Goal: Task Accomplishment & Management: Complete application form

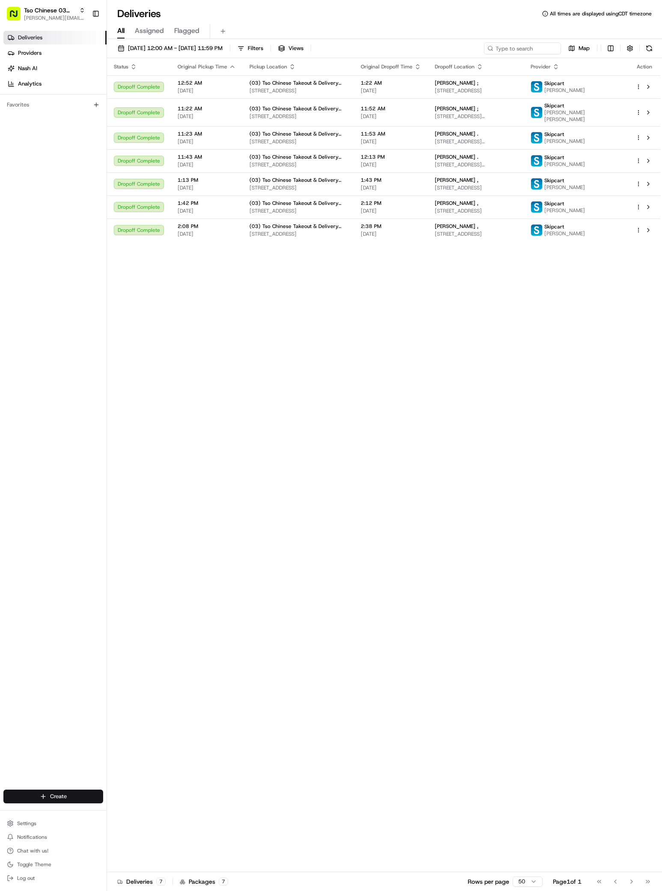
click at [77, 797] on html "Tso Chinese 03 TsoCo [PERSON_NAME][EMAIL_ADDRESS][DOMAIN_NAME] Toggle Sidebar D…" at bounding box center [331, 445] width 662 height 891
click at [134, 813] on link "Delivery" at bounding box center [154, 811] width 95 height 15
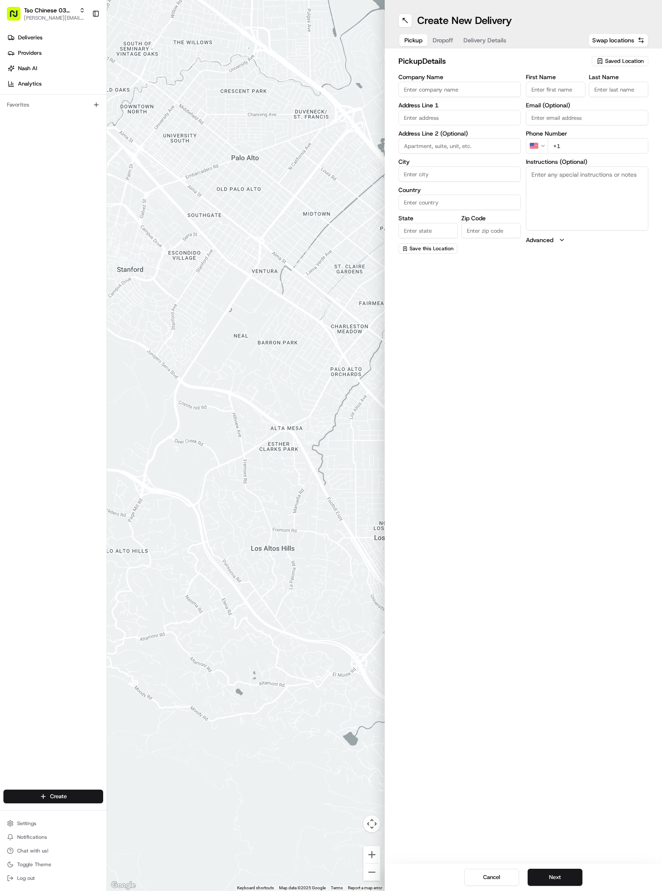
click at [635, 58] on span "Saved Location" at bounding box center [624, 61] width 38 height 8
click at [635, 58] on html "Tso Chinese 03 TsoCo [PERSON_NAME][EMAIL_ADDRESS][DOMAIN_NAME] Toggle Sidebar D…" at bounding box center [331, 445] width 662 height 891
click at [632, 61] on span "Saved Location" at bounding box center [624, 61] width 38 height 8
click at [621, 91] on span "(03) Tso Chinese Takeout & Delivery TsoCo (03)" at bounding box center [605, 96] width 105 height 15
type input "(03) Tso Chinese Takeout & Delivery TsoCo"
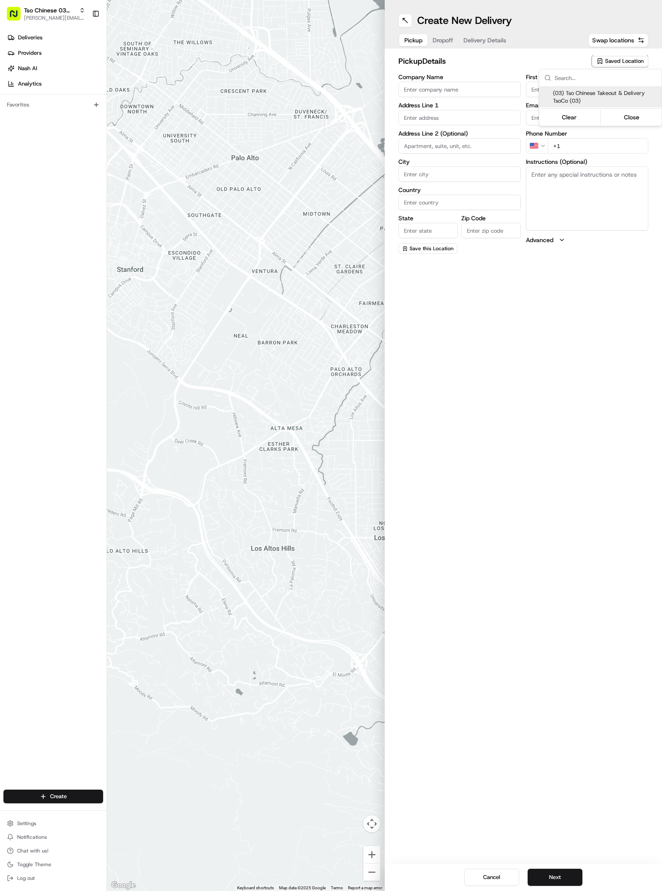
type input "Ste F"
type input "Austin"
type input "US"
type input "[GEOGRAPHIC_DATA]"
type input "78704"
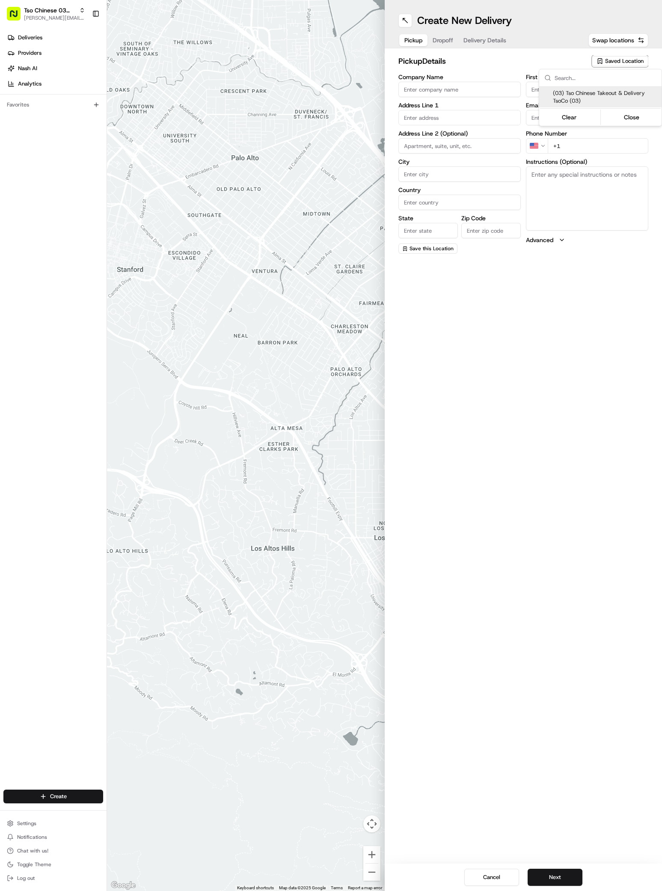
type input "Tso Chinese"
type input "TsoCo Manager"
type input "[EMAIL_ADDRESS][DOMAIN_NAME]"
type input "[PHONE_NUMBER]"
type textarea "Submit a picture displaying address & food as Proof of Delivery. Envía una foto…"
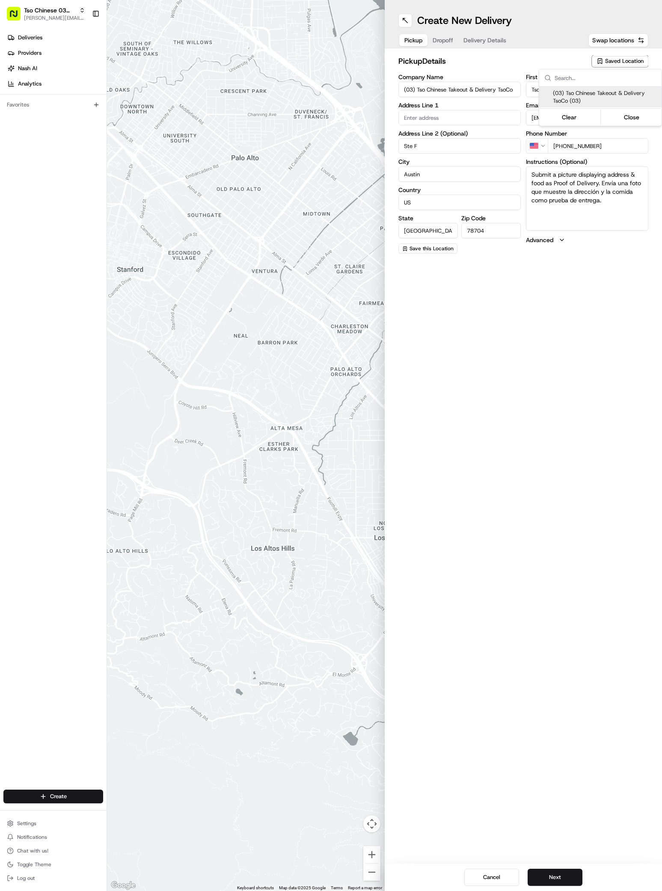
type input "[STREET_ADDRESS]"
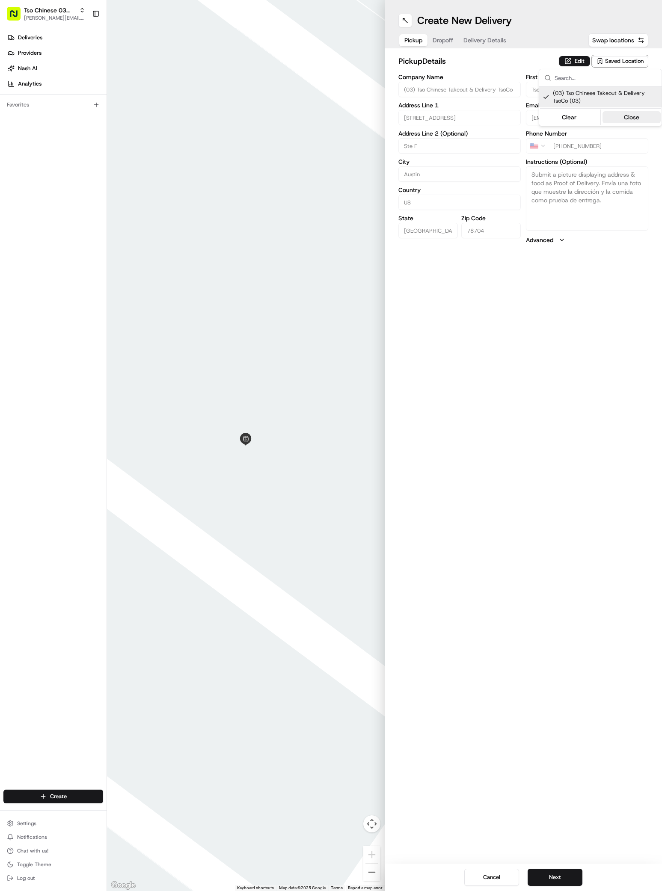
click at [622, 115] on button "Close" at bounding box center [631, 117] width 59 height 12
click at [446, 41] on span "Dropoff" at bounding box center [442, 40] width 21 height 9
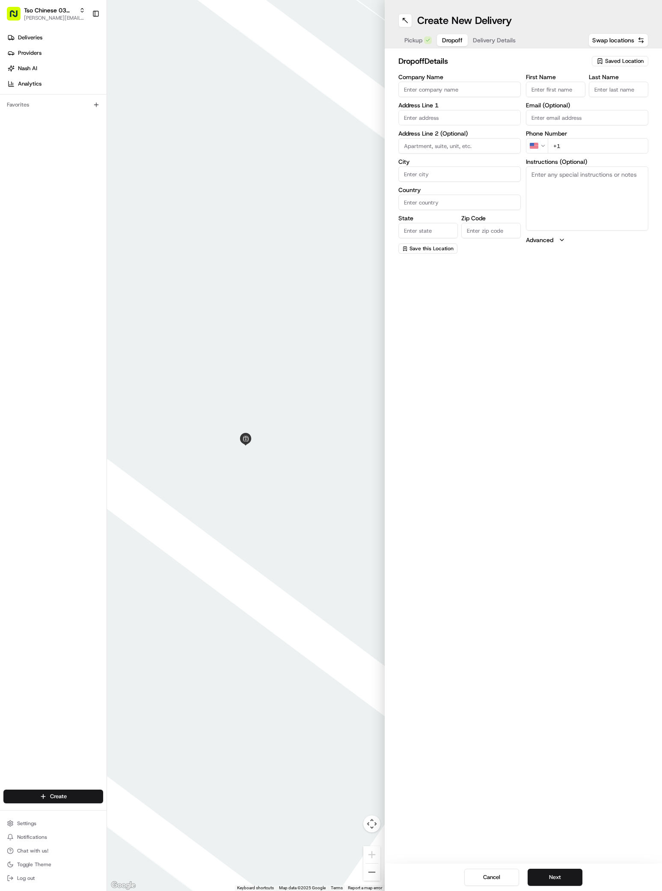
click at [412, 89] on input "Company Name" at bounding box center [459, 89] width 122 height 15
paste input "[PERSON_NAME]"
type input "[PERSON_NAME]"
paste input "[PERSON_NAME]"
type input "[PERSON_NAME]"
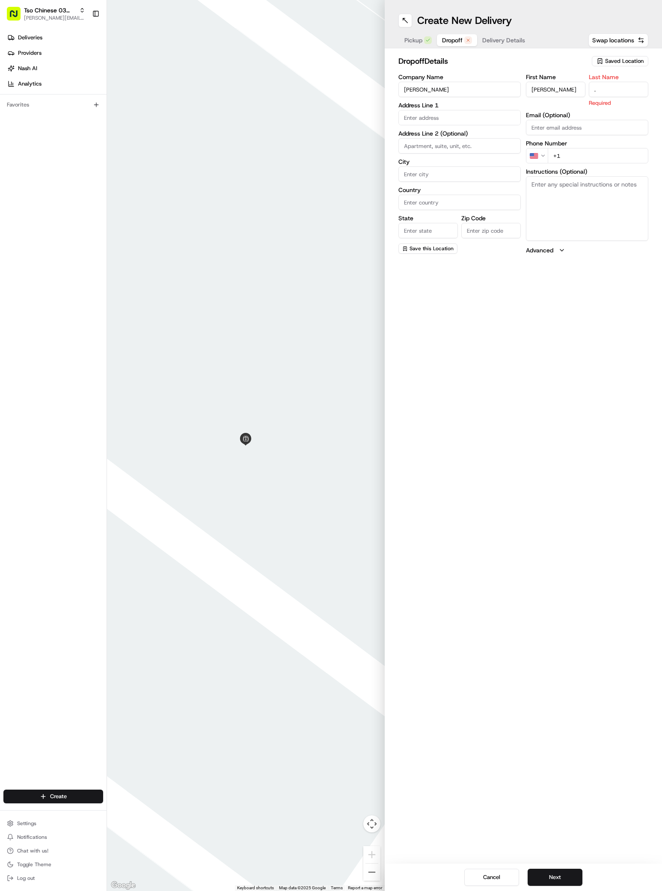
type input "."
click at [570, 156] on div "First Name [PERSON_NAME] Last Name . Required Email (Optional) Phone Number US …" at bounding box center [587, 164] width 122 height 180
click at [569, 150] on input "+1" at bounding box center [597, 145] width 100 height 15
paste input "36 1 658 5394"
click at [557, 146] on input "[PHONE_NUMBER]" at bounding box center [597, 145] width 100 height 15
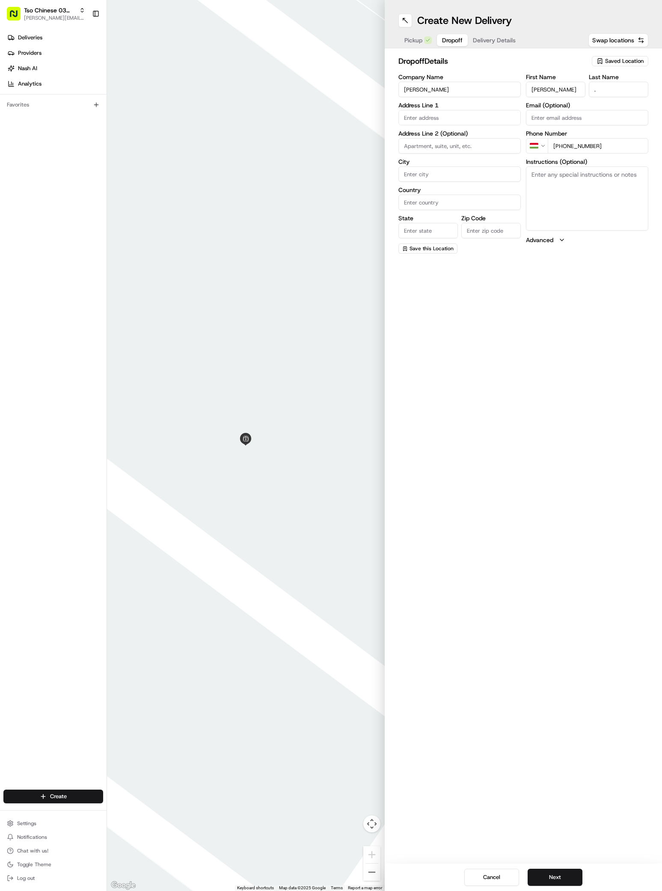
type input "[PHONE_NUMBER]"
click at [457, 133] on div "[STREET_ADDRESS]" at bounding box center [459, 135] width 118 height 13
type input "[STREET_ADDRESS]"
type input "Austin"
type input "[GEOGRAPHIC_DATA]"
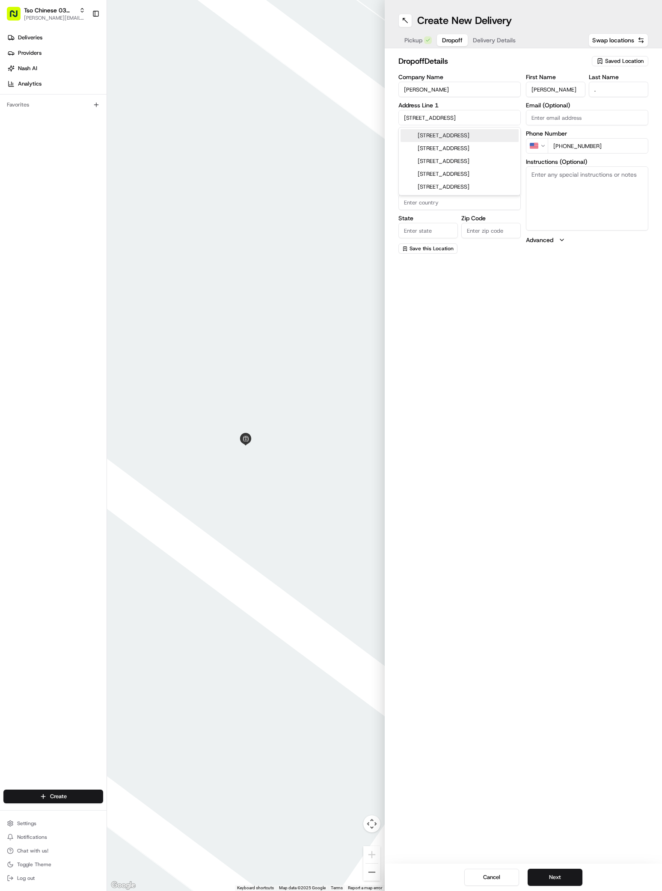
type input "[GEOGRAPHIC_DATA]"
type input "78745"
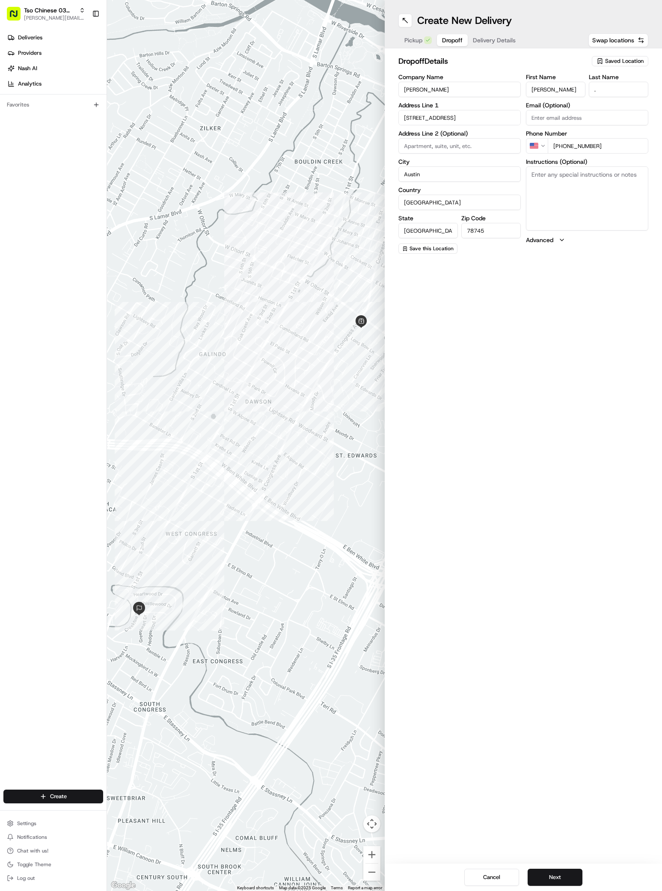
click at [555, 180] on textarea "Instructions (Optional)" at bounding box center [587, 198] width 122 height 64
paste textarea "Just a house :)"
type textarea "Just a house :)"
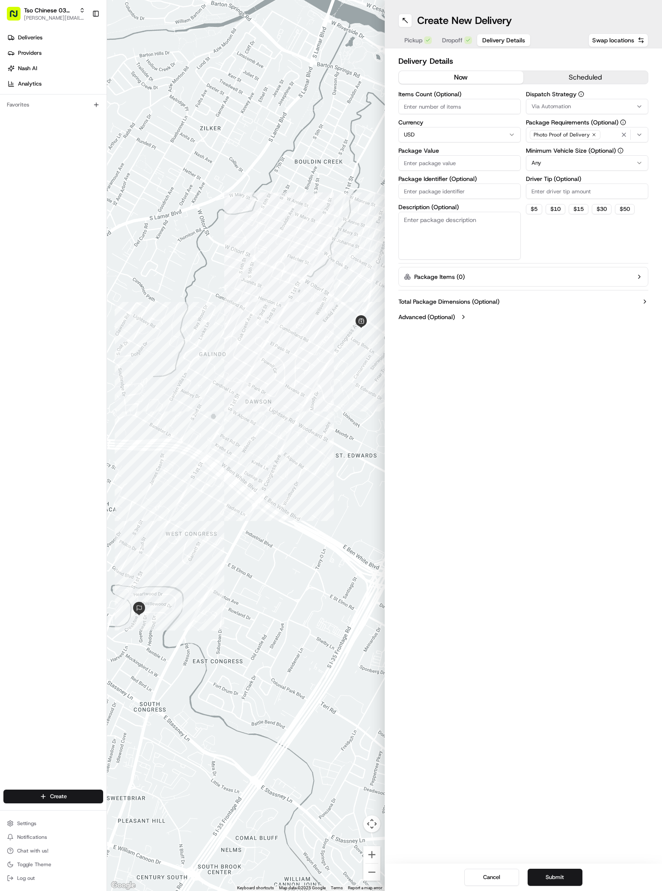
click at [498, 41] on span "Delivery Details" at bounding box center [503, 40] width 43 height 9
click at [537, 104] on span "Via Automation" at bounding box center [550, 107] width 39 height 8
click at [555, 150] on span "TsoCo Strategy" at bounding box center [592, 153] width 105 height 8
click at [626, 178] on button "Close" at bounding box center [618, 182] width 59 height 12
click at [539, 178] on label "Driver Tip (Optional)" at bounding box center [587, 179] width 122 height 6
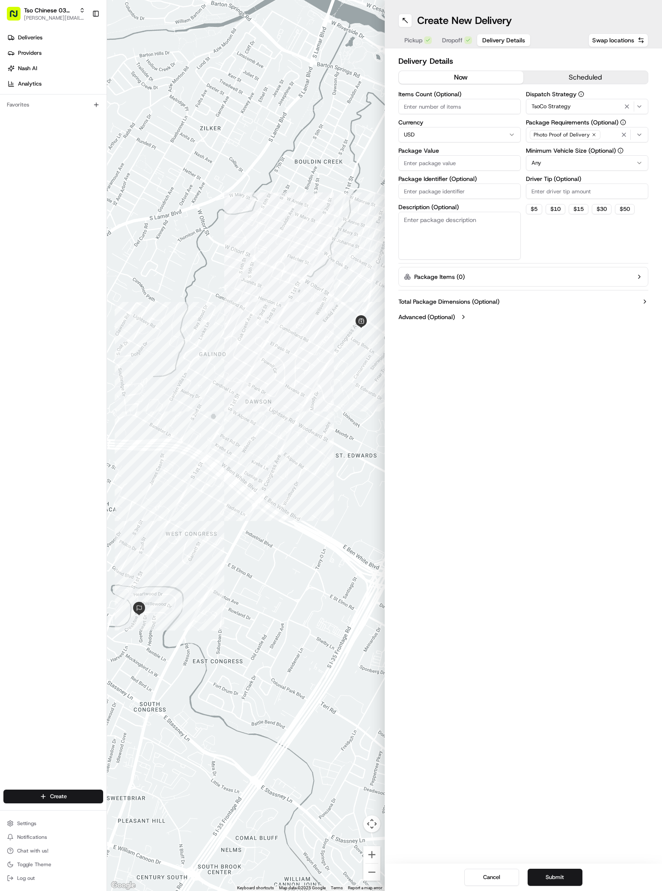
click at [539, 183] on input "Driver Tip (Optional)" at bounding box center [587, 190] width 122 height 15
type input "2"
click at [412, 166] on input "Package Value" at bounding box center [459, 162] width 122 height 15
paste input "29.12"
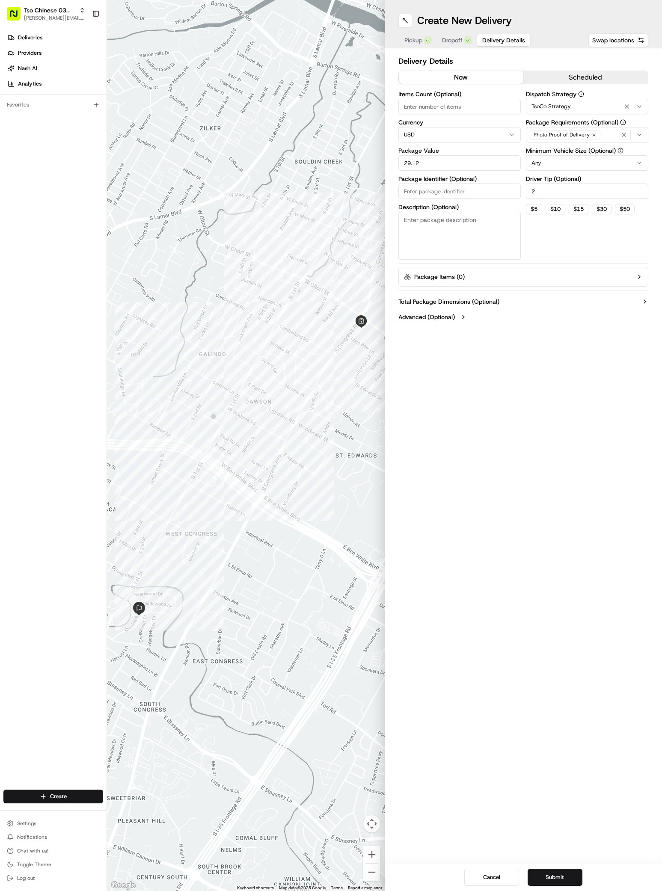
type input "29.12"
click at [405, 189] on input "Package Identifier (Optional)" at bounding box center [459, 190] width 122 height 15
paste input "ITNJGY1"
type input "ITNJGY1"
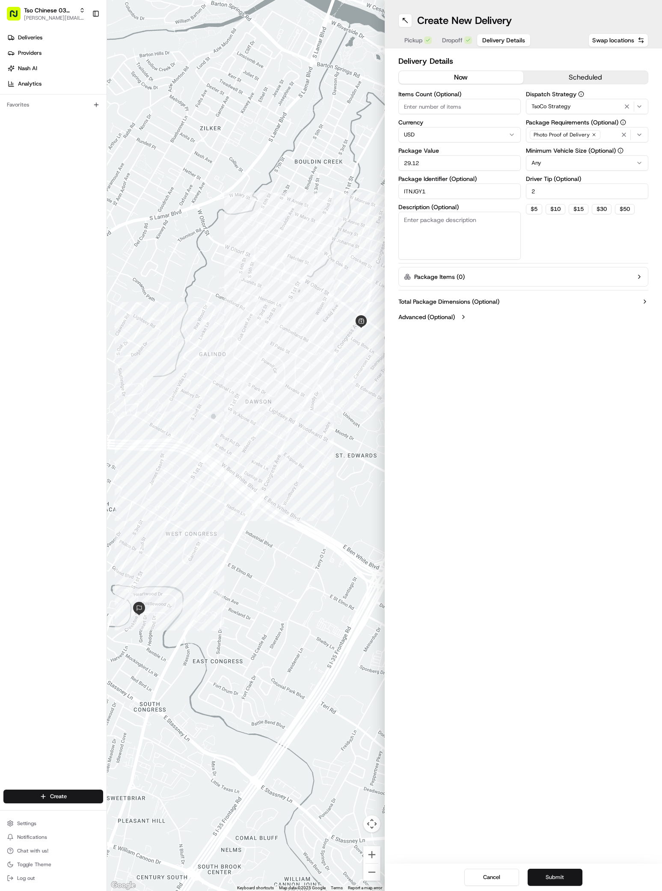
click at [552, 869] on button "Submit" at bounding box center [554, 877] width 55 height 17
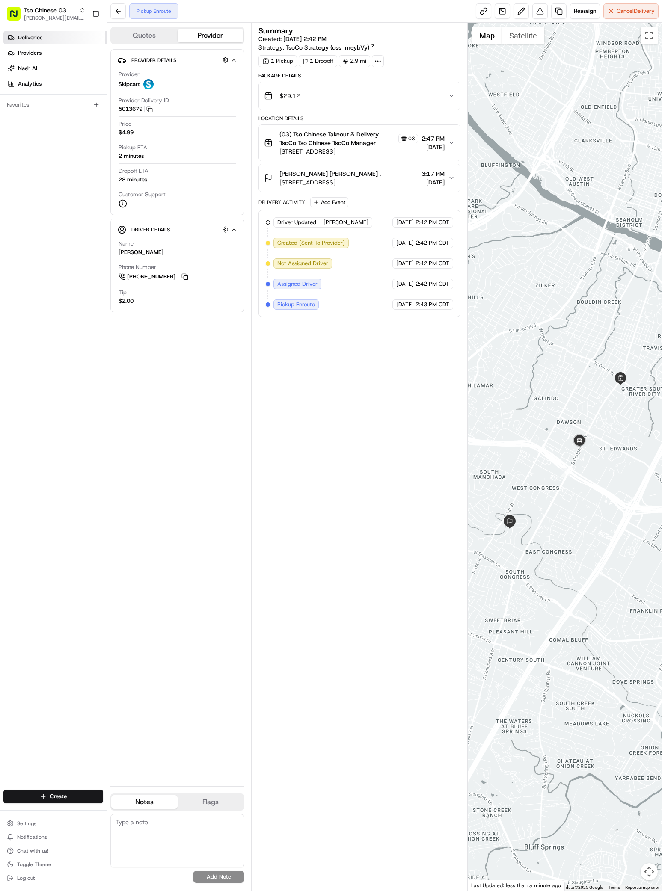
click at [34, 39] on span "Deliveries" at bounding box center [30, 38] width 24 height 8
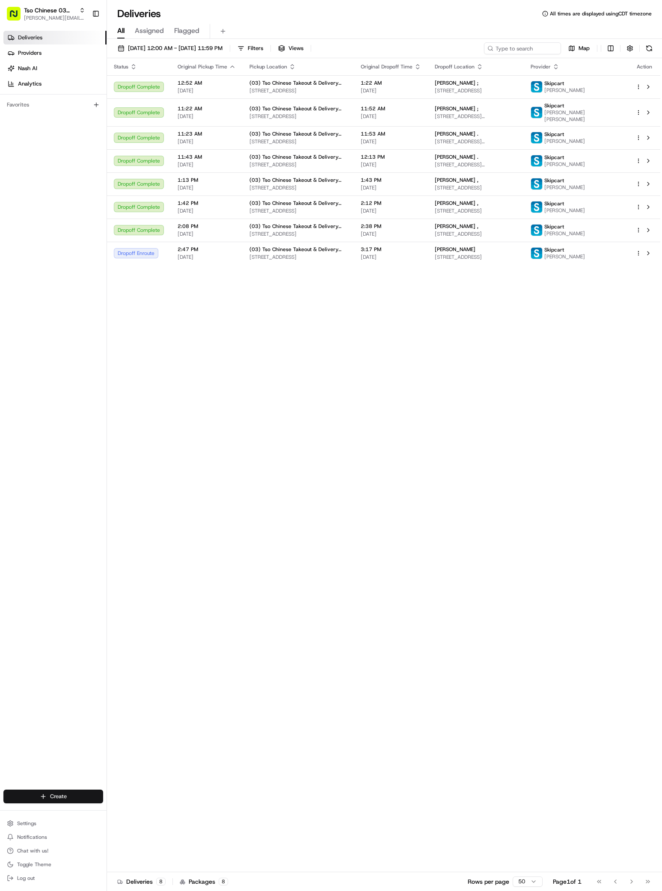
click at [53, 792] on html "Tso Chinese 03 TsoCo antonia@tsochinese.com Toggle Sidebar Deliveries Providers…" at bounding box center [331, 445] width 662 height 891
click at [124, 804] on link "Delivery" at bounding box center [154, 811] width 95 height 15
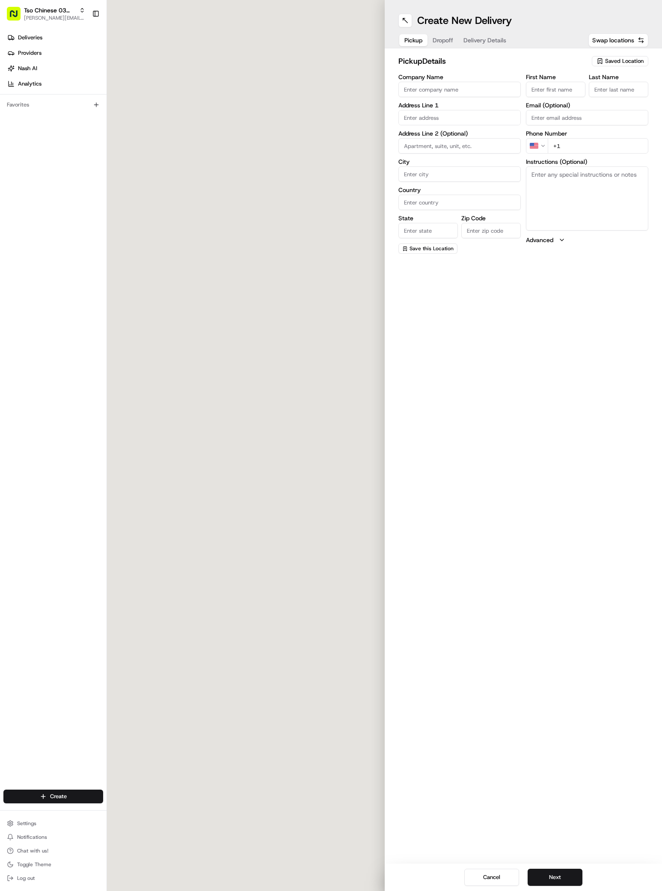
drag, startPoint x: 124, startPoint y: 806, endPoint x: 127, endPoint y: 813, distance: 7.6
click at [127, 813] on div at bounding box center [246, 445] width 278 height 891
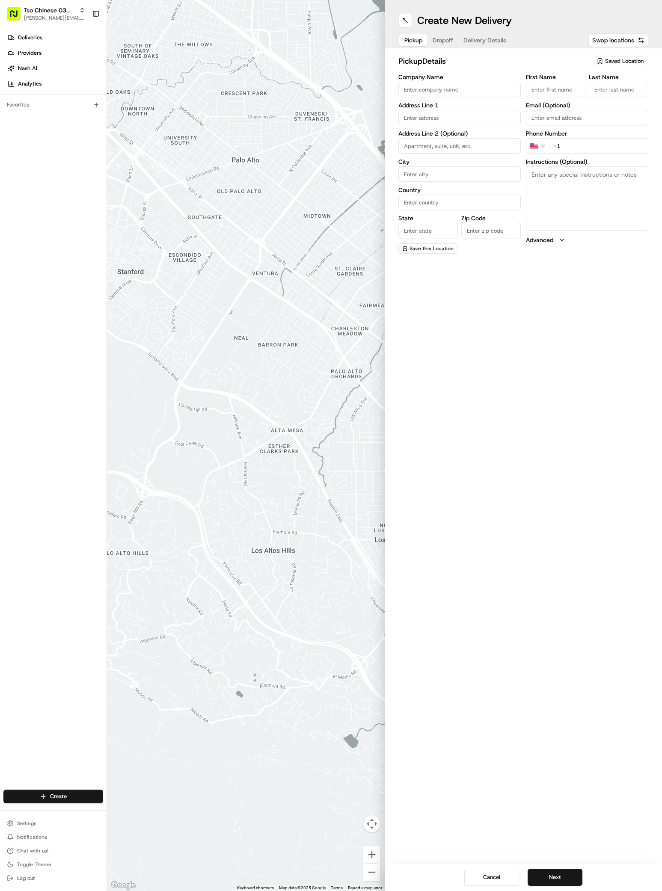
click at [601, 59] on icon "button" at bounding box center [599, 61] width 7 height 7
click at [619, 98] on span "(03) Tso Chinese Takeout & Delivery TsoCo (03)" at bounding box center [605, 96] width 105 height 15
type input "(03) Tso Chinese Takeout & Delivery TsoCo"
type input "Ste F"
type input "Austin"
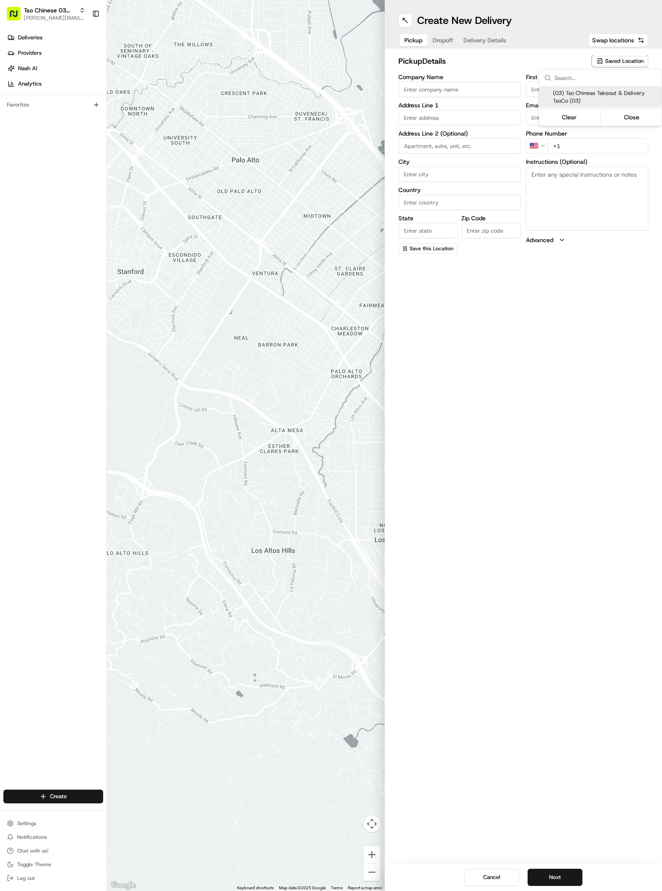
type input "US"
type input "TX"
type input "78704"
type input "Tso Chinese"
type input "TsoCo Manager"
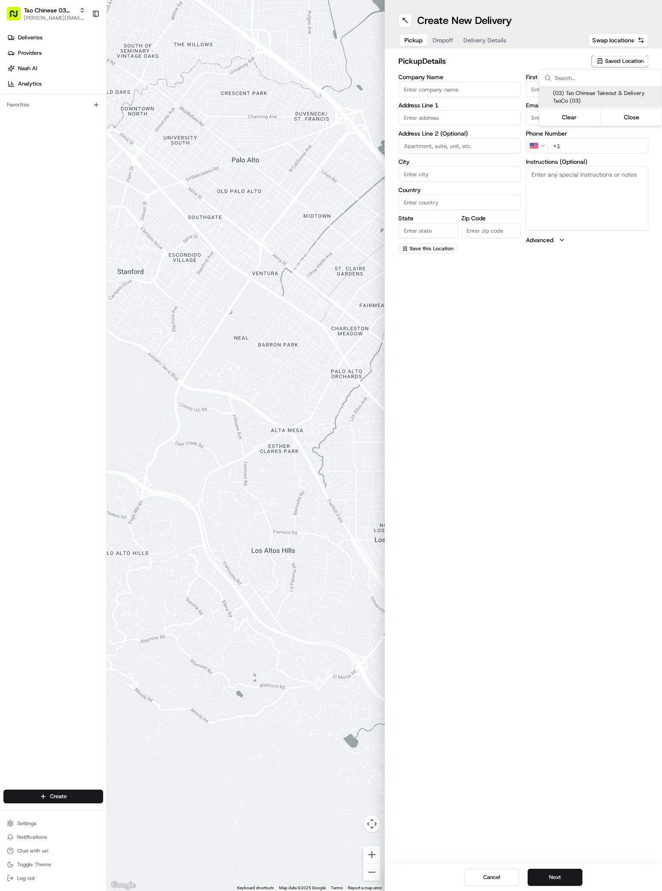
type input "[EMAIL_ADDRESS][DOMAIN_NAME]"
type input "[PHONE_NUMBER]"
type textarea "Submit a picture displaying address & food as Proof of Delivery. Envía una foto…"
type input "2407 S Congress Ave"
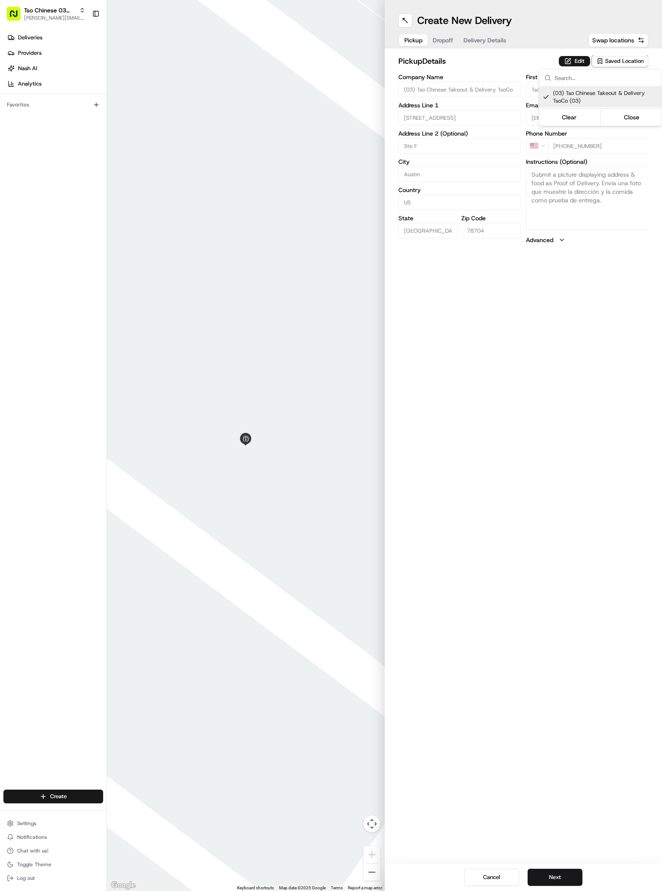
click at [542, 868] on html "Tso Chinese 03 TsoCo antonia@tsochinese.com Toggle Sidebar Deliveries Providers…" at bounding box center [331, 445] width 662 height 891
click at [542, 872] on html "Tso Chinese 03 TsoCo antonia@tsochinese.com Toggle Sidebar Deliveries Providers…" at bounding box center [331, 445] width 662 height 891
click at [614, 59] on span "Saved Location" at bounding box center [624, 61] width 38 height 8
click at [614, 100] on span "(03) Tso Chinese Takeout & Delivery TsoCo (03)" at bounding box center [605, 96] width 105 height 15
type input "+1"
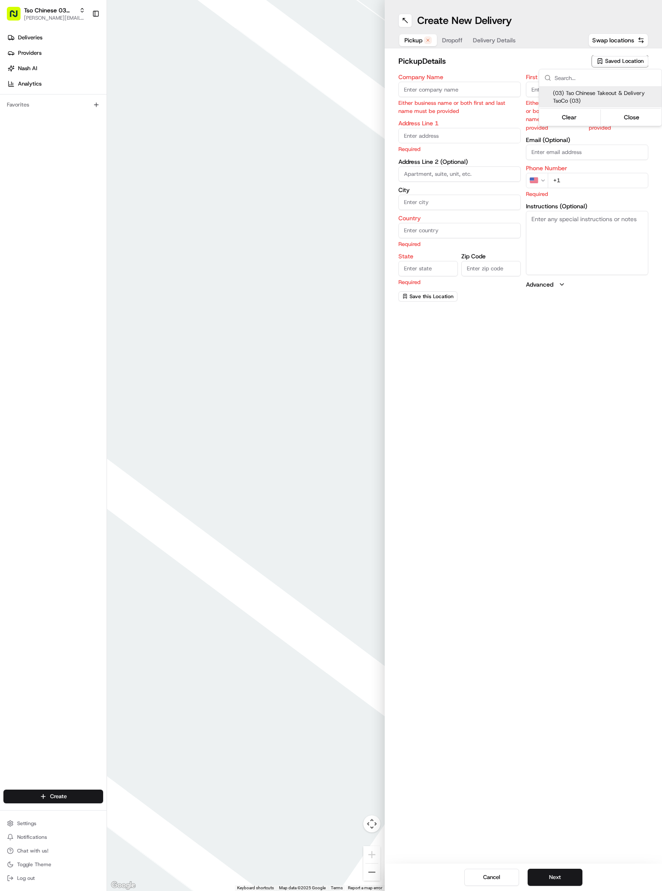
click at [575, 100] on span "(03) Tso Chinese Takeout & Delivery TsoCo (03)" at bounding box center [605, 96] width 105 height 15
type input "(03) Tso Chinese Takeout & Delivery TsoCo"
type input "Ste F"
type input "Austin"
type input "US"
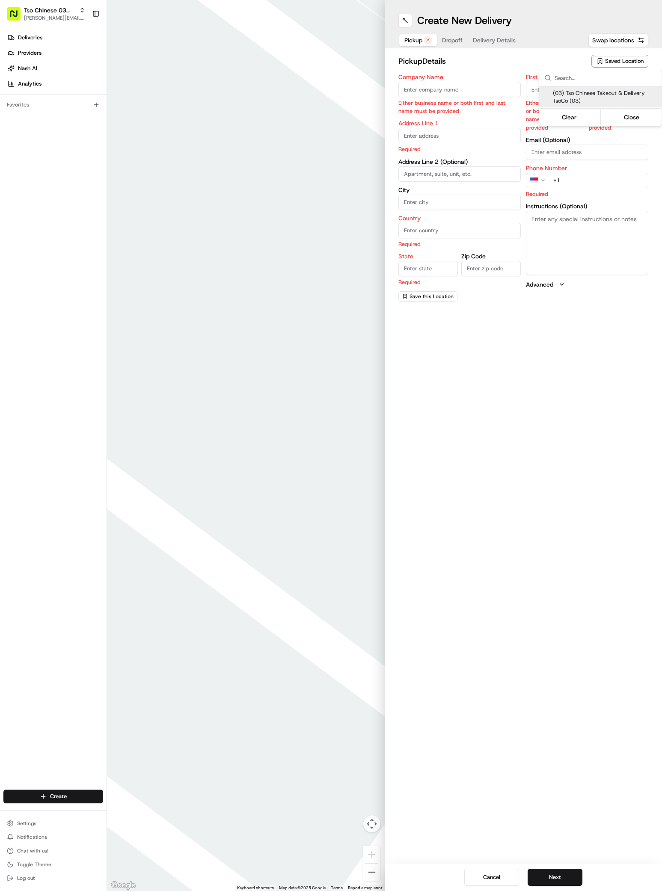
type input "TX"
type input "78704"
type input "Tso Chinese"
type input "TsoCo Manager"
type input "[EMAIL_ADDRESS][DOMAIN_NAME]"
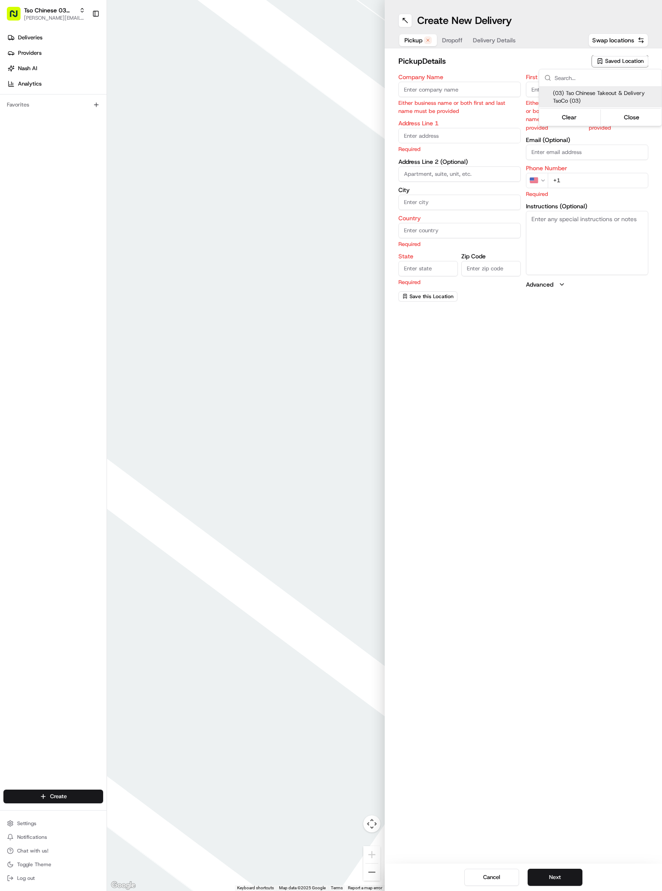
type input "[PHONE_NUMBER]"
type textarea "Submit a picture displaying address & food as Proof of Delivery. Envía una foto…"
type input "2407 S Congress Ave"
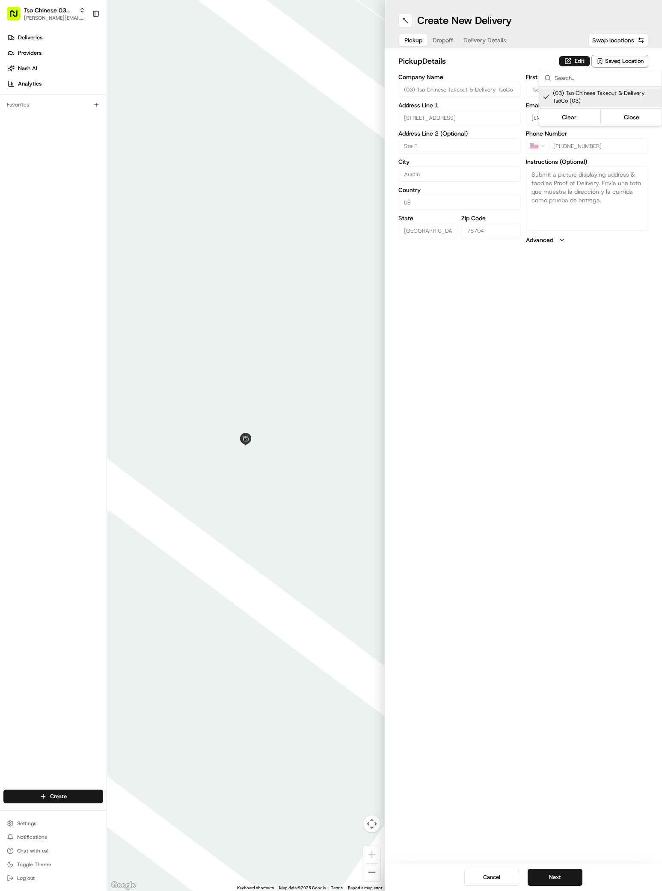
click at [575, 886] on html "Tso Chinese 03 TsoCo antonia@tsochinese.com Toggle Sidebar Deliveries Providers…" at bounding box center [331, 445] width 662 height 891
click at [559, 883] on button "Next" at bounding box center [554, 877] width 55 height 17
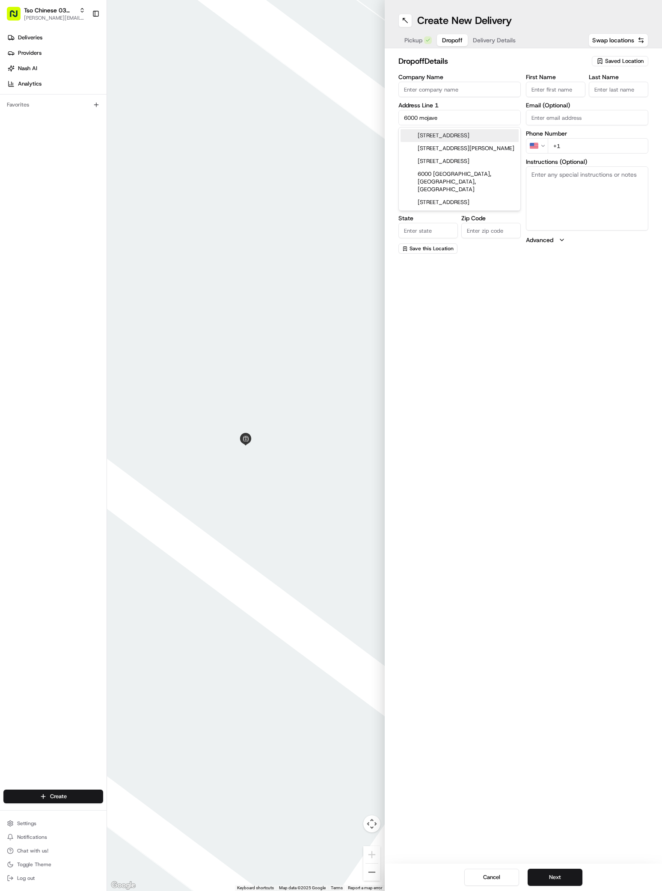
click at [461, 132] on div "6000 Mojave Drive, Austin, TX" at bounding box center [459, 135] width 118 height 13
type input "[STREET_ADDRESS]"
type input "Austin"
type input "United States"
type input "TX"
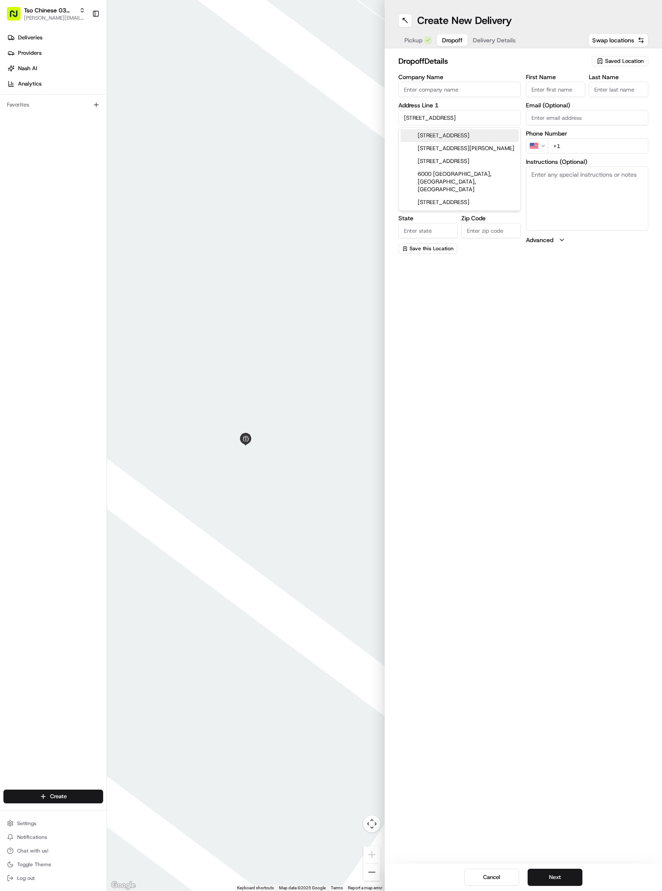
type input "78745"
type input "6000 Mojave Drive"
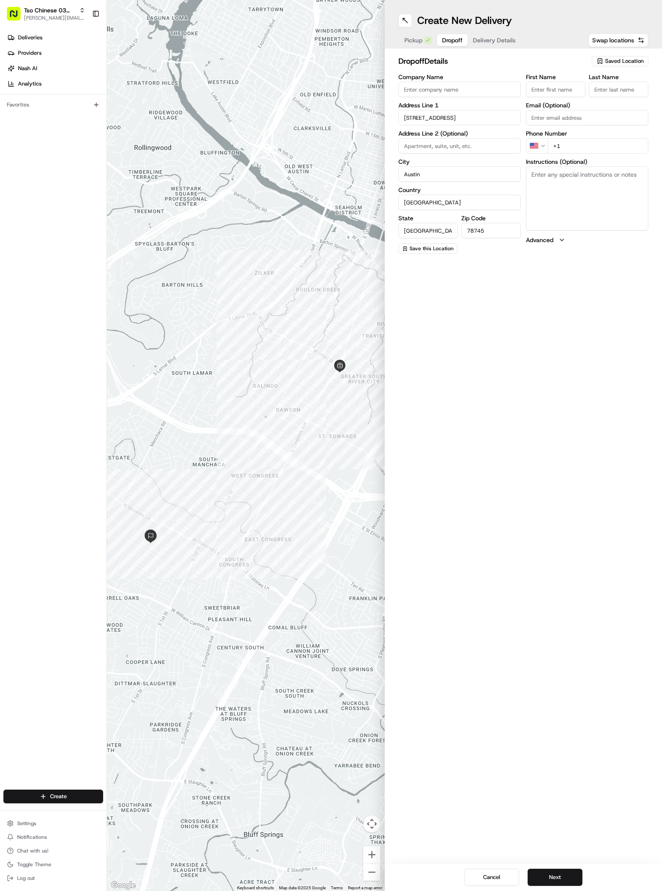
paste input "Leslie Porto"
type input "Leslie Porto"
type input ";"
type input "+1 512 809 4825"
click at [550, 876] on button "Next" at bounding box center [554, 877] width 55 height 17
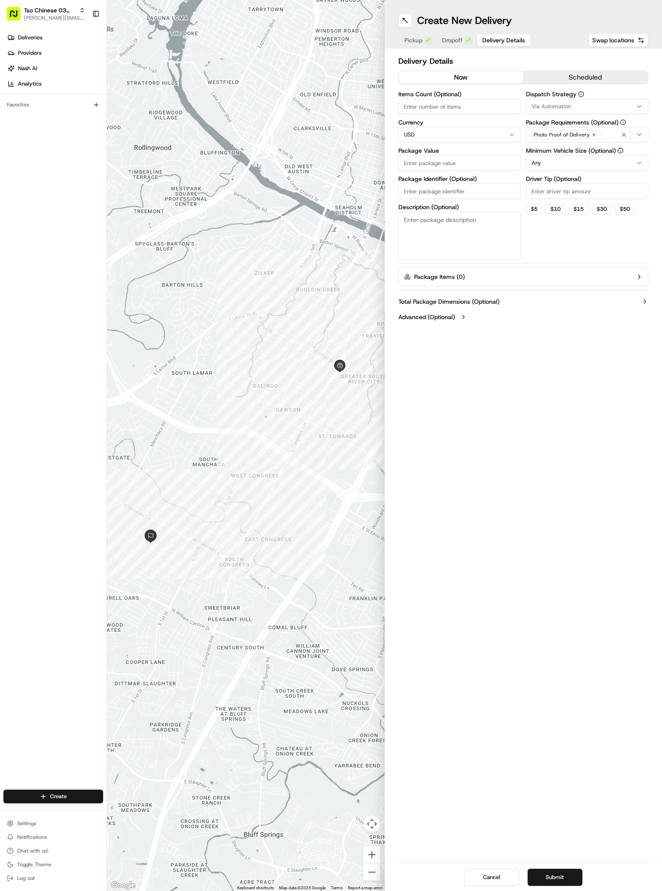
click at [544, 112] on button "Via Automation" at bounding box center [587, 106] width 122 height 15
click at [558, 152] on span "TsoCo Strategy" at bounding box center [592, 153] width 105 height 8
click at [550, 307] on html "Tso Chinese 03 TsoCo antonia@tsochinese.com Toggle Sidebar Deliveries Providers…" at bounding box center [331, 445] width 662 height 891
click at [553, 186] on input "Driver Tip (Optional)" at bounding box center [587, 190] width 122 height 15
type input "2"
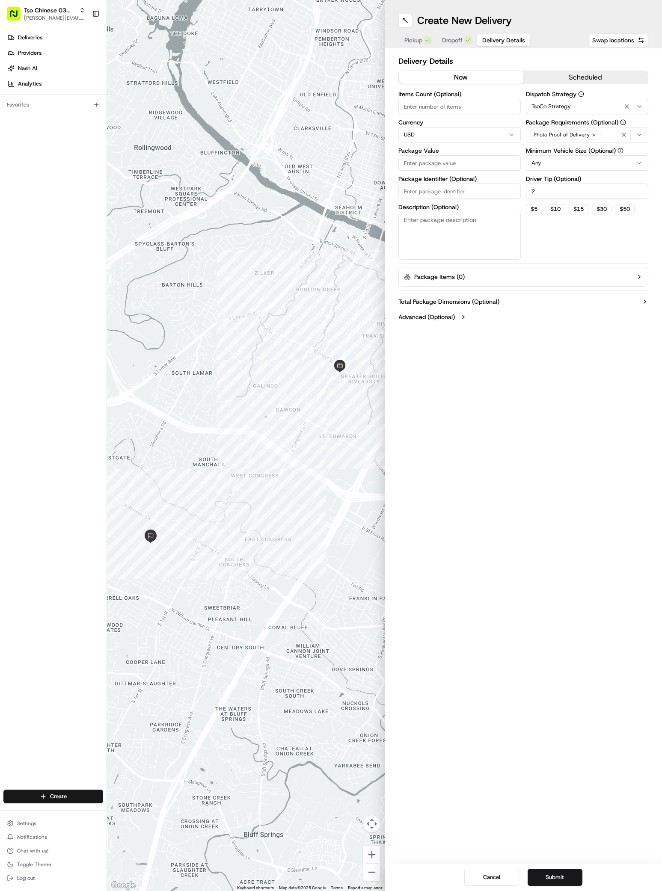
click at [470, 162] on input "Package Value" at bounding box center [459, 162] width 122 height 15
type input "73.34"
click at [428, 206] on label "Description (Optional)" at bounding box center [459, 207] width 122 height 6
click at [428, 212] on textarea "Description (Optional)" at bounding box center [459, 236] width 122 height 48
click at [427, 190] on input "Package Identifier (Optional)" at bounding box center [459, 190] width 122 height 15
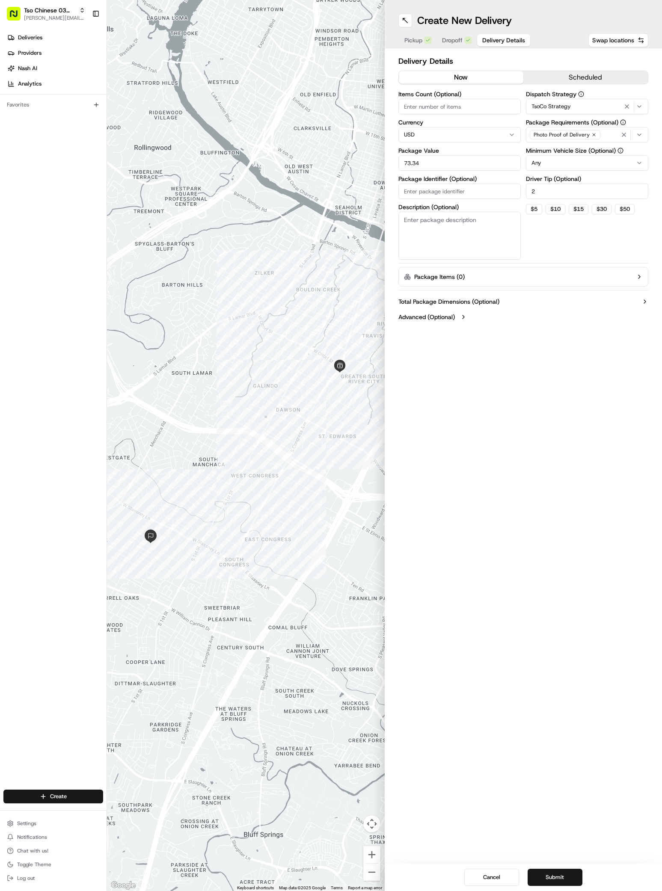
paste input "RPVHPIP"
type input "RPVHPIP"
click at [560, 882] on button "Submit" at bounding box center [554, 877] width 55 height 17
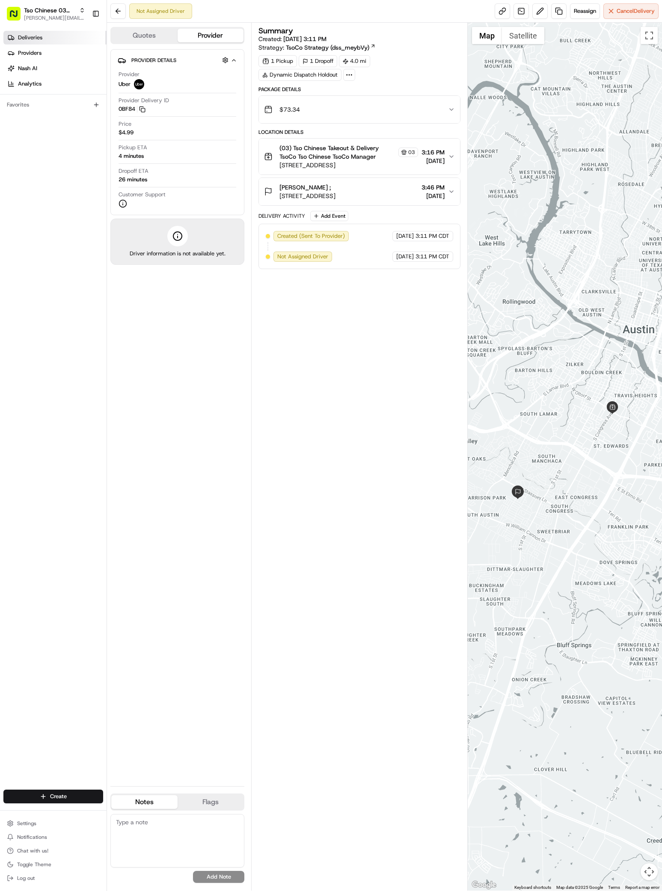
click at [71, 41] on link "Deliveries" at bounding box center [54, 38] width 103 height 14
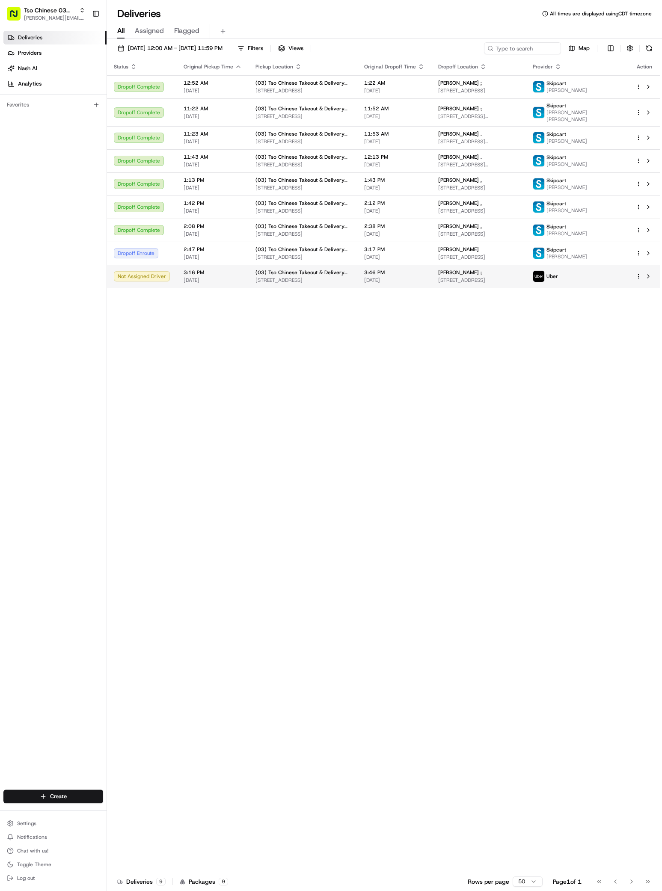
click at [574, 283] on td "Uber" at bounding box center [577, 276] width 103 height 23
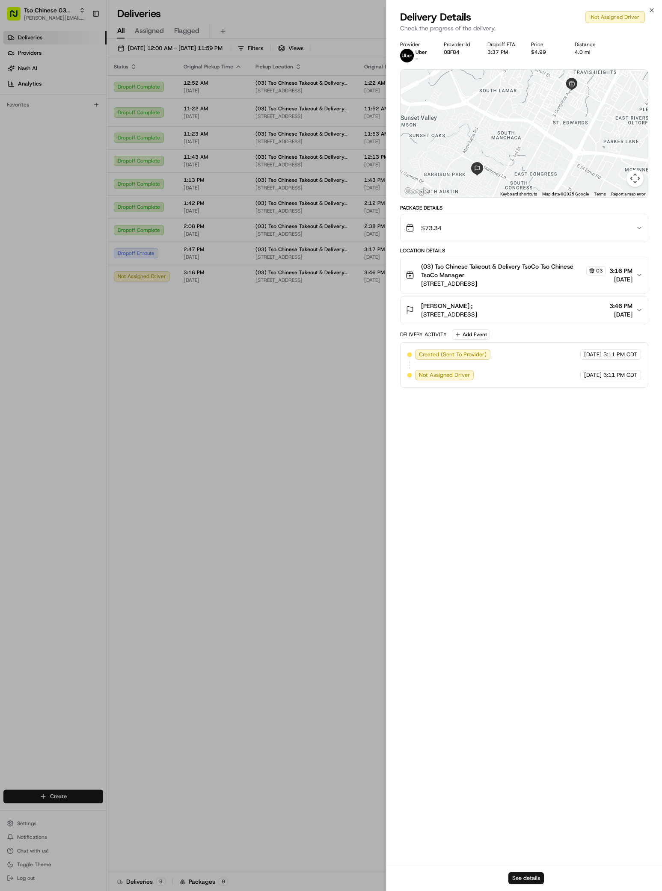
click at [526, 873] on button "See details" at bounding box center [525, 878] width 35 height 12
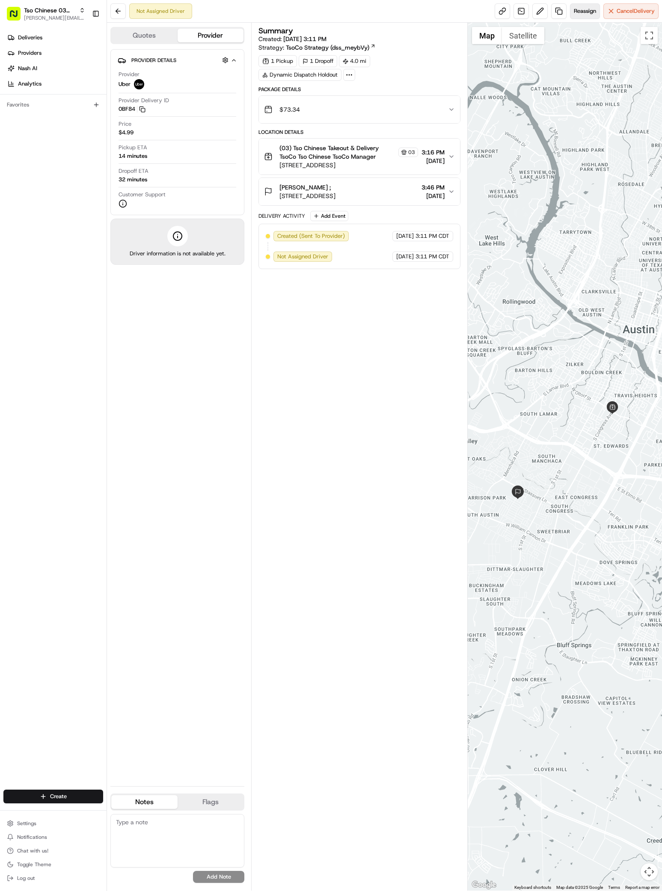
click at [578, 9] on span "Reassign" at bounding box center [584, 11] width 22 height 8
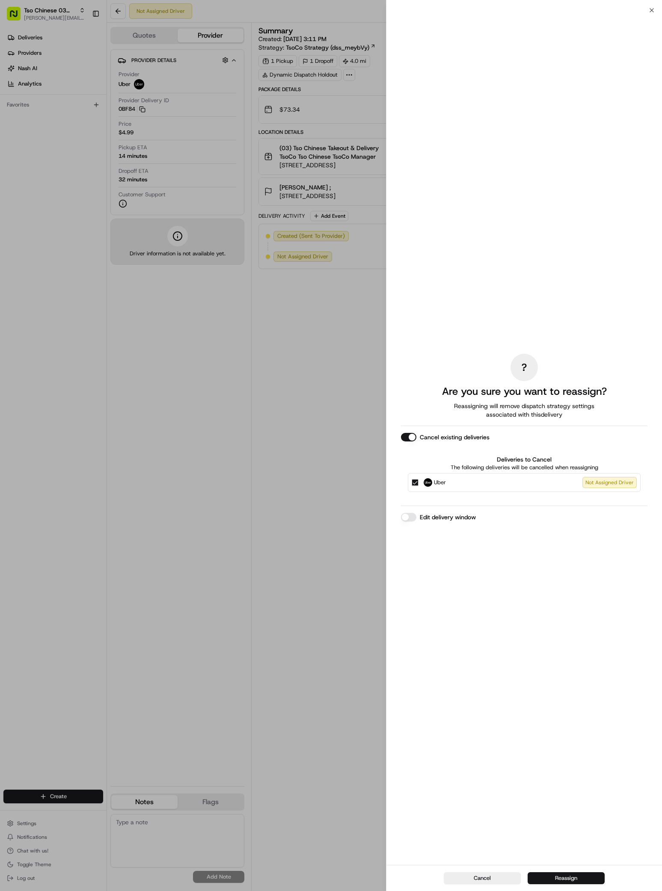
click at [558, 876] on button "Reassign" at bounding box center [565, 878] width 77 height 12
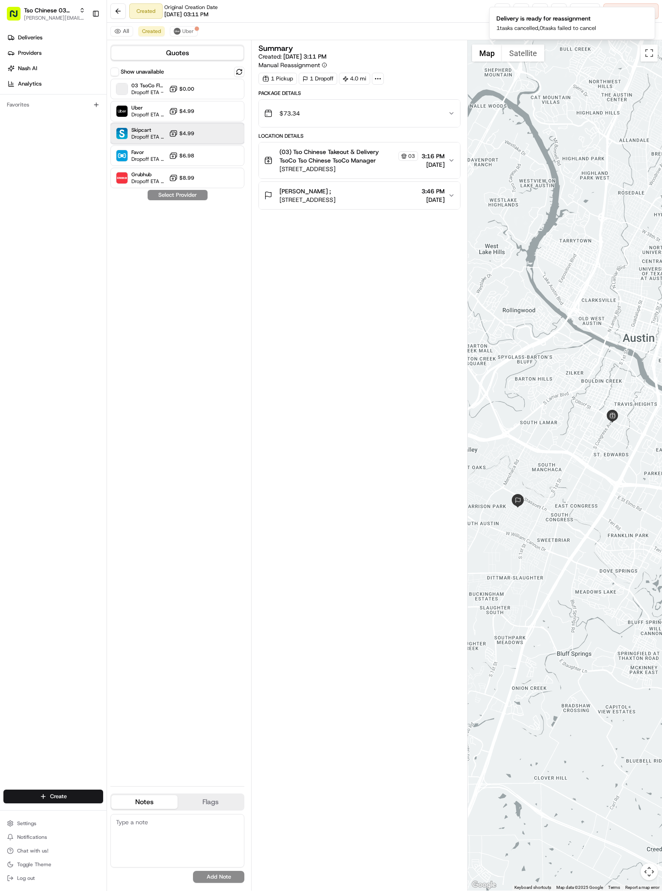
click at [151, 135] on span "Dropoff ETA 32 minutes" at bounding box center [148, 136] width 34 height 7
click at [165, 196] on button "Assign Provider" at bounding box center [177, 195] width 61 height 10
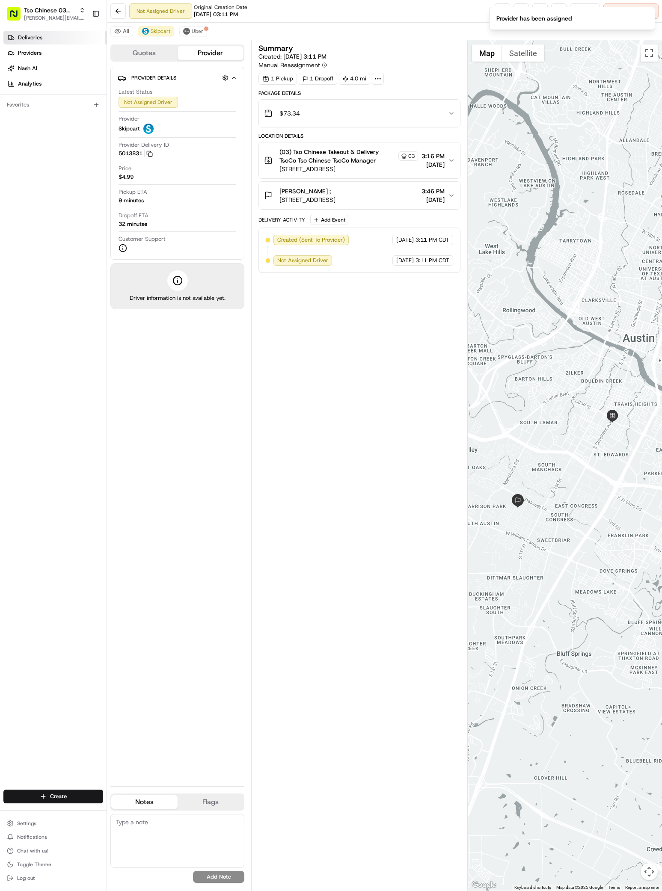
click at [13, 38] on icon at bounding box center [11, 37] width 7 height 7
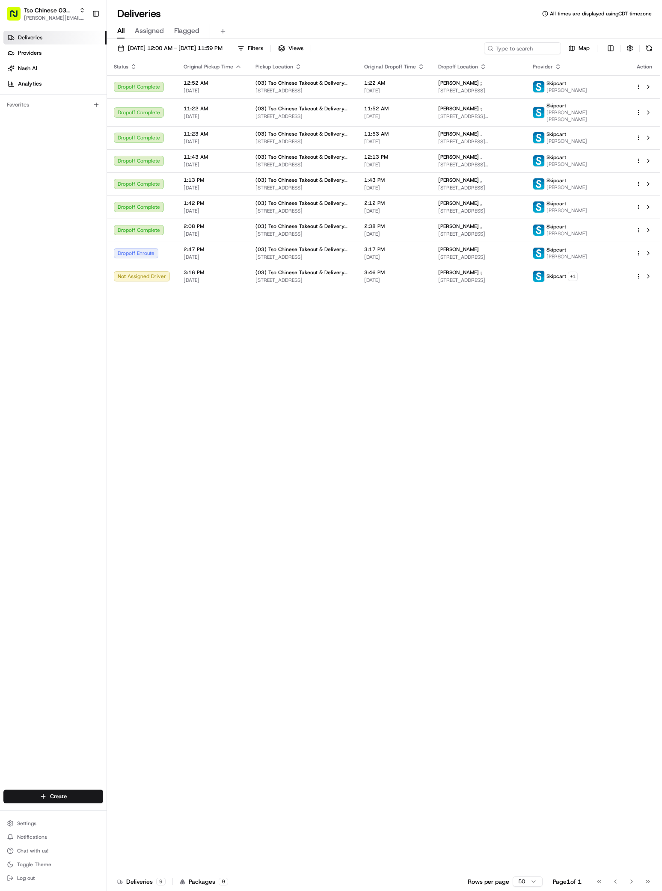
click at [326, 505] on div "Status Original Pickup Time Pickup Location Original Dropoff Time Dropoff Locat…" at bounding box center [383, 465] width 553 height 814
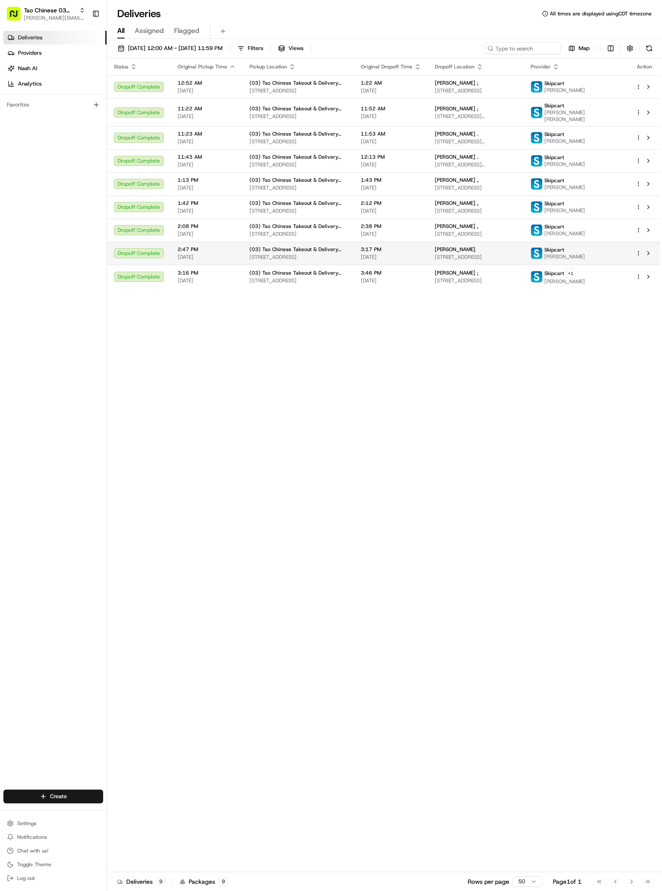
click at [440, 253] on td "Robert Garza 5007 Creekline Dr, Austin, TX 78745, USA" at bounding box center [476, 253] width 96 height 23
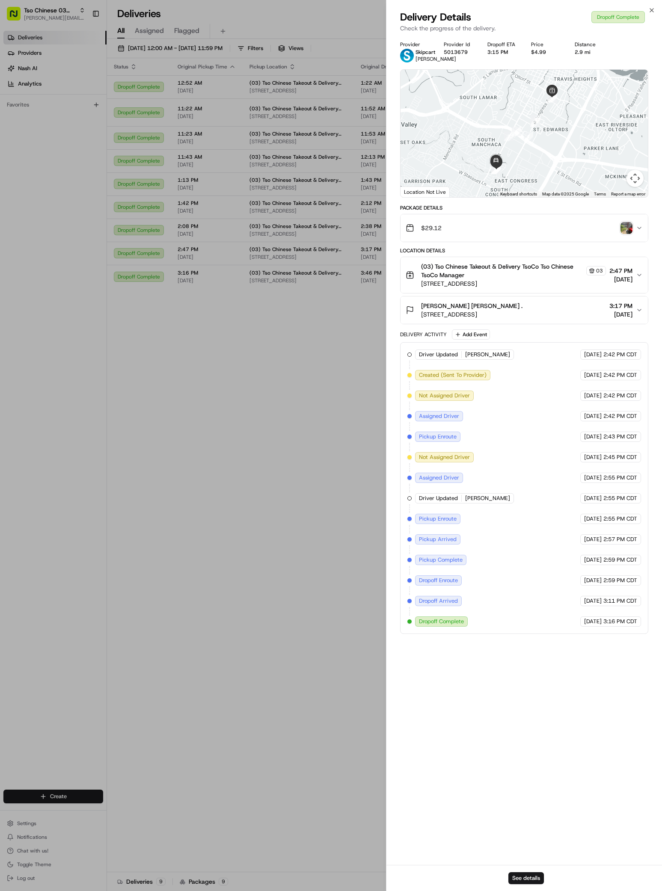
click at [629, 232] on img "button" at bounding box center [626, 228] width 12 height 12
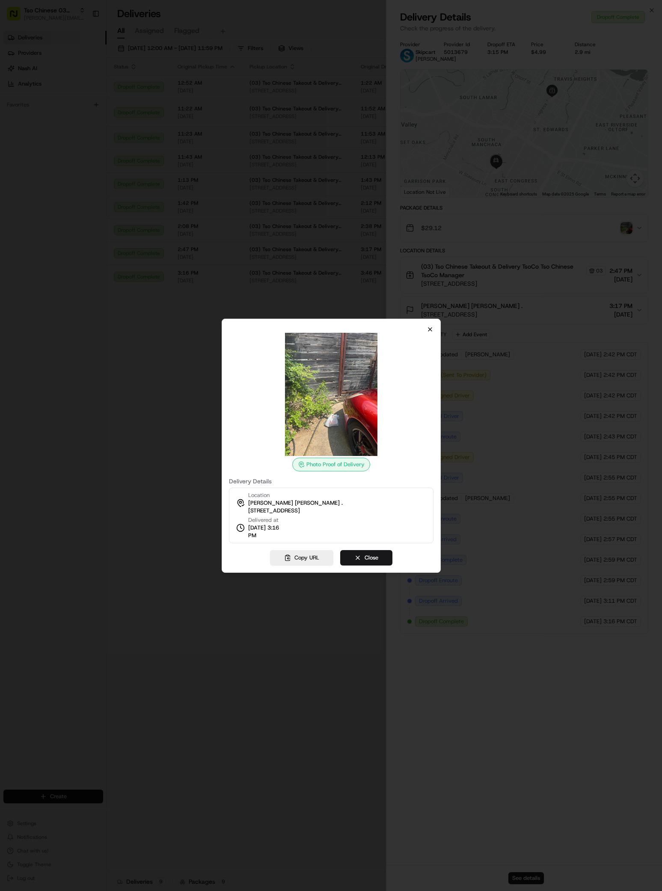
click at [429, 327] on icon "button" at bounding box center [429, 329] width 7 height 7
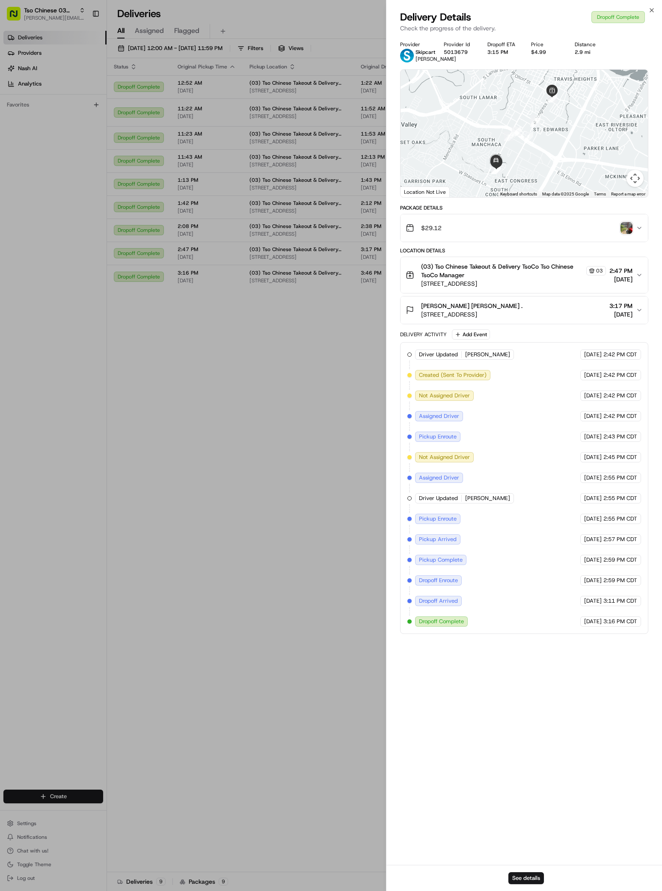
click at [628, 242] on button "$29.12" at bounding box center [523, 227] width 247 height 27
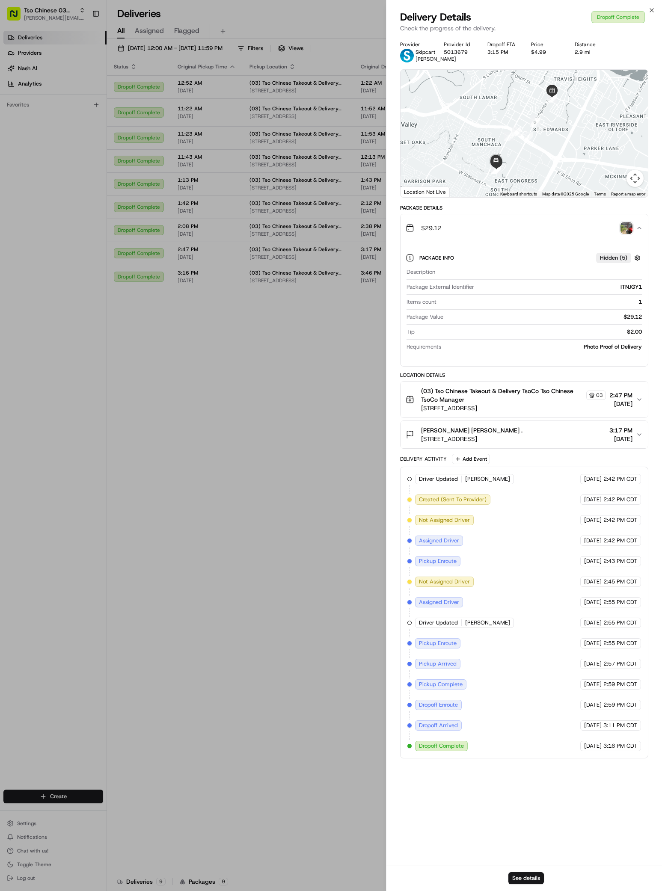
click at [628, 233] on img "button" at bounding box center [626, 228] width 12 height 12
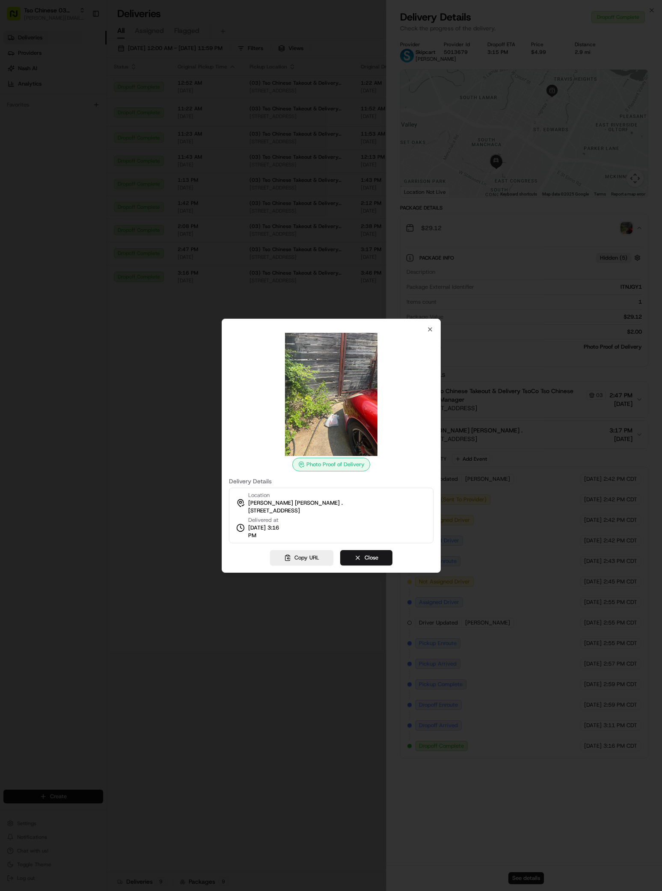
click at [430, 334] on div at bounding box center [331, 394] width 204 height 123
click at [430, 327] on icon "button" at bounding box center [429, 329] width 7 height 7
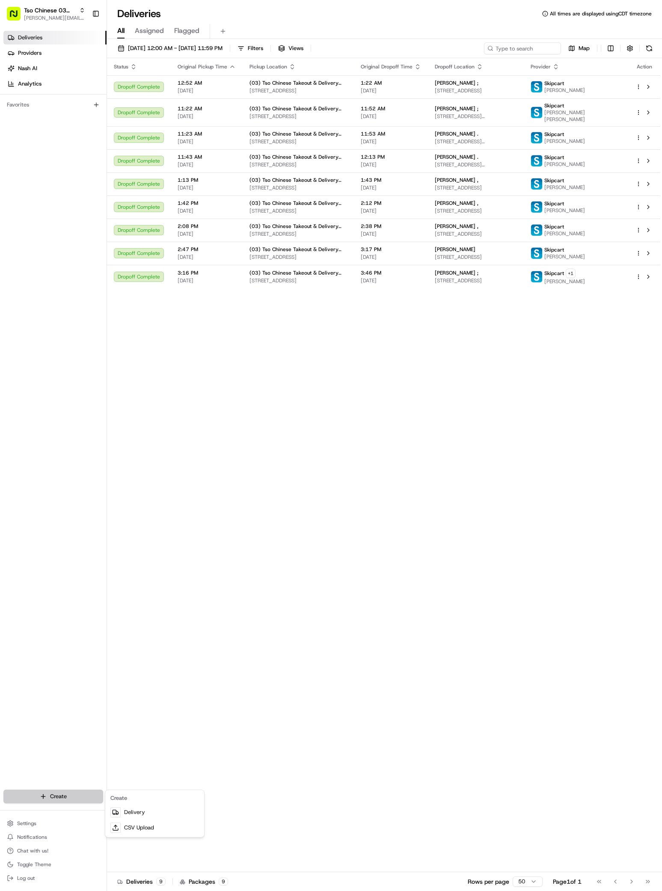
click at [86, 793] on html "Tso Chinese 03 TsoCo antonia@tsochinese.com Toggle Sidebar Deliveries Providers…" at bounding box center [331, 445] width 662 height 891
click at [142, 807] on link "Delivery" at bounding box center [154, 811] width 95 height 15
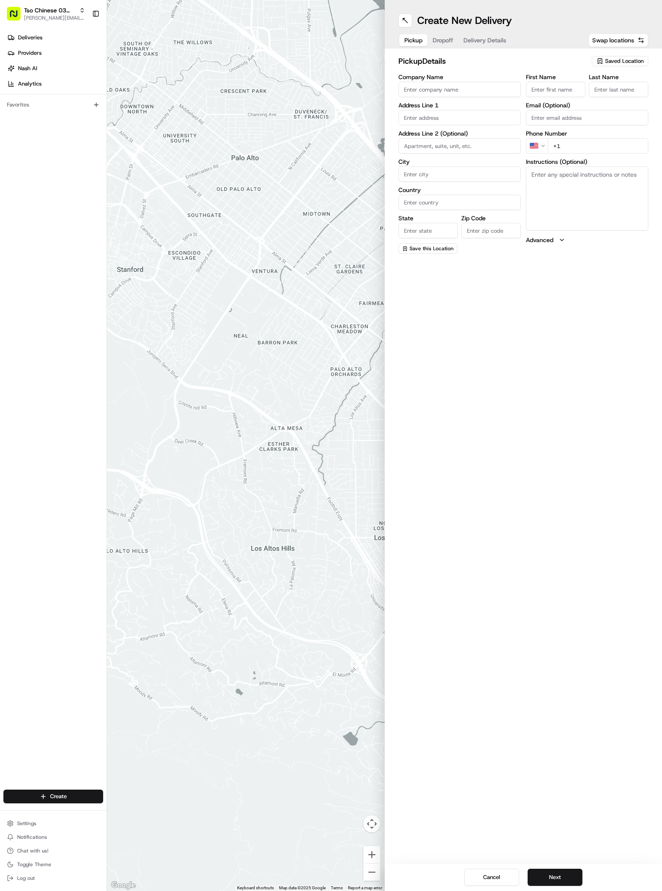
click at [606, 60] on span "Saved Location" at bounding box center [624, 61] width 38 height 8
click at [611, 103] on span "(03) Tso Chinese Takeout & Delivery TsoCo (03)" at bounding box center [605, 96] width 105 height 15
type input "(03) Tso Chinese Takeout & Delivery TsoCo"
type input "Ste F"
type input "Austin"
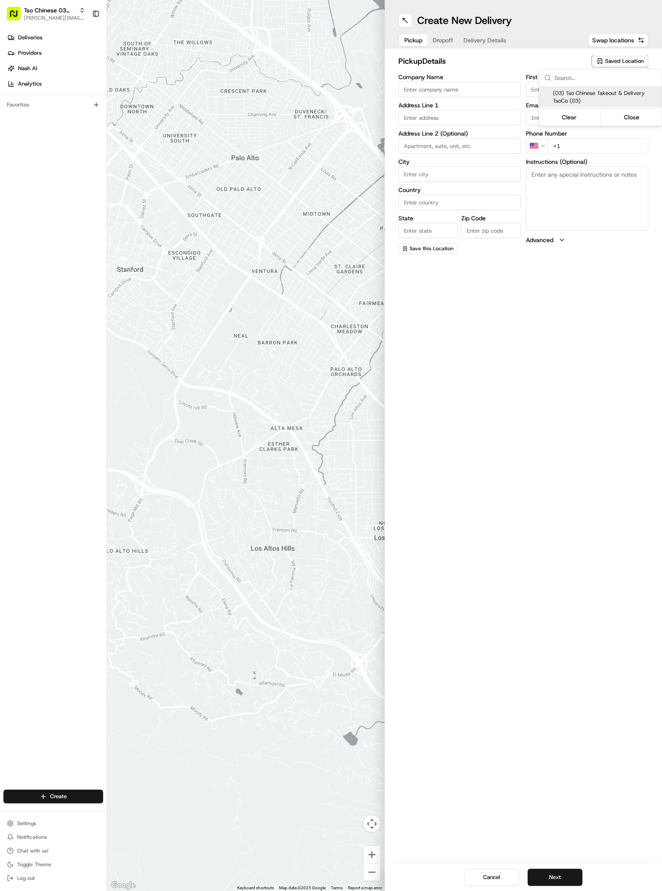
type input "US"
type input "[GEOGRAPHIC_DATA]"
type input "78704"
type input "Tso Chinese"
type input "TsoCo Manager"
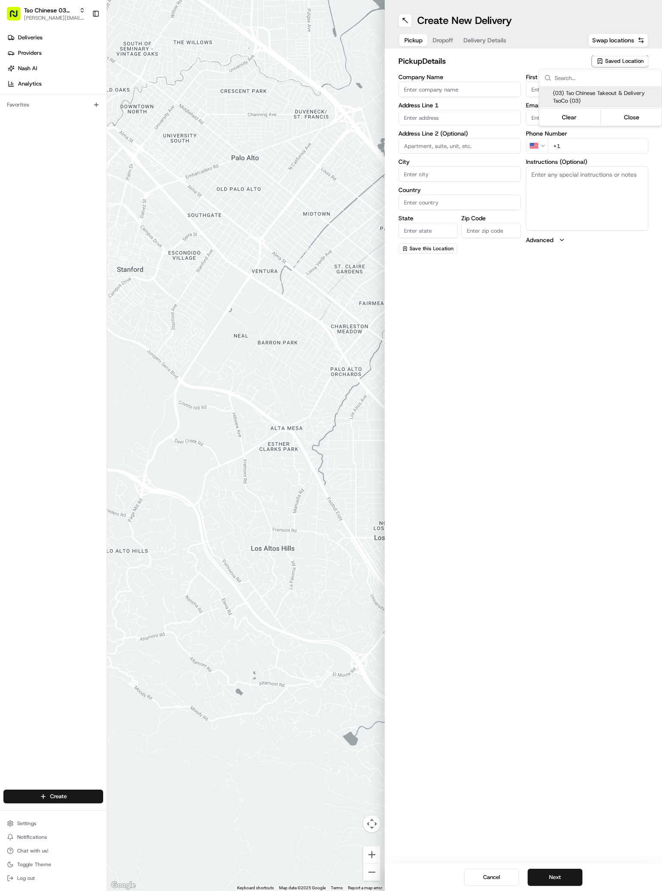
type input "[EMAIL_ADDRESS][DOMAIN_NAME]"
type input "[PHONE_NUMBER]"
type textarea "Submit a picture displaying address & food as Proof of Delivery. Envía una foto…"
type input "[STREET_ADDRESS]"
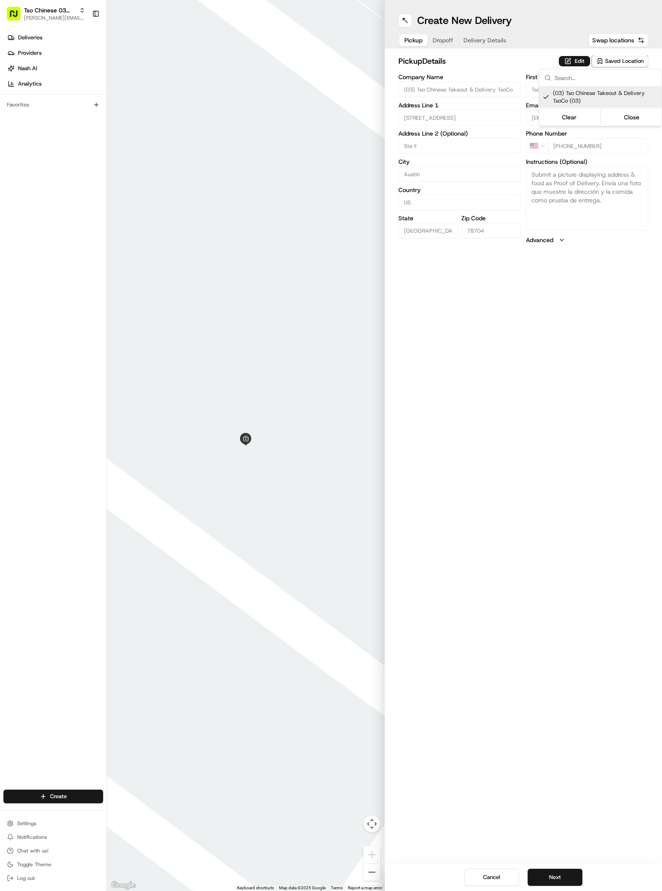
click at [567, 875] on html "Tso Chinese 03 TsoCo [PERSON_NAME][EMAIL_ADDRESS][DOMAIN_NAME] Toggle Sidebar D…" at bounding box center [331, 445] width 662 height 891
click at [567, 875] on button "Next" at bounding box center [554, 877] width 55 height 17
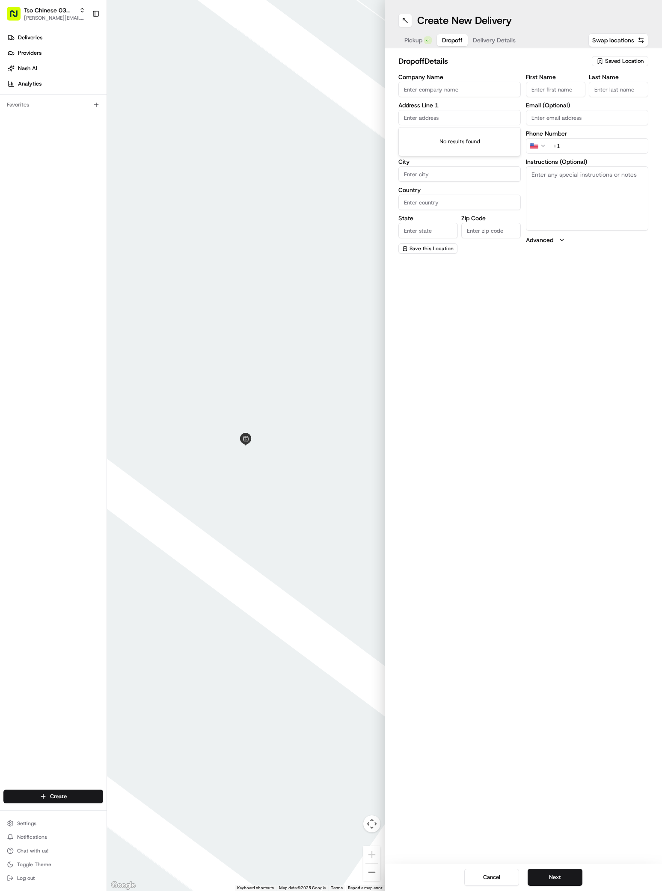
type input "6"
click at [489, 135] on div "[STREET_ADDRESS]" at bounding box center [459, 135] width 118 height 13
type input "5007 Creek Bend Dr, Austin, TX 78744, USA"
type input "Austin"
type input "[GEOGRAPHIC_DATA]"
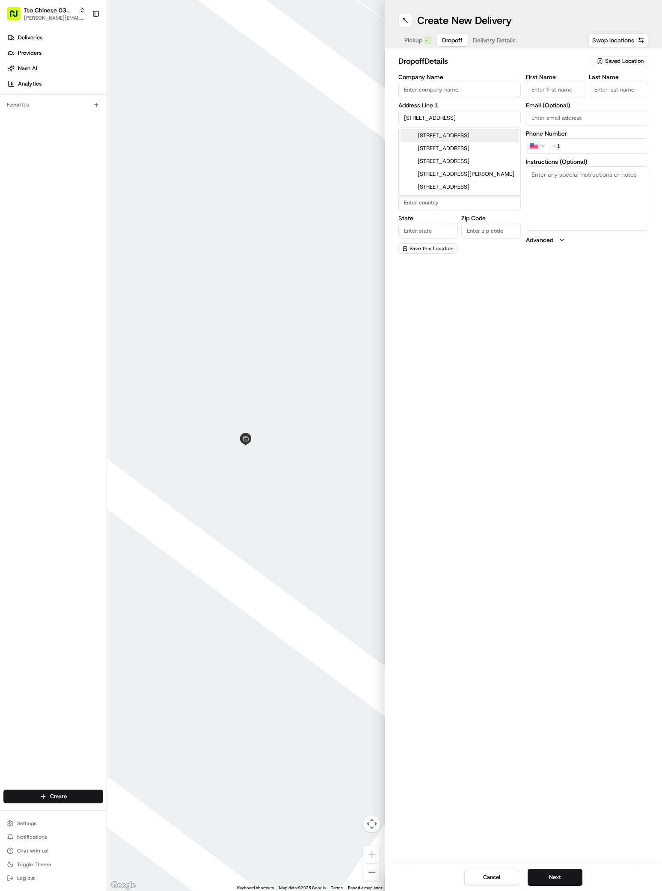
type input "[GEOGRAPHIC_DATA]"
type input "78744"
type input "5007 Creek Bend Drive"
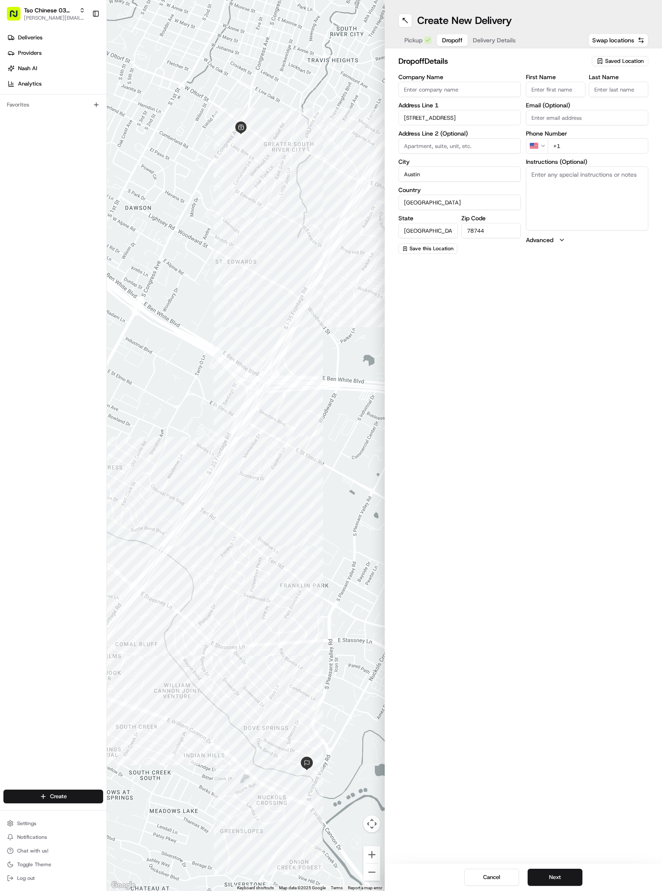
paste input "[PERSON_NAME]"
type input "[PERSON_NAME]"
type input ";"
type input "+1 361 658"
click at [593, 194] on textarea "Instructions (Optional)" at bounding box center [587, 198] width 122 height 64
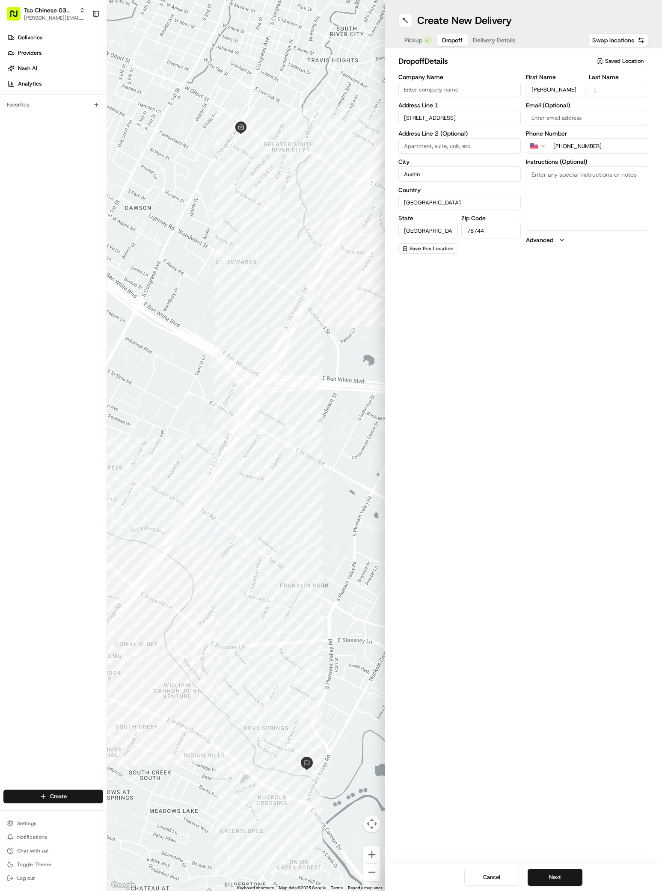
click at [615, 228] on textarea "Instructions (Optional)" at bounding box center [587, 198] width 122 height 64
paste textarea "Just a house :)"
type textarea "Just a house :)"
click at [549, 871] on button "Next" at bounding box center [554, 877] width 55 height 17
click at [620, 144] on input "+1 361 658" at bounding box center [597, 145] width 100 height 15
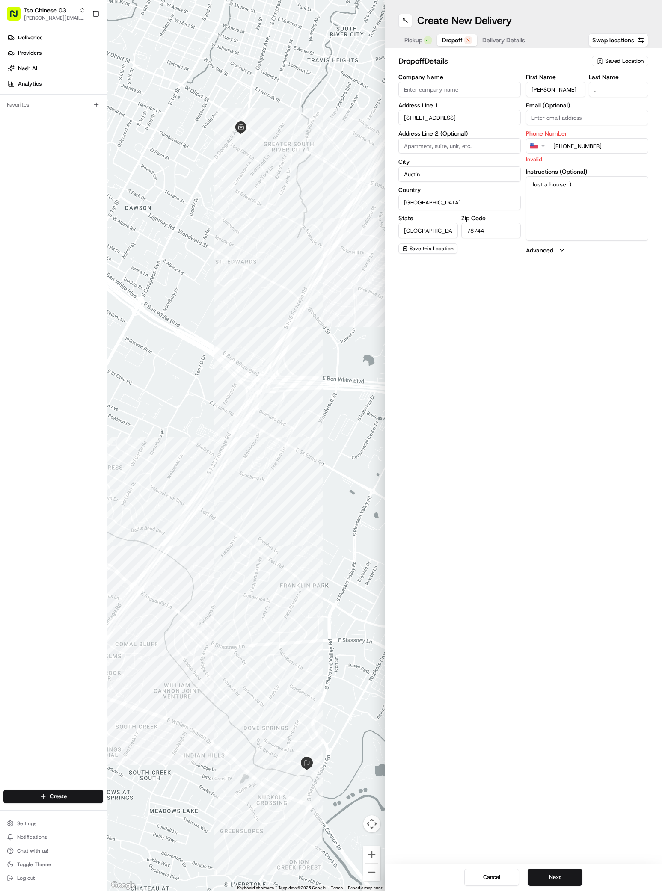
type input "[PHONE_NUMBER]"
click at [576, 237] on textarea "Just a house :)" at bounding box center [587, 208] width 122 height 64
click at [555, 875] on button "Next" at bounding box center [554, 877] width 55 height 17
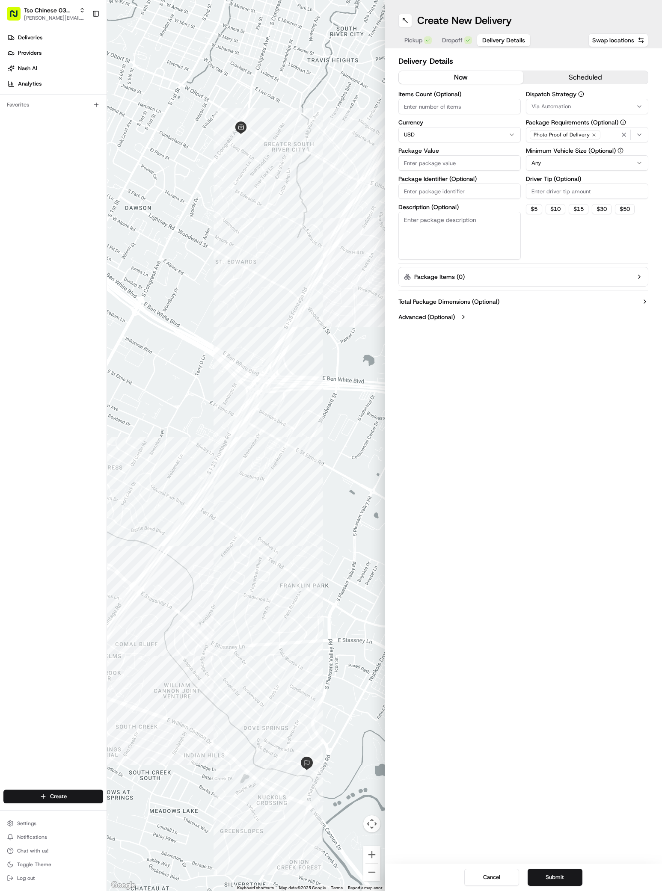
click at [579, 104] on div "Via Automation" at bounding box center [587, 107] width 118 height 8
click at [570, 156] on span "TsoCo Strategy" at bounding box center [592, 153] width 105 height 8
click at [564, 275] on html "Tso Chinese 03 TsoCo antonia@tsochinese.com Toggle Sidebar Deliveries Providers…" at bounding box center [331, 445] width 662 height 891
click at [553, 191] on input "Driver Tip (Optional)" at bounding box center [587, 190] width 122 height 15
type input "2"
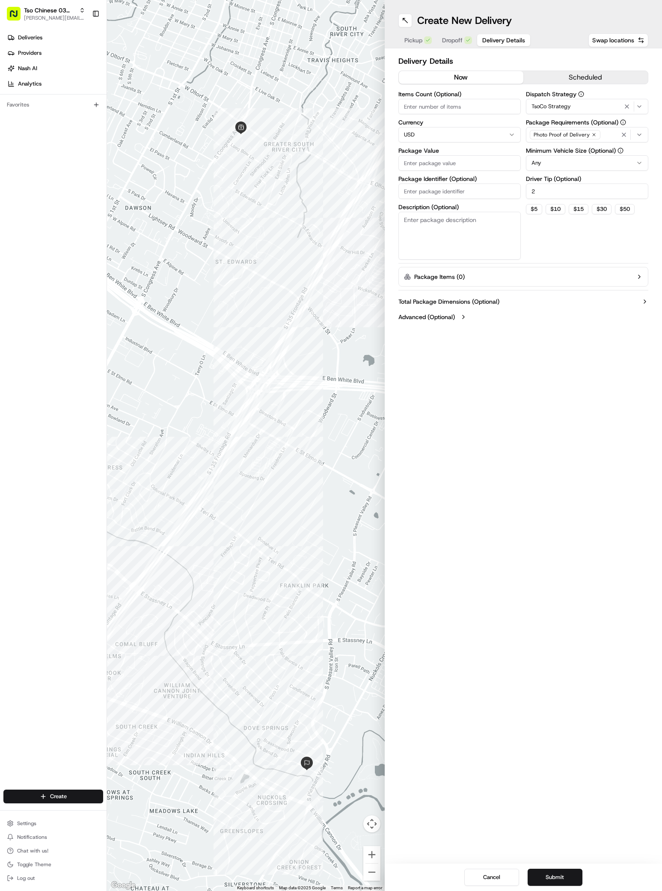
click at [471, 173] on div "Items Count (Optional) Currency USD Package Value Package Identifier (Optional)…" at bounding box center [459, 175] width 122 height 168
click at [471, 168] on input "Package Value" at bounding box center [459, 162] width 122 height 15
click at [486, 156] on input "Package Value" at bounding box center [459, 162] width 122 height 15
type input "29.12"
click at [565, 870] on button "Submit" at bounding box center [554, 877] width 55 height 17
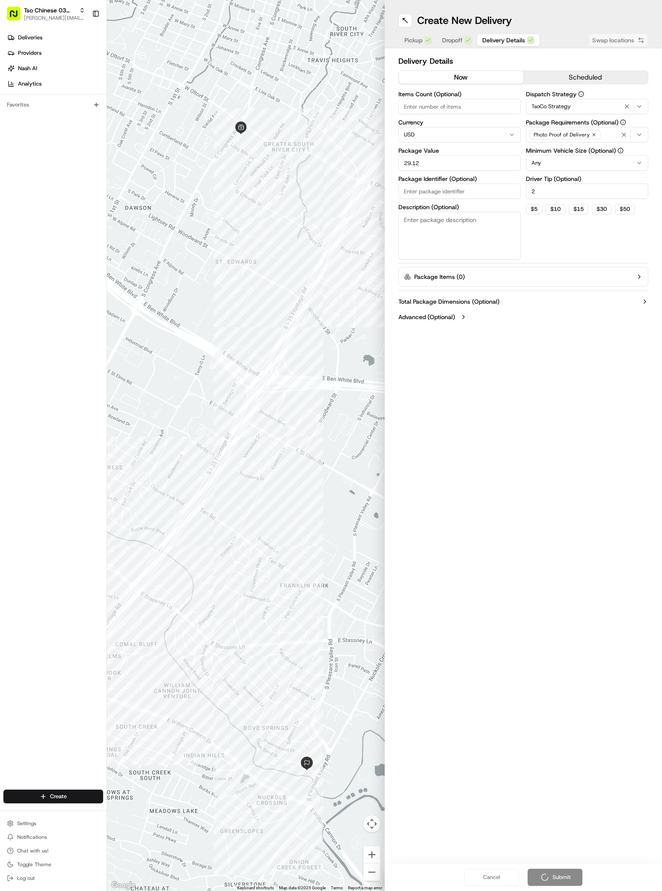
click at [565, 870] on div "Cancel Submit" at bounding box center [523, 876] width 278 height 27
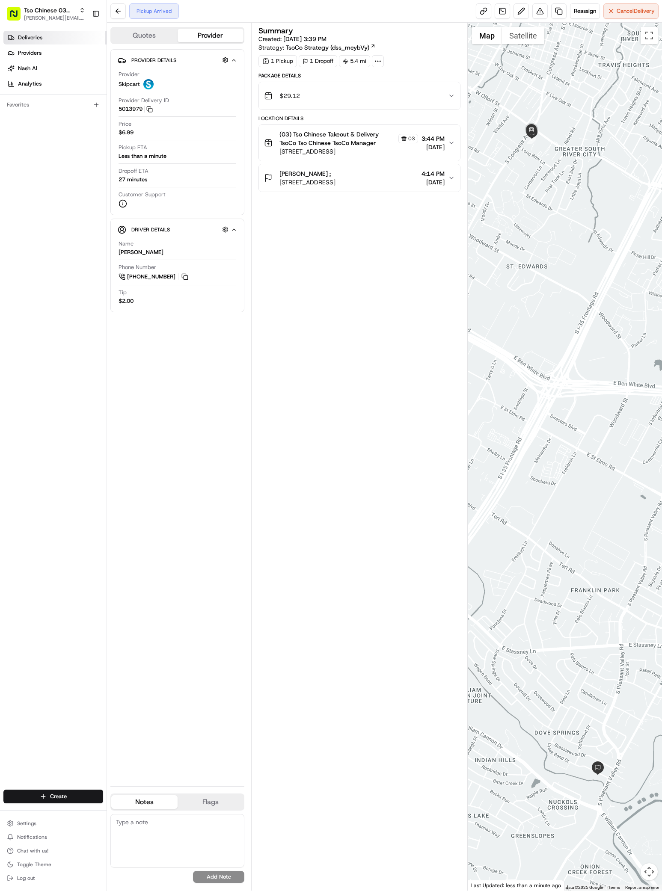
click at [56, 40] on link "Deliveries" at bounding box center [54, 38] width 103 height 14
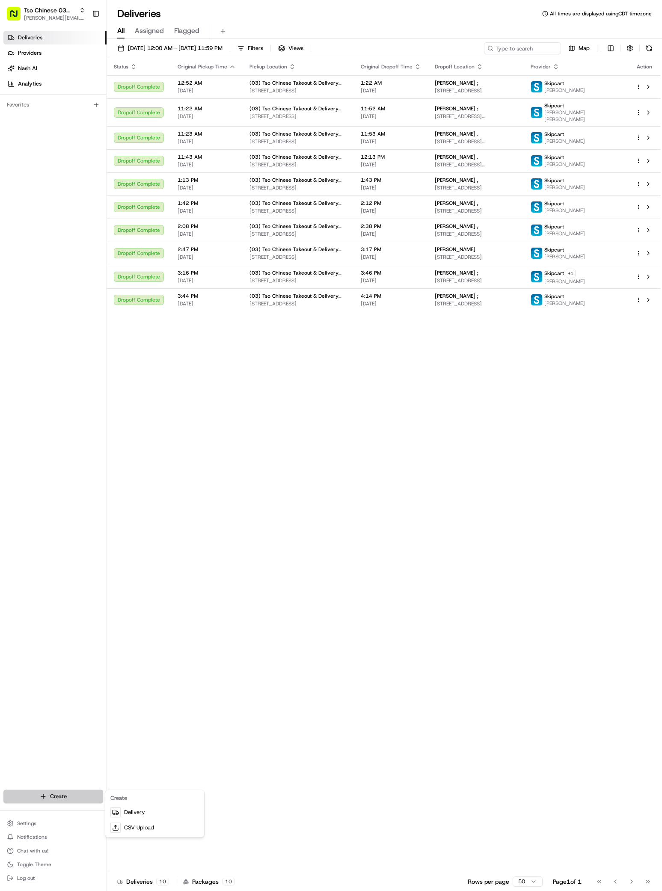
click at [76, 795] on html "Tso Chinese 03 TsoCo antonia@tsochinese.com Toggle Sidebar Deliveries Providers…" at bounding box center [331, 445] width 662 height 891
click at [160, 813] on link "Delivery" at bounding box center [154, 811] width 95 height 15
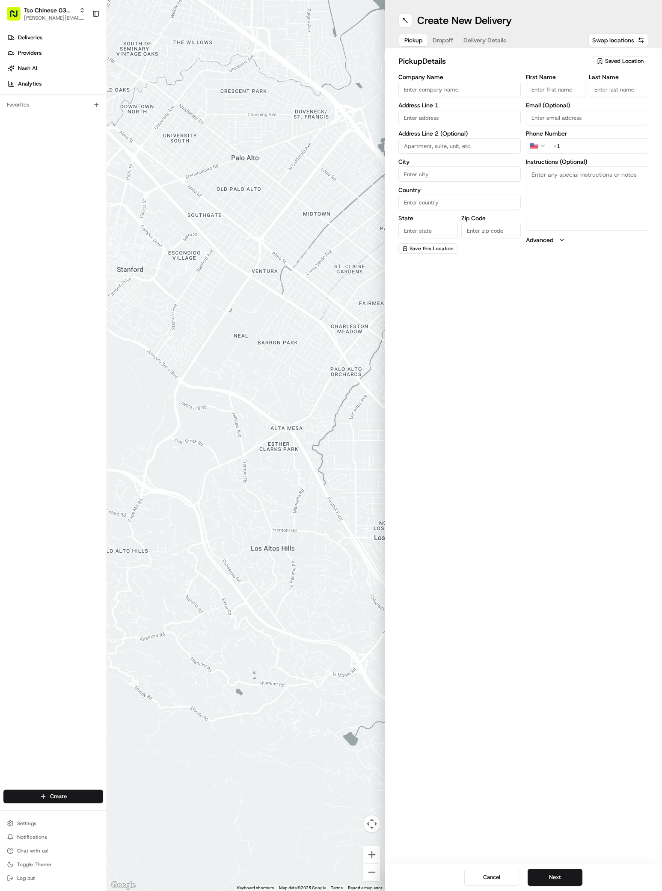
click at [606, 57] on div "Saved Location" at bounding box center [619, 61] width 56 height 10
click at [613, 98] on span "(03) Tso Chinese Takeout & Delivery TsoCo (03)" at bounding box center [605, 96] width 105 height 15
type input "(03) Tso Chinese Takeout & Delivery TsoCo"
type input "Ste F"
type input "Austin"
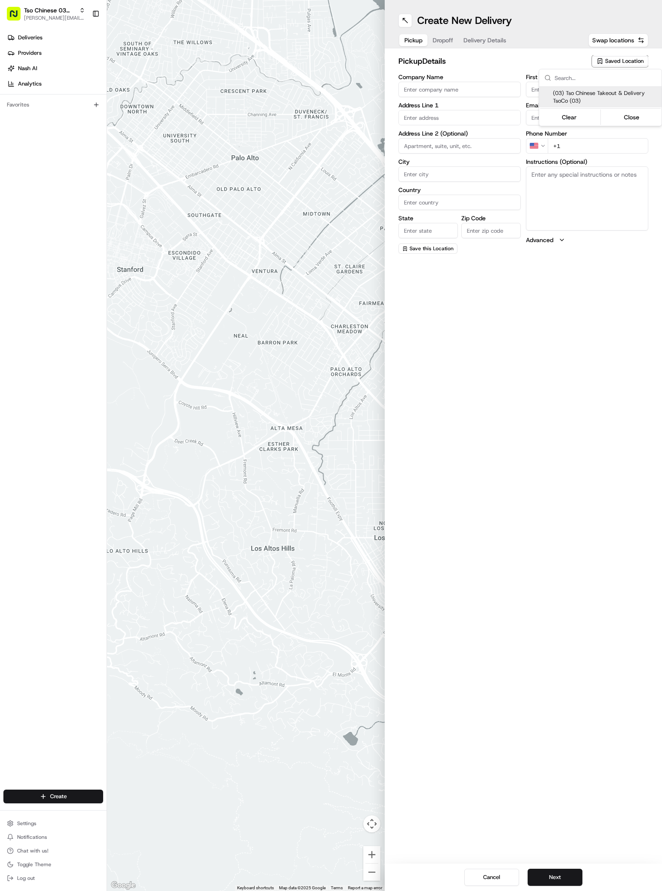
type input "US"
type input "[GEOGRAPHIC_DATA]"
type input "78704"
type input "Tso Chinese"
type input "TsoCo Manager"
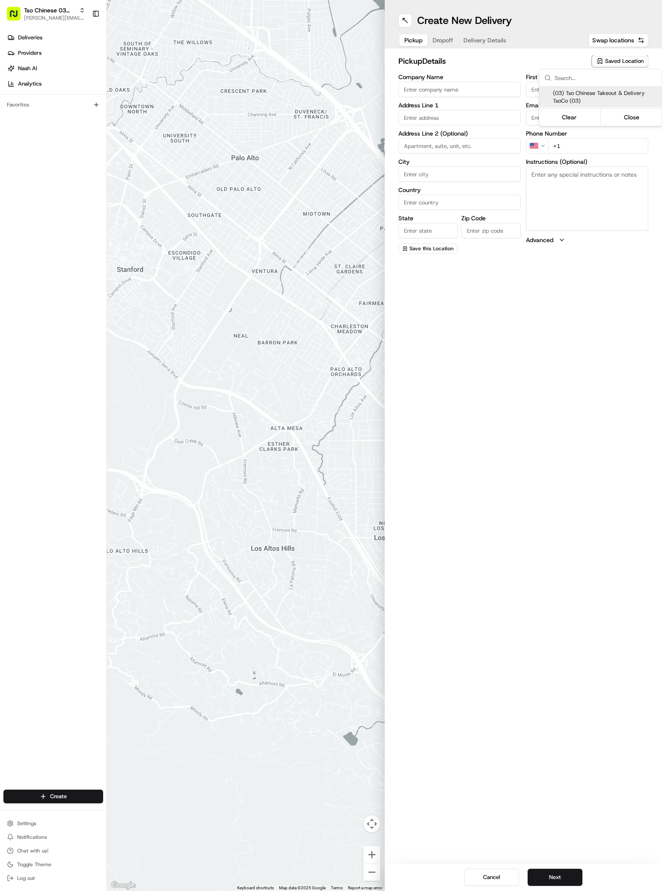
type input "[EMAIL_ADDRESS][DOMAIN_NAME]"
type input "[PHONE_NUMBER]"
type textarea "Submit a picture displaying address & food as Proof of Delivery. Envía una foto…"
type input "[STREET_ADDRESS]"
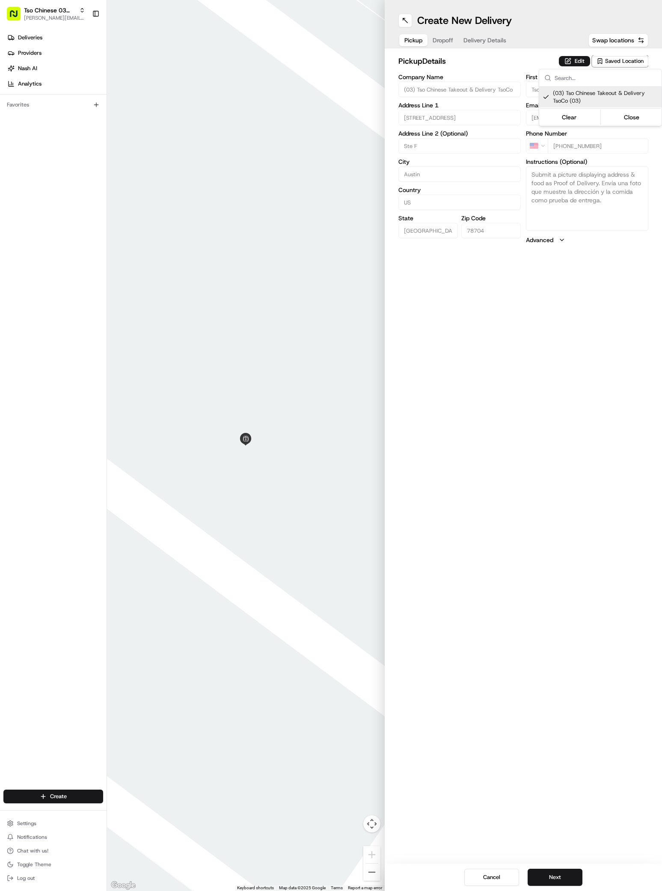
click at [555, 878] on html "Tso Chinese 03 TsoCo [PERSON_NAME][EMAIL_ADDRESS][DOMAIN_NAME] Toggle Sidebar D…" at bounding box center [331, 445] width 662 height 891
click at [555, 878] on button "Next" at bounding box center [554, 877] width 55 height 17
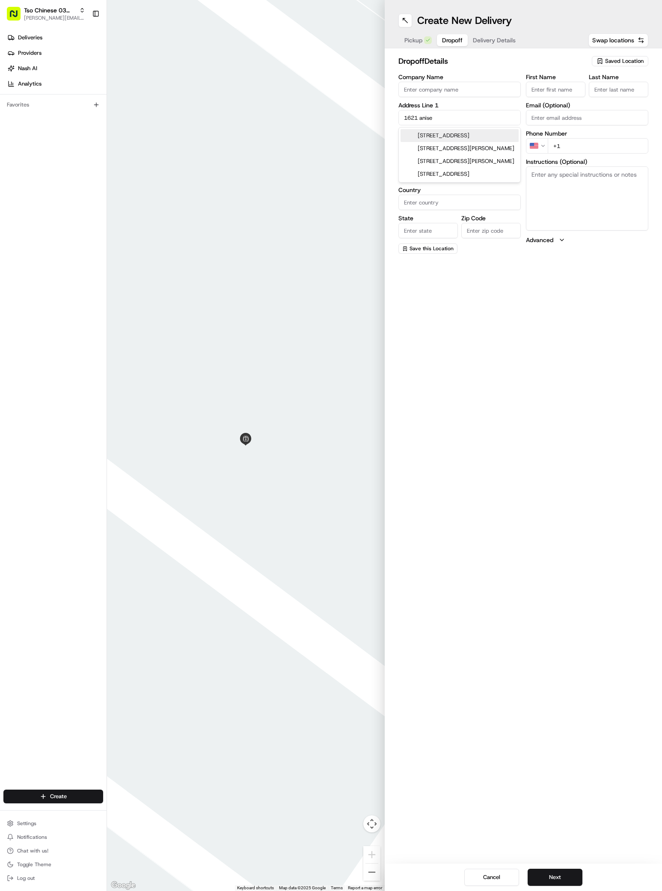
click at [468, 139] on div "1621 Anise Drive, Austin, TX" at bounding box center [459, 135] width 118 height 13
type input "1621 Anise Drive"
type input "Austin"
type input "[GEOGRAPHIC_DATA]"
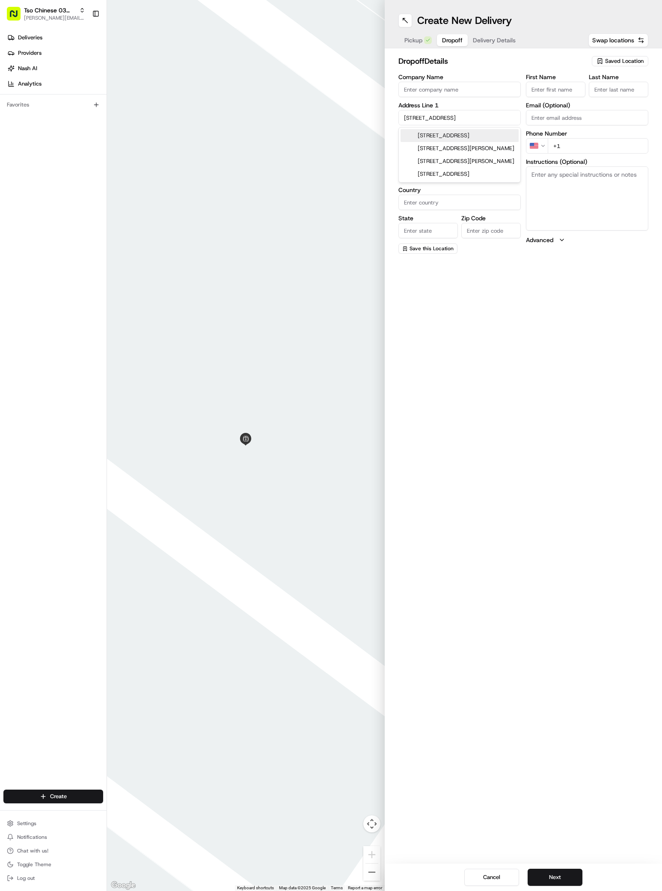
type input "78741"
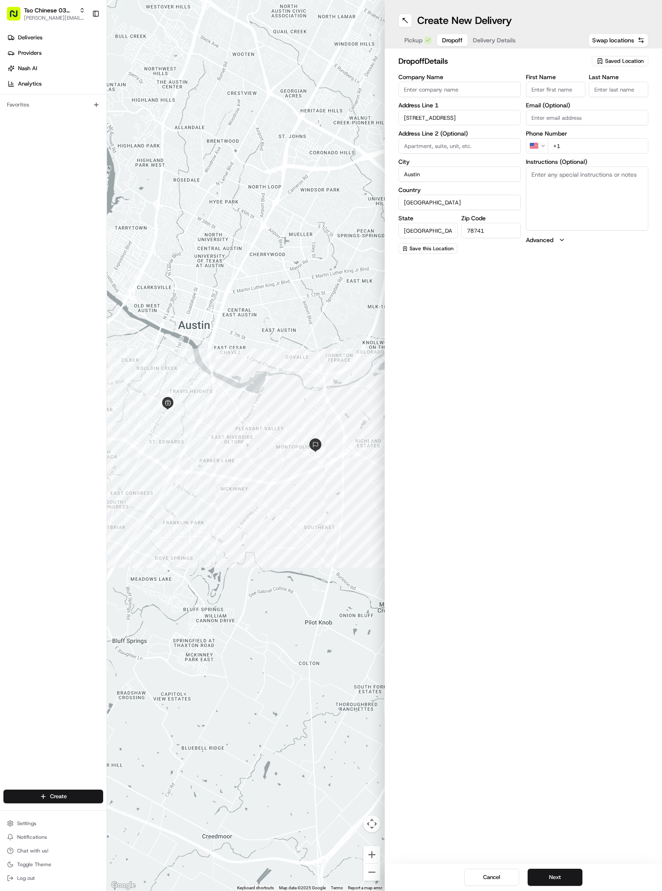
paste input "Dylan Tschatschula"
type input "Dylan Tschatschula"
type input "/"
click at [608, 145] on div "Phone Number US +1" at bounding box center [587, 141] width 122 height 23
type input "+1 979 208 9291"
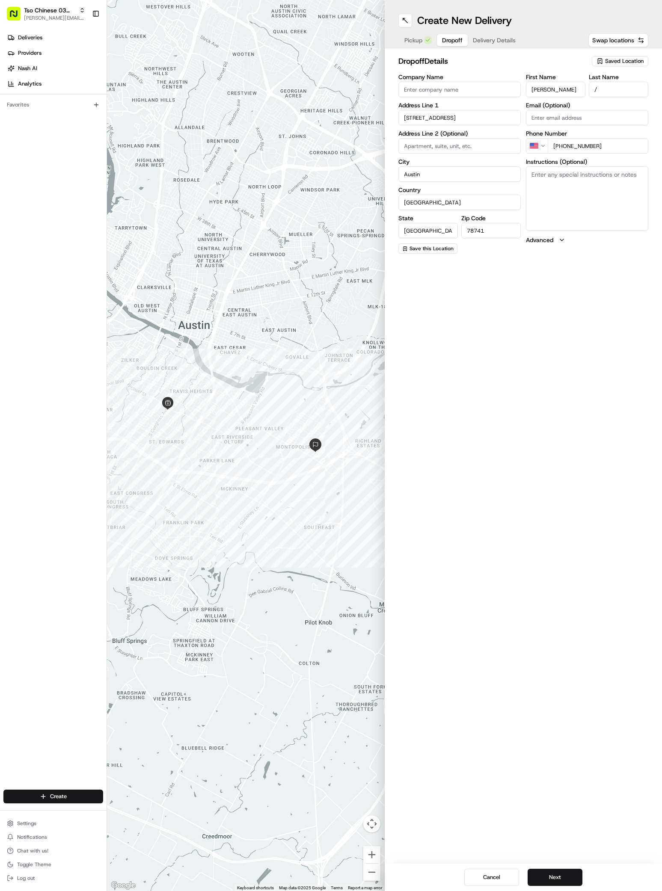
click at [555, 213] on textarea "Instructions (Optional)" at bounding box center [587, 198] width 122 height 64
paste textarea "leave at door dont ring door bell"
type textarea "leave at door dont ring door bell"
click at [562, 881] on button "Next" at bounding box center [554, 877] width 55 height 17
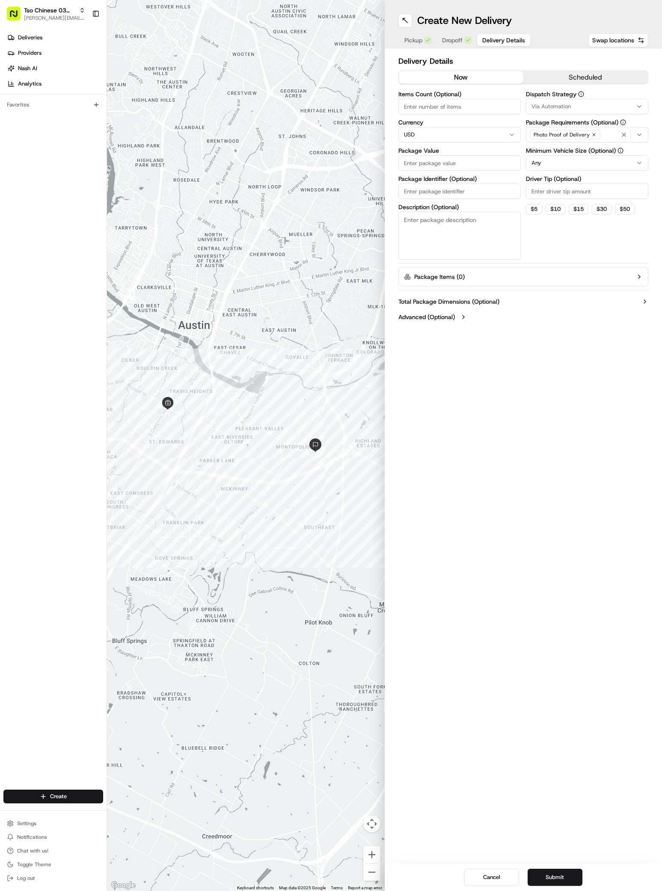
click at [561, 105] on span "Via Automation" at bounding box center [550, 107] width 39 height 8
click at [561, 153] on span "TsoCo Strategy" at bounding box center [592, 153] width 105 height 8
click at [560, 273] on html "Tso Chinese 03 TsoCo antonia@tsochinese.com Toggle Sidebar Deliveries Providers…" at bounding box center [331, 445] width 662 height 891
click at [562, 192] on input "Driver Tip (Optional)" at bounding box center [587, 190] width 122 height 15
type input "2"
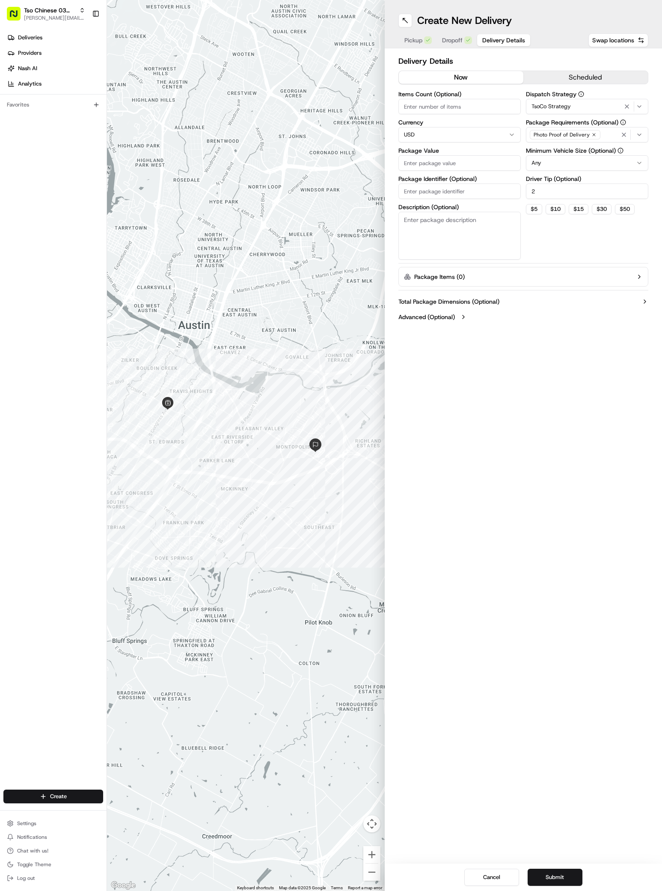
click at [461, 160] on input "Package Value" at bounding box center [459, 162] width 122 height 15
type input "27.55"
click at [434, 196] on input "Package Identifier (Optional)" at bounding box center [459, 190] width 122 height 15
paste input "Z7IUFCU"
type input "Z7IUFCU"
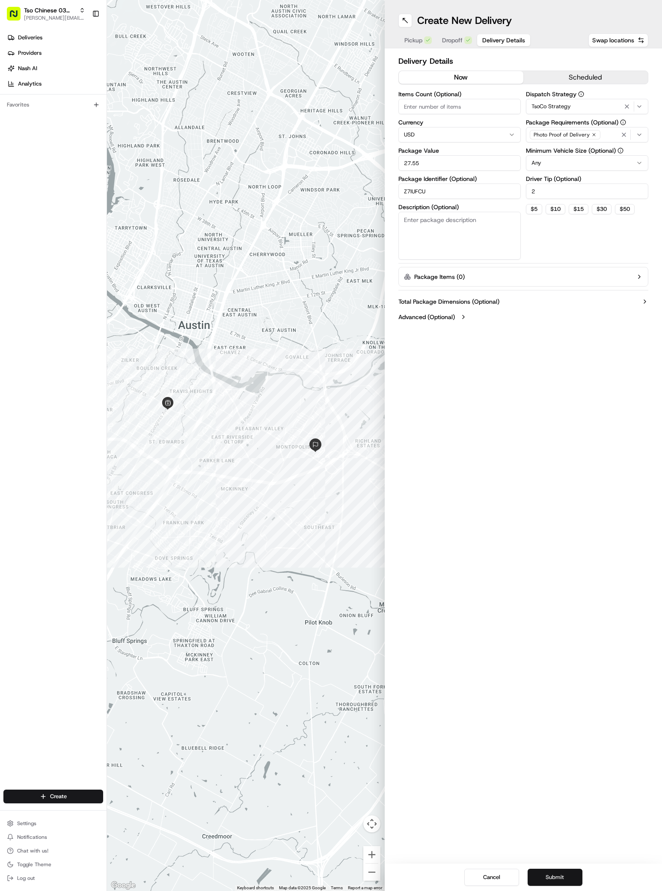
click at [533, 884] on button "Submit" at bounding box center [554, 877] width 55 height 17
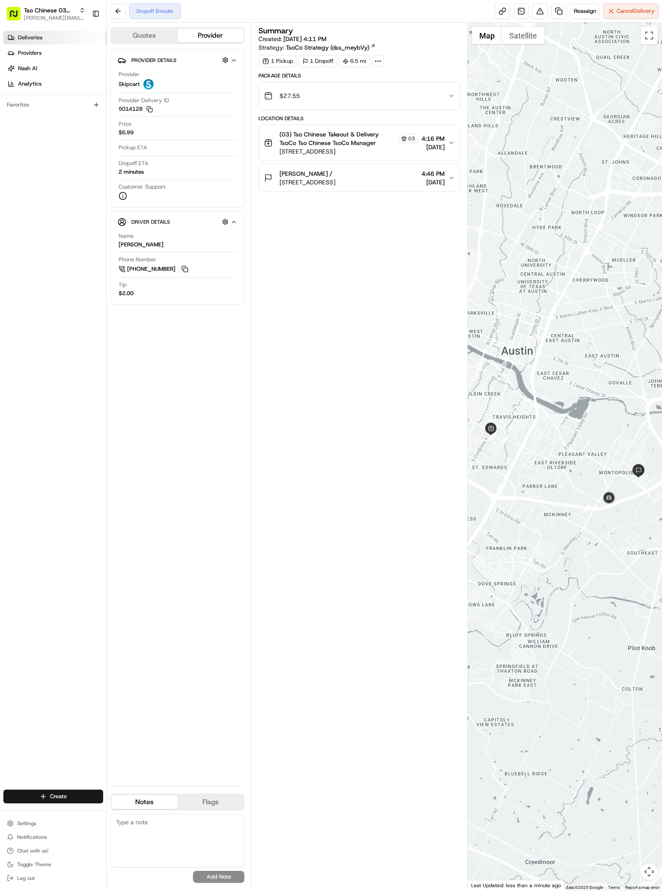
click at [24, 35] on span "Deliveries" at bounding box center [30, 38] width 24 height 8
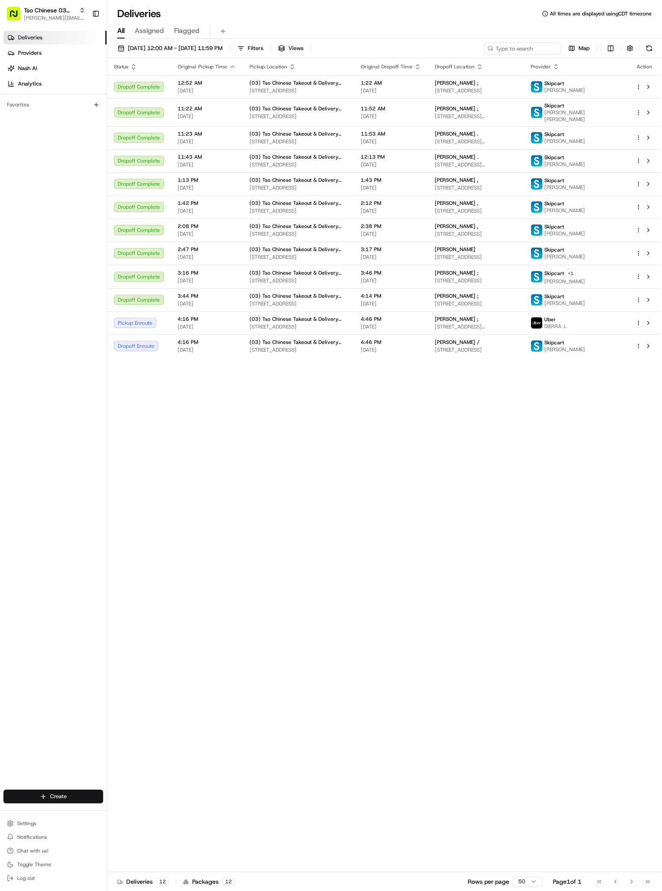
click at [65, 797] on html "Tso Chinese 03 TsoCo antonia@tsochinese.com Toggle Sidebar Deliveries Providers…" at bounding box center [331, 445] width 662 height 891
click at [115, 806] on link "Delivery" at bounding box center [154, 811] width 95 height 15
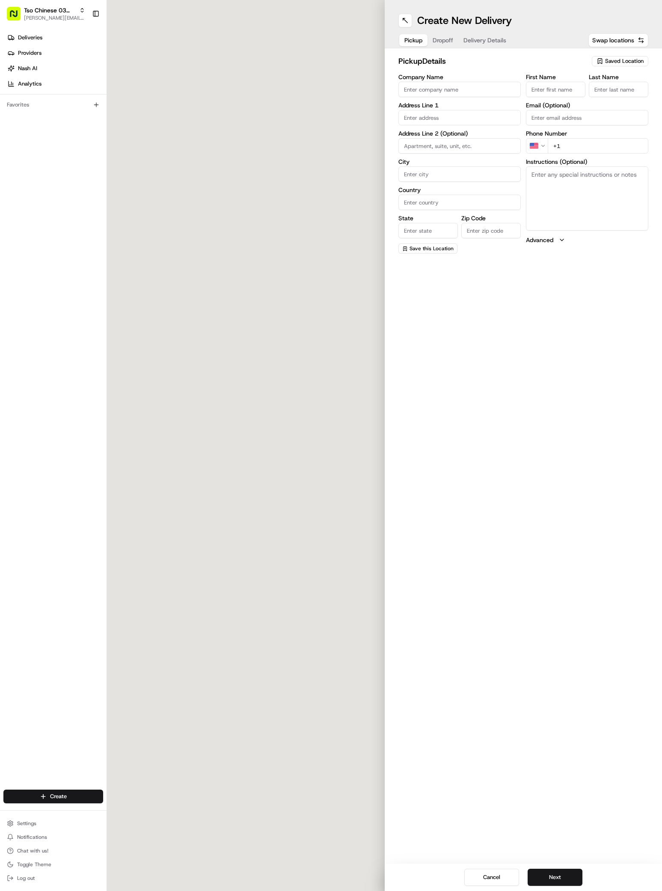
click at [602, 55] on button "Saved Location" at bounding box center [619, 61] width 56 height 12
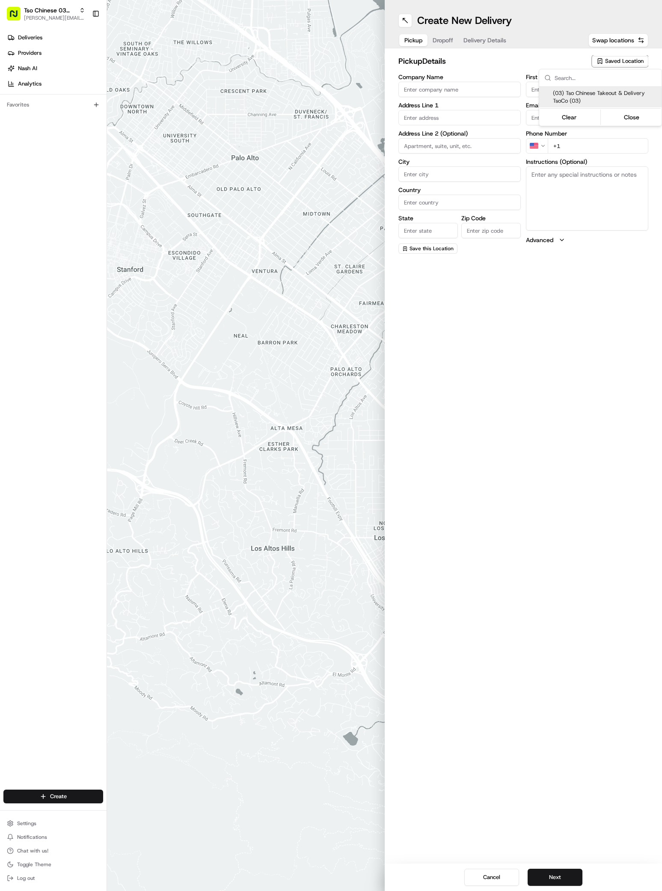
click at [604, 88] on div "(03) Tso Chinese Takeout & Delivery TsoCo (03)" at bounding box center [600, 97] width 122 height 21
type input "(03) Tso Chinese Takeout & Delivery TsoCo"
type input "Ste F"
type input "Austin"
type input "US"
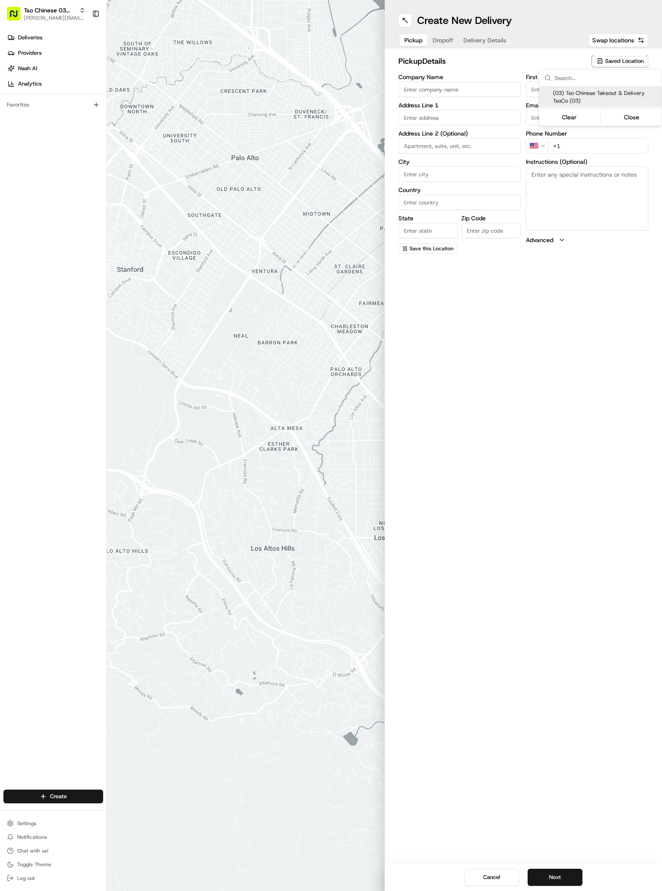
type input "[GEOGRAPHIC_DATA]"
type input "78704"
type input "Tso Chinese"
type input "TsoCo Manager"
type input "[EMAIL_ADDRESS][DOMAIN_NAME]"
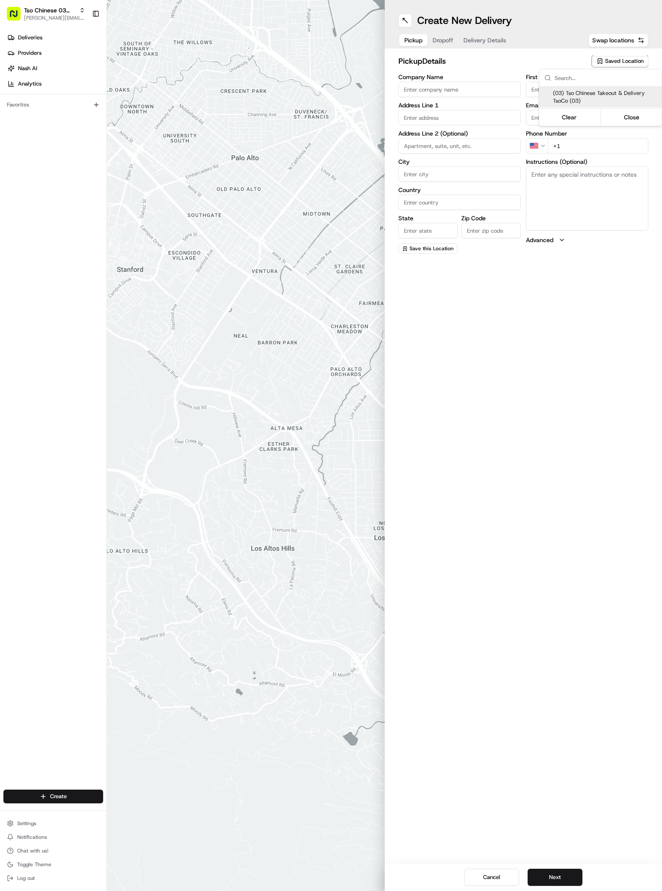
type input "[PHONE_NUMBER]"
type textarea "Submit a picture displaying address & food as Proof of Delivery. Envía una foto…"
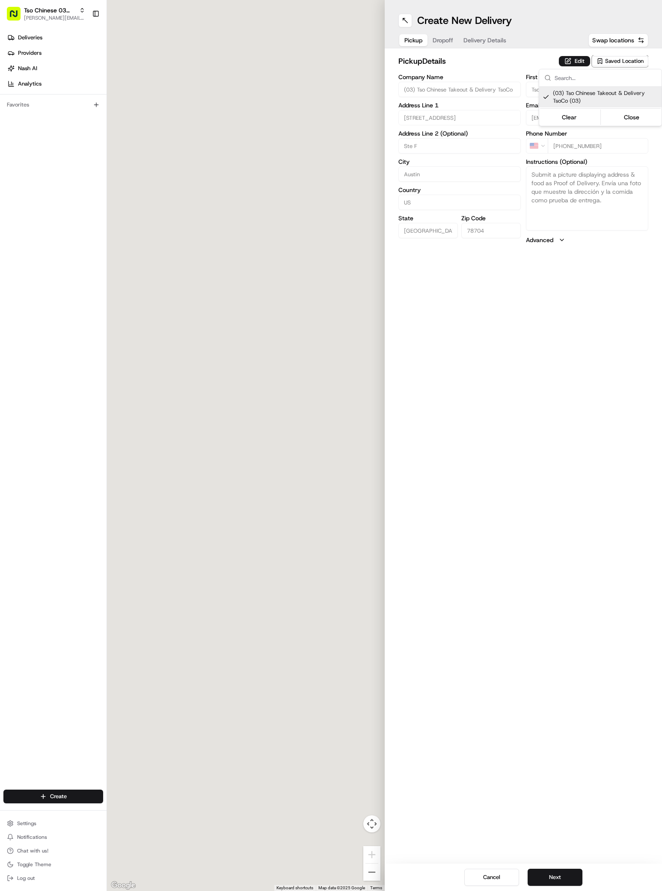
type input "[STREET_ADDRESS]"
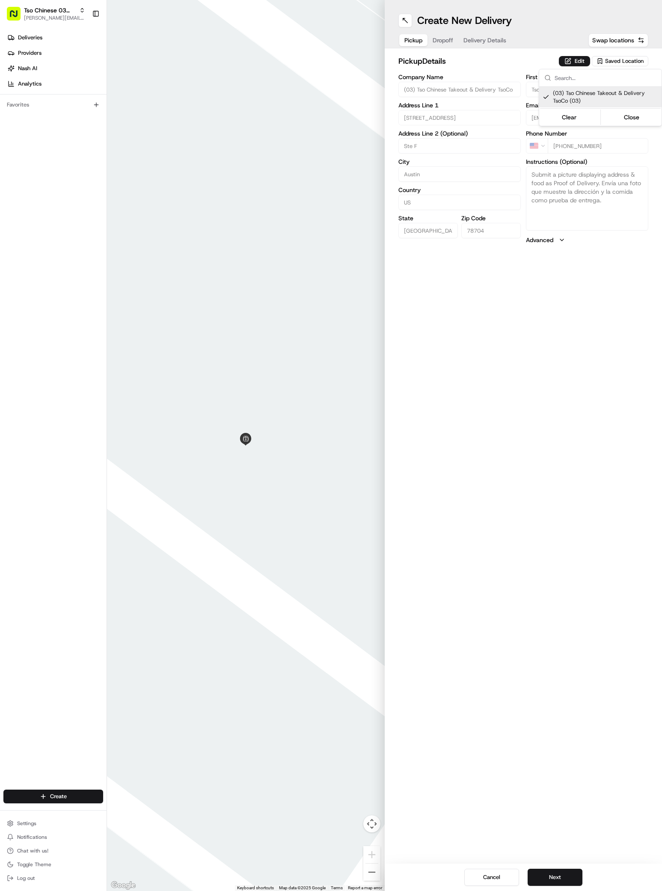
click at [548, 871] on html "Tso Chinese 03 TsoCo [PERSON_NAME][EMAIL_ADDRESS][DOMAIN_NAME] Toggle Sidebar D…" at bounding box center [331, 445] width 662 height 891
click at [548, 872] on button "Next" at bounding box center [554, 877] width 55 height 17
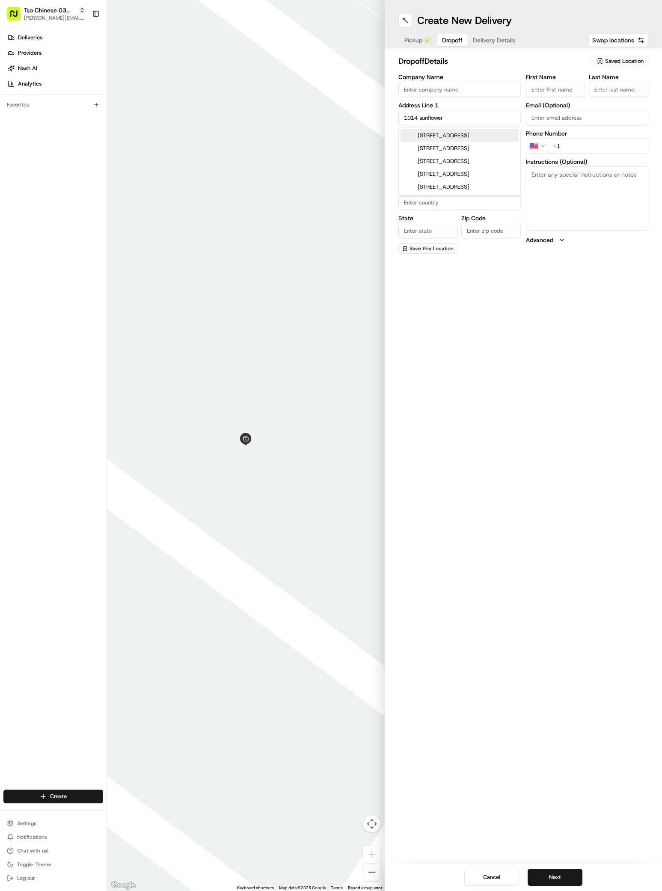
click at [480, 135] on div "1014 Sunflower Trail, Sunset Valley, TX" at bounding box center [459, 135] width 118 height 13
type input "1014 Sunflower Trail, Sunset Valley, TX 78745, USA"
type input "Sunset Valley"
type input "[GEOGRAPHIC_DATA]"
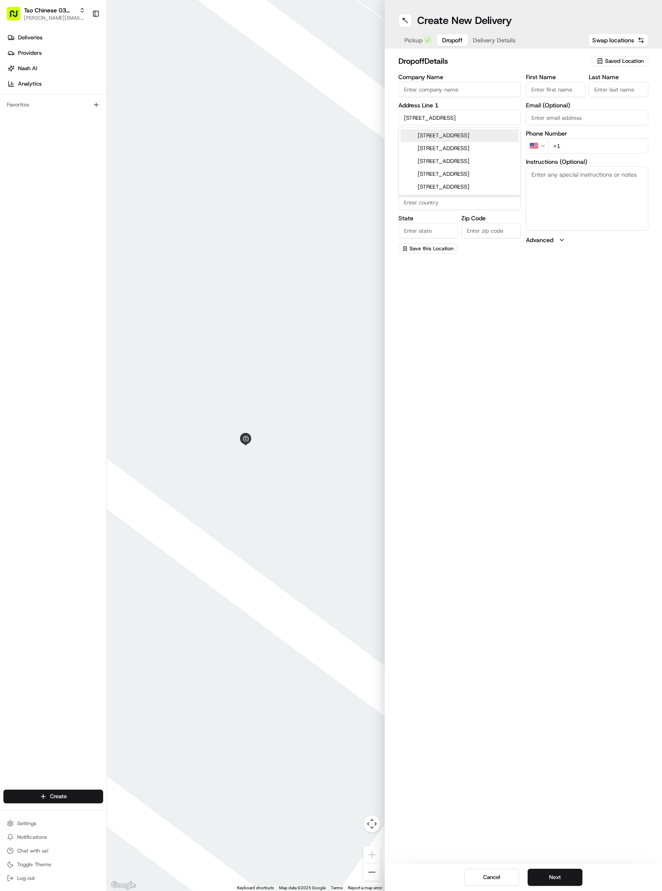
type input "78745"
type input "1014 Sunflower Trail"
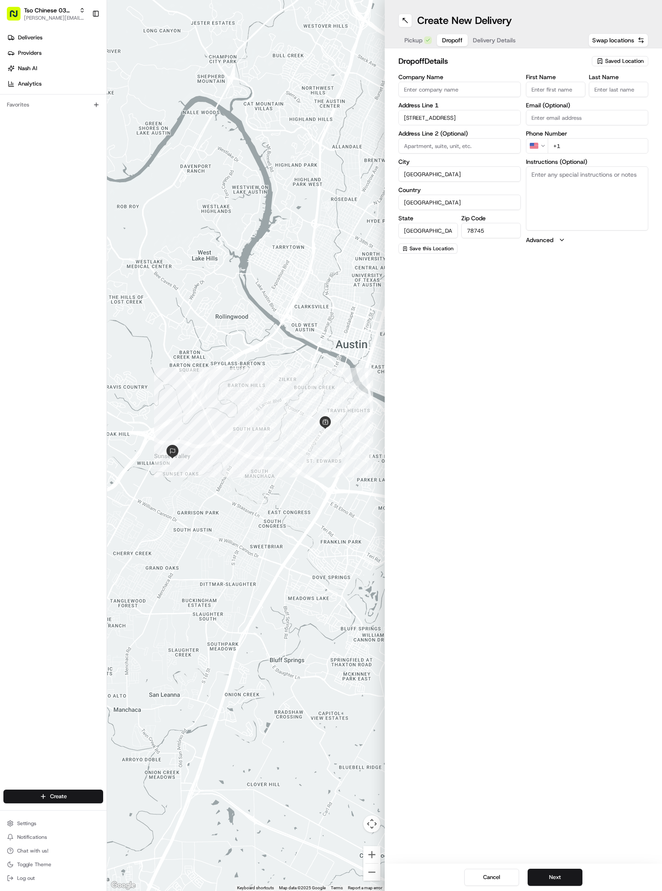
paste input "Donna Detwiler"
type input "Donna Detwiler"
type input "."
type input "+1 661 406 1324"
click at [561, 875] on button "Next" at bounding box center [554, 877] width 55 height 17
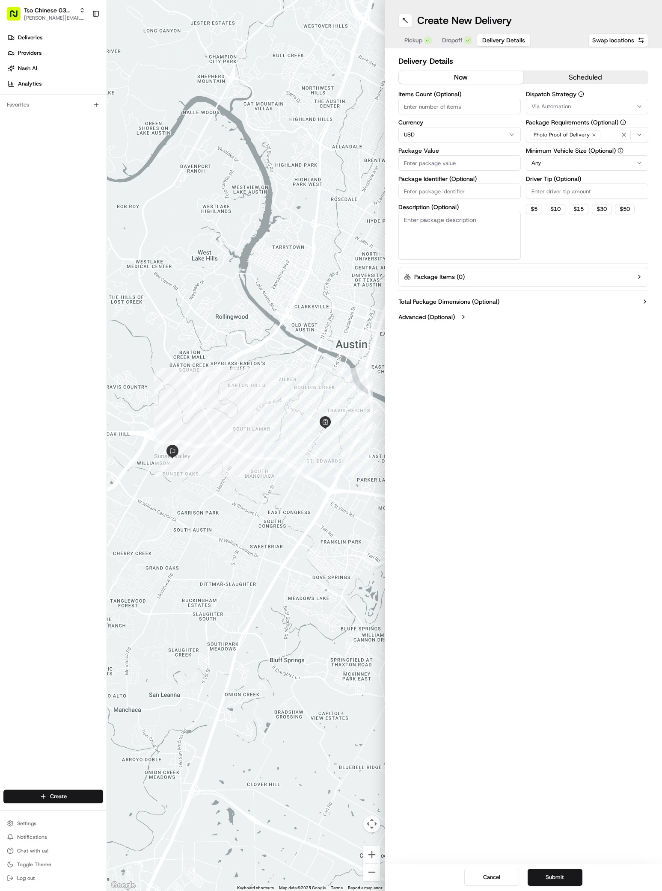
click at [551, 103] on span "Via Automation" at bounding box center [550, 107] width 39 height 8
click at [556, 152] on span "TsoCo Strategy" at bounding box center [592, 153] width 105 height 8
click at [550, 298] on html "Tso Chinese 03 TsoCo antonia@tsochinese.com Toggle Sidebar Deliveries Providers…" at bounding box center [331, 445] width 662 height 891
click at [568, 192] on input "Driver Tip (Optional)" at bounding box center [587, 190] width 122 height 15
type input "2"
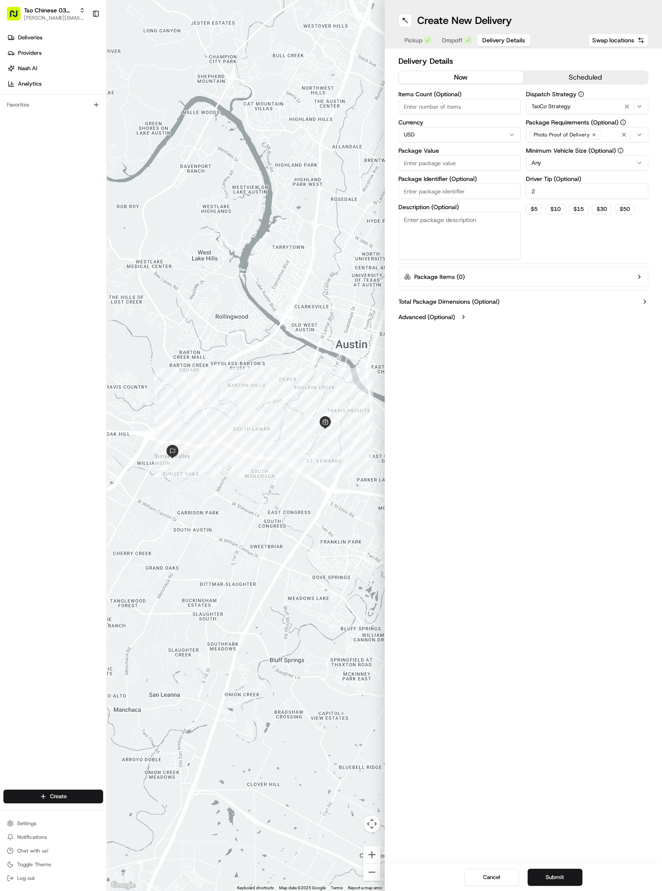
click at [452, 169] on input "Package Value" at bounding box center [459, 162] width 122 height 15
type input "96.07"
click at [469, 193] on input "Package Identifier (Optional)" at bounding box center [459, 190] width 122 height 15
paste input "L6SFQFG"
type input "L6SFQFG"
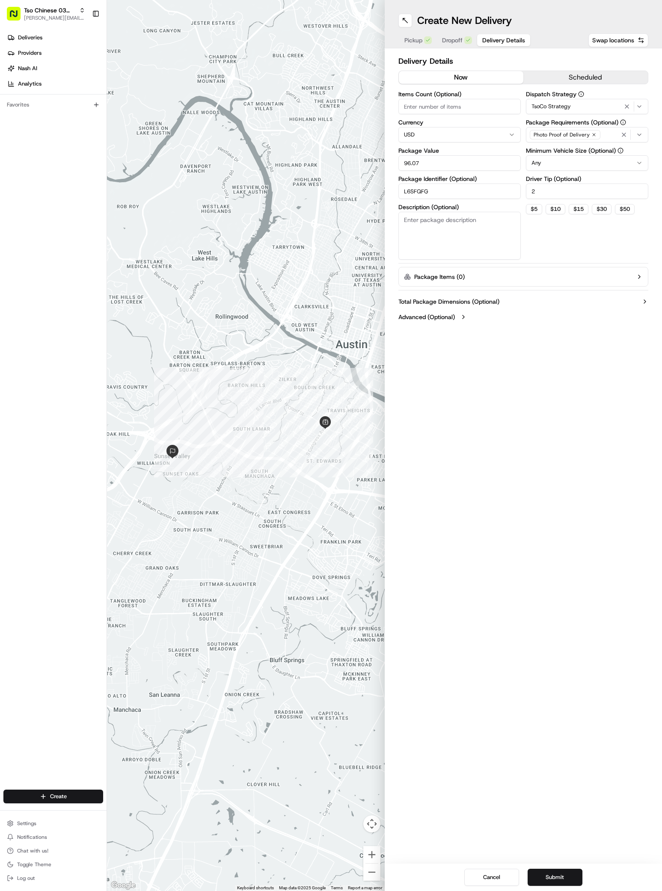
drag, startPoint x: 564, startPoint y: 878, endPoint x: 608, endPoint y: 860, distance: 47.5
click at [564, 878] on button "Submit" at bounding box center [554, 877] width 55 height 17
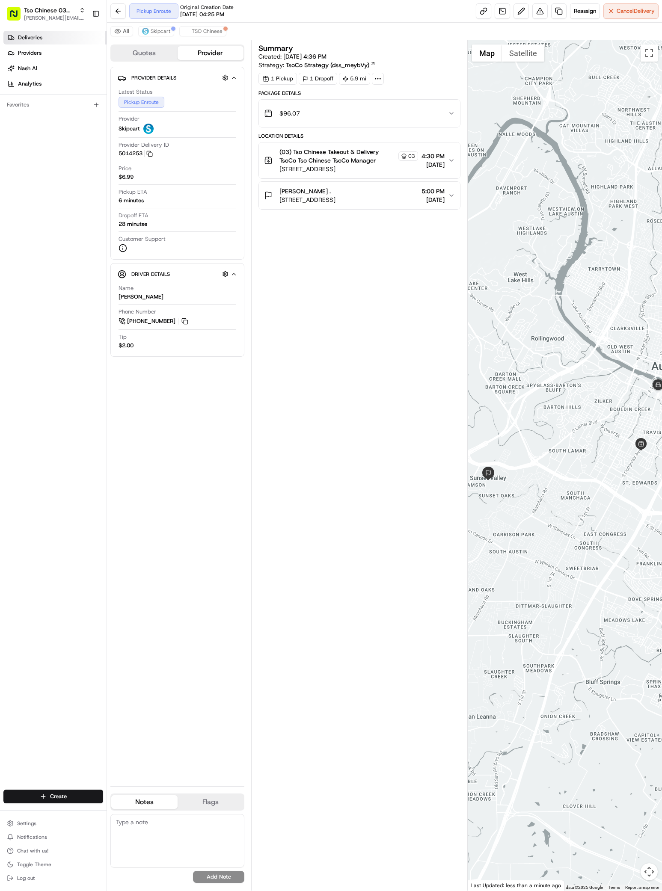
click at [18, 35] on span "Deliveries" at bounding box center [30, 38] width 24 height 8
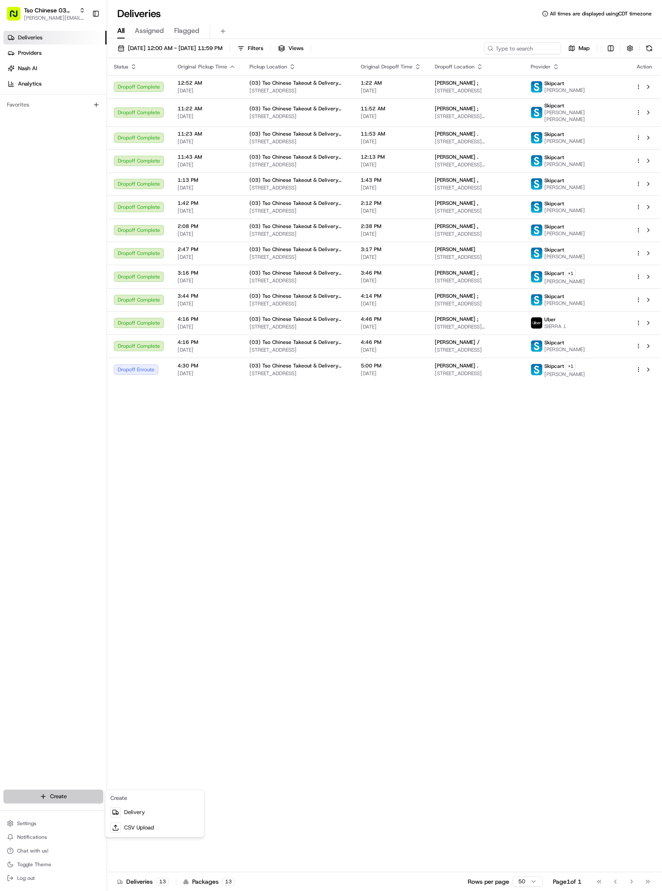
click at [56, 803] on html "Tso Chinese 03 TsoCo antonia@tsochinese.com Toggle Sidebar Deliveries Providers…" at bounding box center [331, 445] width 662 height 891
click at [144, 812] on link "Delivery" at bounding box center [154, 811] width 95 height 15
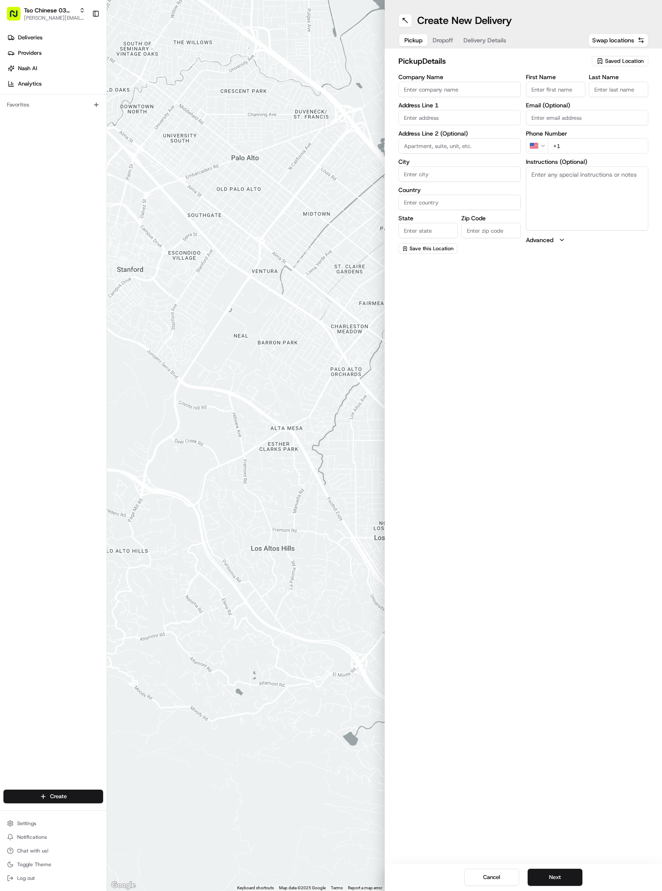
click at [627, 54] on div "pickup Details Saved Location Company Name Address Line 1 Address Line 2 (Optio…" at bounding box center [523, 154] width 278 height 212
click at [627, 60] on span "Saved Location" at bounding box center [624, 61] width 38 height 8
click at [620, 91] on span "(03) Tso Chinese Takeout & Delivery TsoCo (03)" at bounding box center [605, 96] width 105 height 15
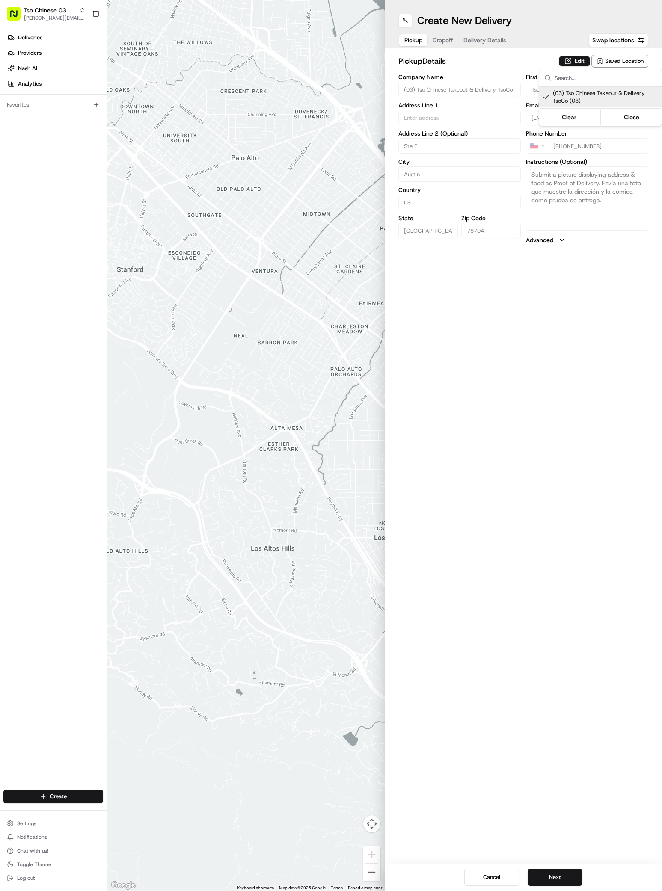
type input "(03) Tso Chinese Takeout & Delivery TsoCo"
type input "Ste F"
type input "Austin"
type input "US"
type input "[GEOGRAPHIC_DATA]"
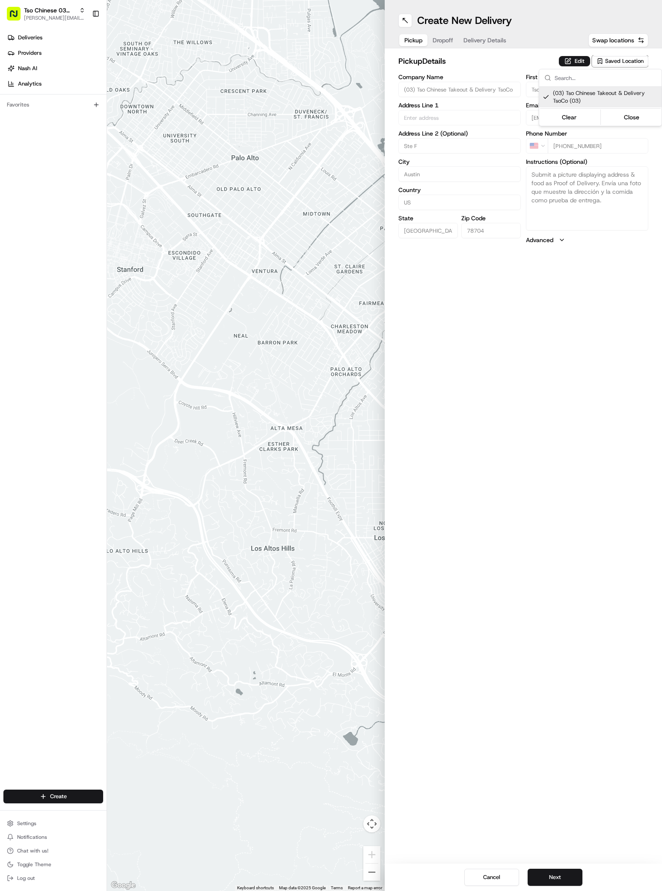
type input "78704"
type input "Tso Chinese"
type input "TsoCo Manager"
type input "[EMAIL_ADDRESS][DOMAIN_NAME]"
type input "[PHONE_NUMBER]"
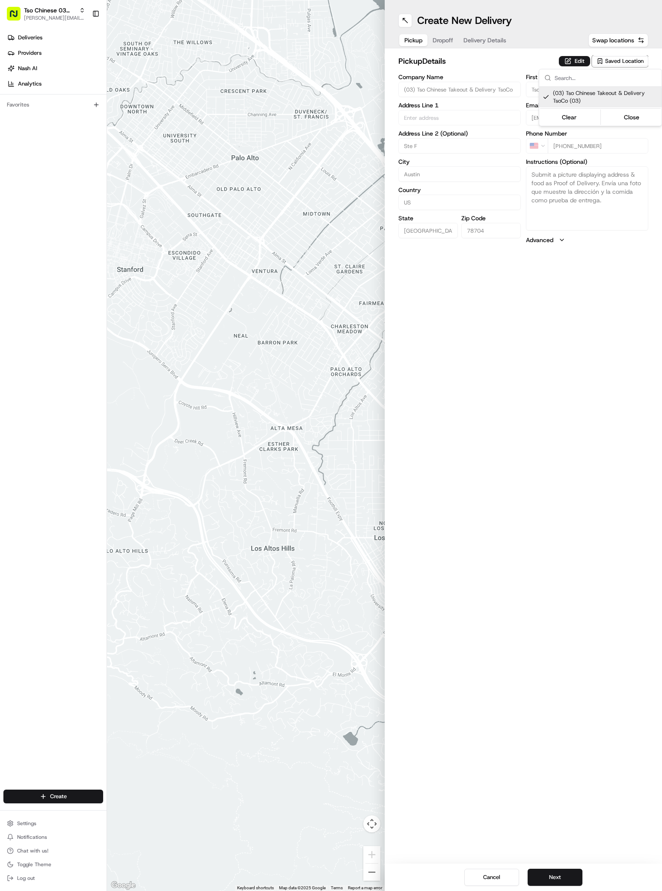
type textarea "Submit a picture displaying address & food as Proof of Delivery. Envía una foto…"
type input "[STREET_ADDRESS]"
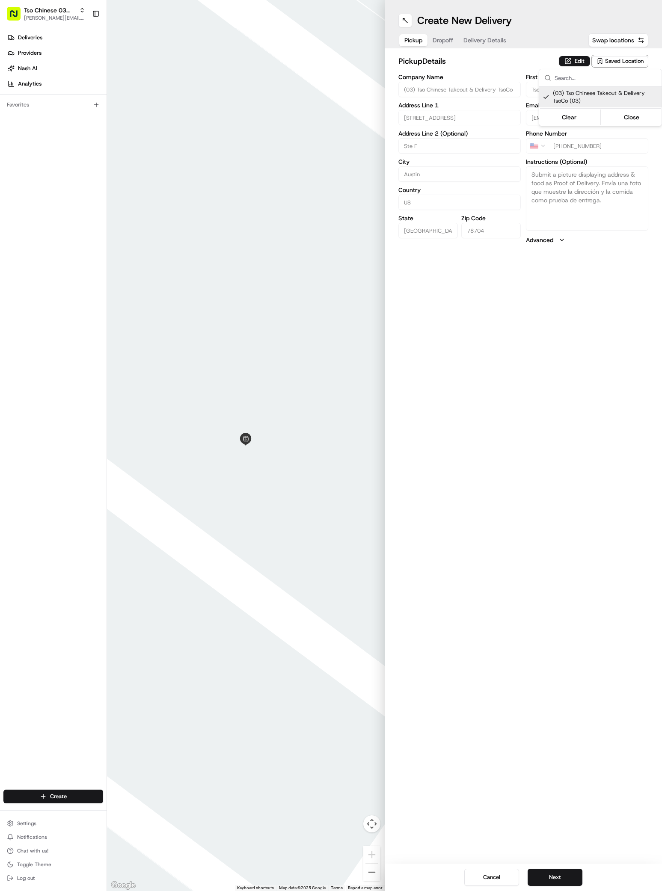
click at [549, 873] on html "Tso Chinese 03 TsoCo [PERSON_NAME][EMAIL_ADDRESS][DOMAIN_NAME] Toggle Sidebar D…" at bounding box center [331, 445] width 662 height 891
click at [549, 873] on button "Next" at bounding box center [554, 877] width 55 height 17
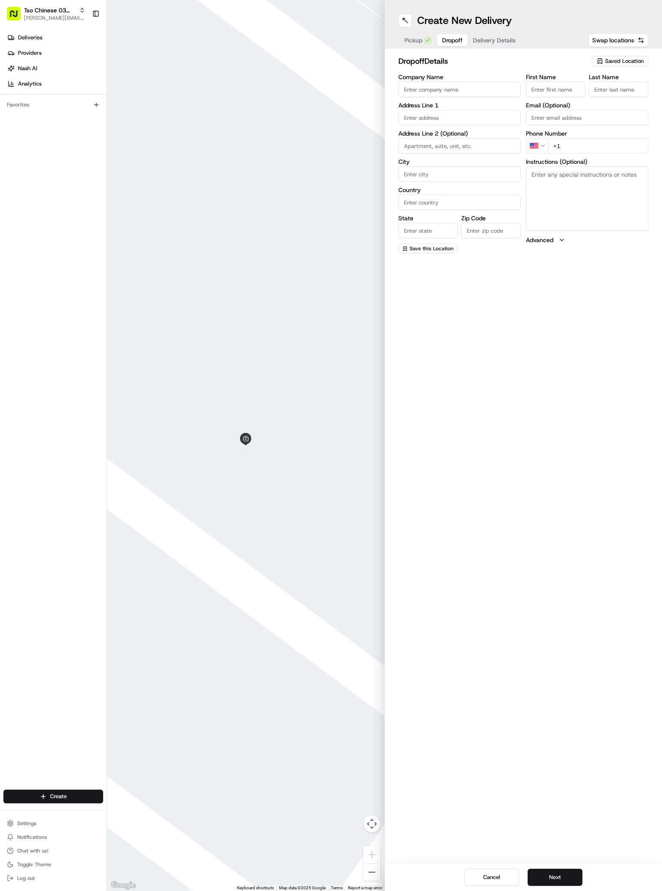
click at [455, 130] on label "Address Line 2 (Optional)" at bounding box center [459, 133] width 122 height 6
click at [476, 136] on div "3818 Southway Dr, Austin, TX" at bounding box center [459, 135] width 118 height 13
type input "3818 Southway Dr, Austin, TX 78704, USA"
type input "Austin"
type input "[GEOGRAPHIC_DATA]"
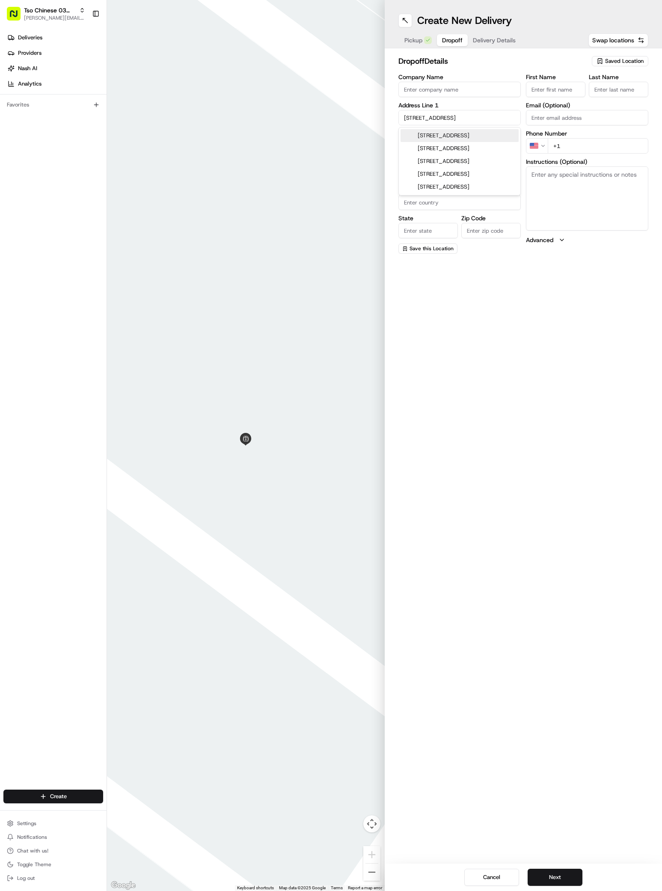
type input "[GEOGRAPHIC_DATA]"
type input "78704"
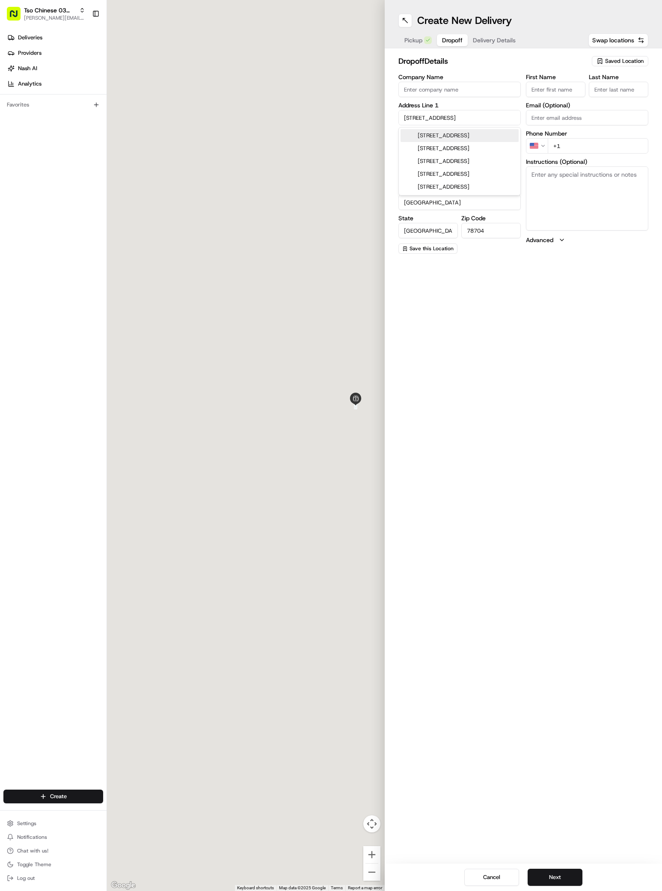
type input "3818 Southway Drive"
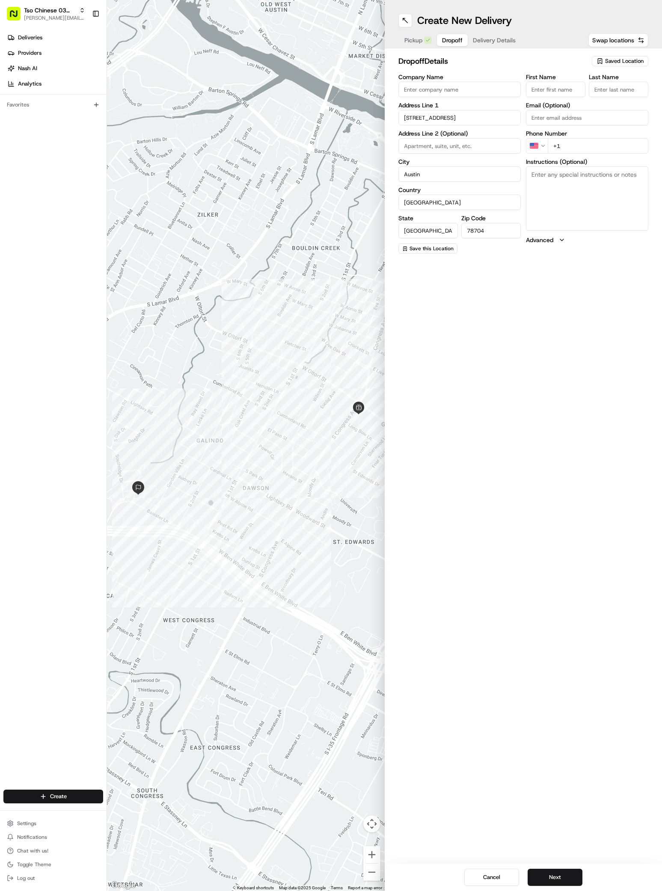
paste input "Katie Carpenter"
type input "Katie Carpenter"
type input ";"
type input "+1 214 529 9253"
click at [570, 211] on textarea "Instructions (Optional)" at bounding box center [587, 198] width 122 height 64
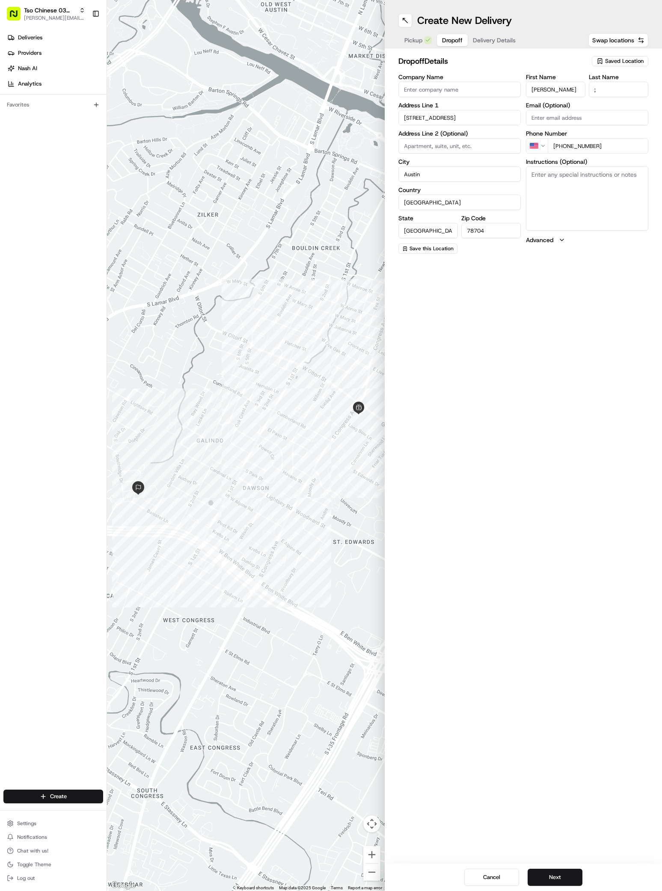
click at [570, 211] on textarea "Instructions (Optional)" at bounding box center [587, 198] width 122 height 64
paste textarea "Pink building"
type textarea "Pink building 102"
click at [550, 875] on button "Next" at bounding box center [554, 877] width 55 height 17
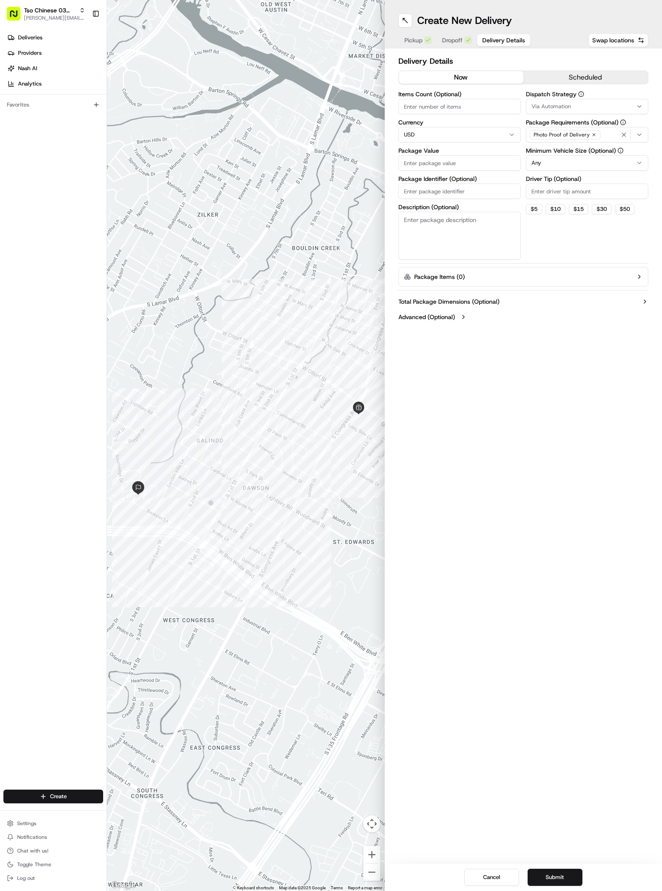
click at [552, 98] on div "Dispatch Strategy Via Automation" at bounding box center [587, 102] width 122 height 23
click at [552, 103] on span "Via Automation" at bounding box center [550, 107] width 39 height 8
click at [556, 150] on span "TsoCo Strategy" at bounding box center [592, 153] width 105 height 8
click at [538, 264] on html "Tso Chinese 03 TsoCo antonia@tsochinese.com Toggle Sidebar Deliveries Providers…" at bounding box center [331, 445] width 662 height 891
click at [549, 188] on input "Driver Tip (Optional)" at bounding box center [587, 190] width 122 height 15
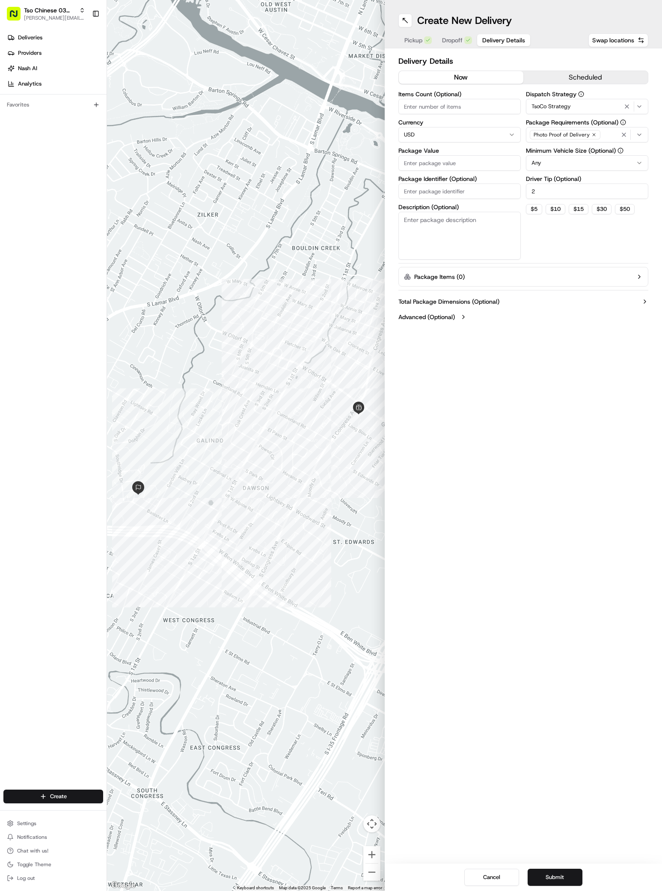
type input "2"
click at [425, 154] on div "Package Value" at bounding box center [459, 159] width 122 height 23
click at [425, 159] on input "Package Value" at bounding box center [459, 162] width 122 height 15
type input "37.24"
click at [411, 192] on input "Package Identifier (Optional)" at bounding box center [459, 190] width 122 height 15
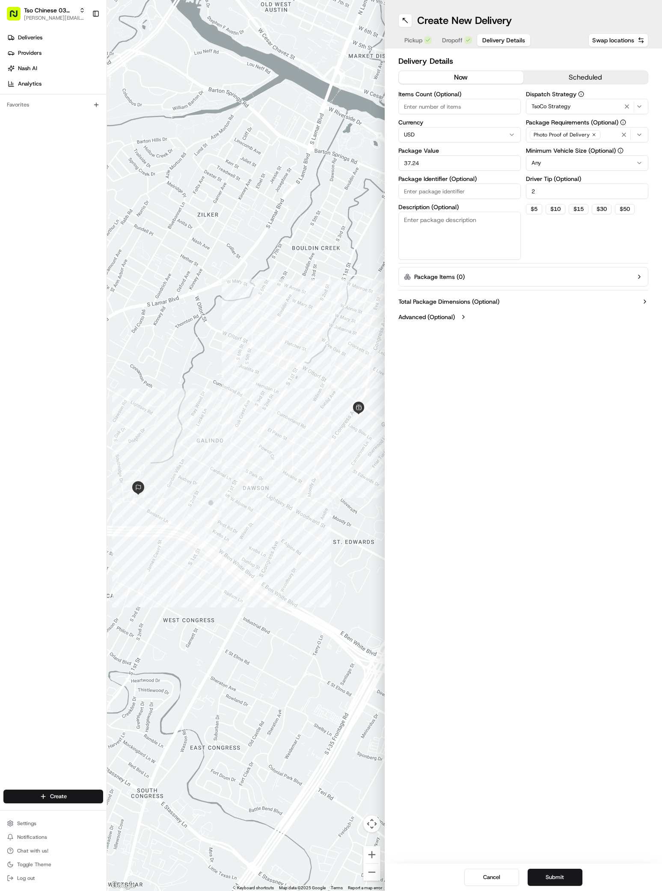
click at [411, 192] on input "Package Identifier (Optional)" at bounding box center [459, 190] width 122 height 15
paste input "HAZ38FO"
type input "HAZ38FO"
click at [549, 883] on button "Submit" at bounding box center [554, 877] width 55 height 17
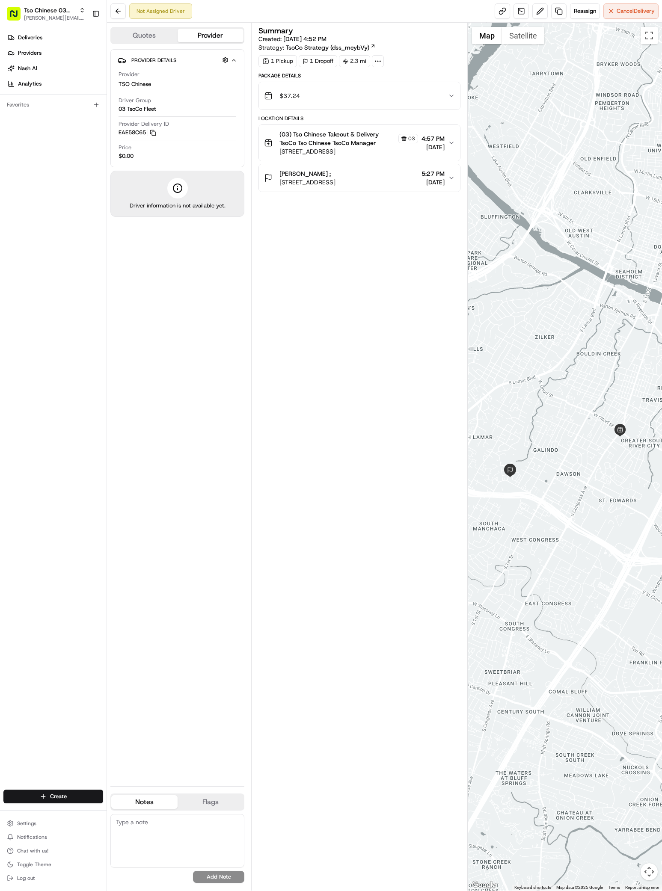
click at [45, 29] on div "Deliveries Providers Nash AI Analytics" at bounding box center [53, 60] width 106 height 67
click at [60, 41] on link "Deliveries" at bounding box center [54, 38] width 103 height 14
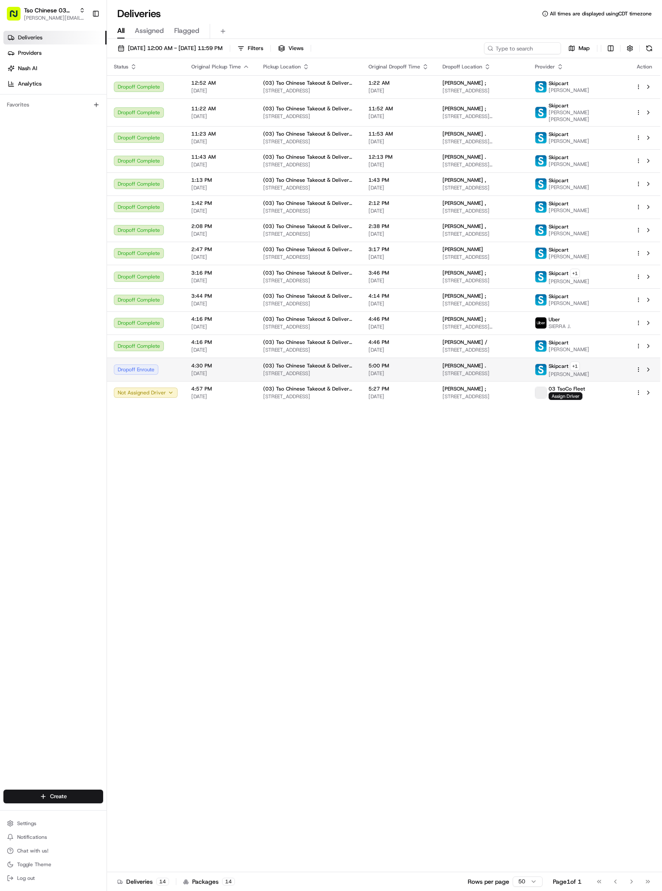
click at [453, 372] on span "[STREET_ADDRESS]" at bounding box center [481, 373] width 79 height 7
click at [485, 400] on span "[STREET_ADDRESS]" at bounding box center [481, 396] width 79 height 7
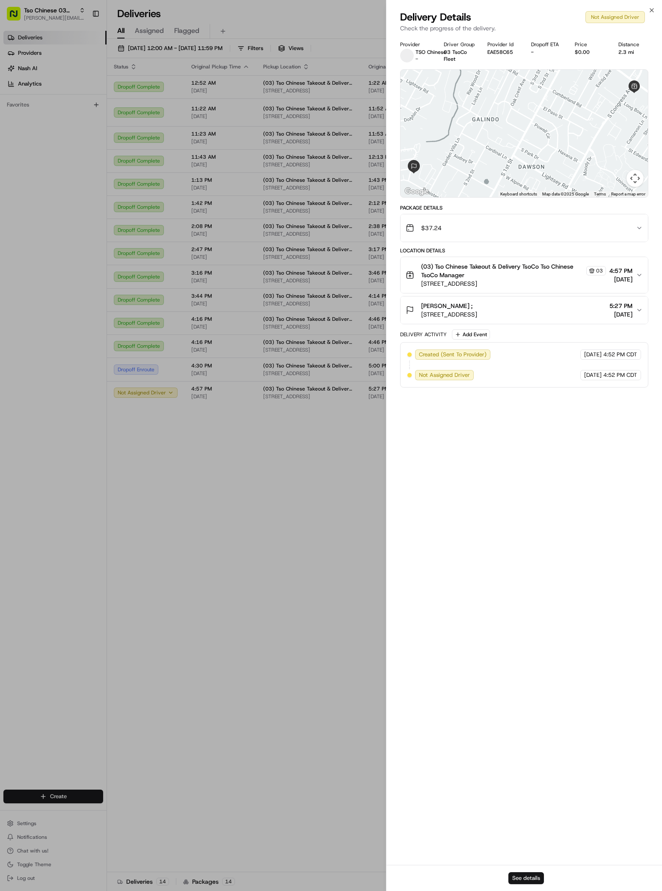
click at [510, 874] on button "See details" at bounding box center [525, 878] width 35 height 12
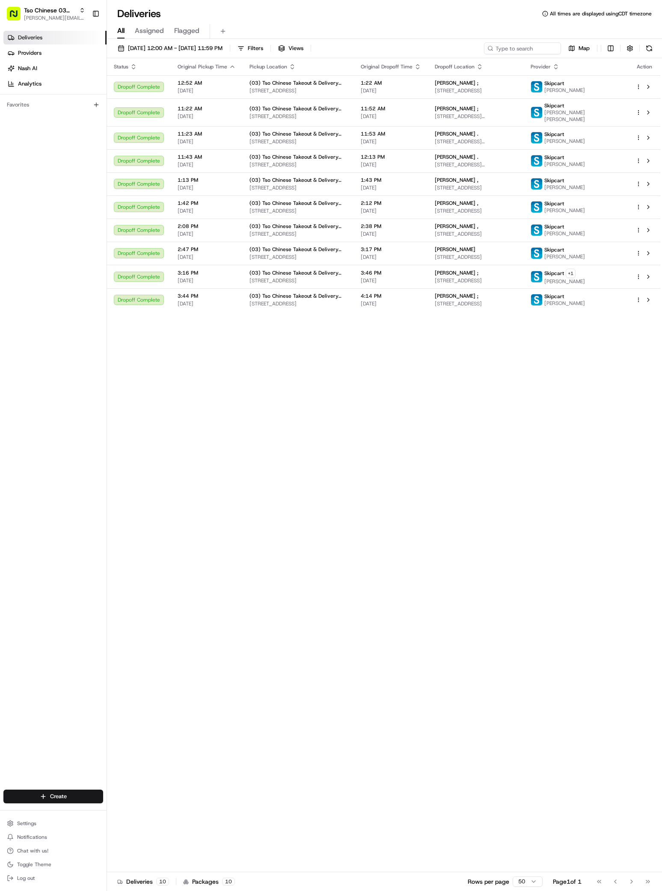
click at [9, 806] on div "Create" at bounding box center [53, 796] width 106 height 21
click at [27, 798] on html "Tso Chinese 03 TsoCo antonia@tsochinese.com Toggle Sidebar Deliveries Providers…" at bounding box center [331, 445] width 662 height 891
click at [121, 814] on link "Delivery" at bounding box center [154, 811] width 95 height 15
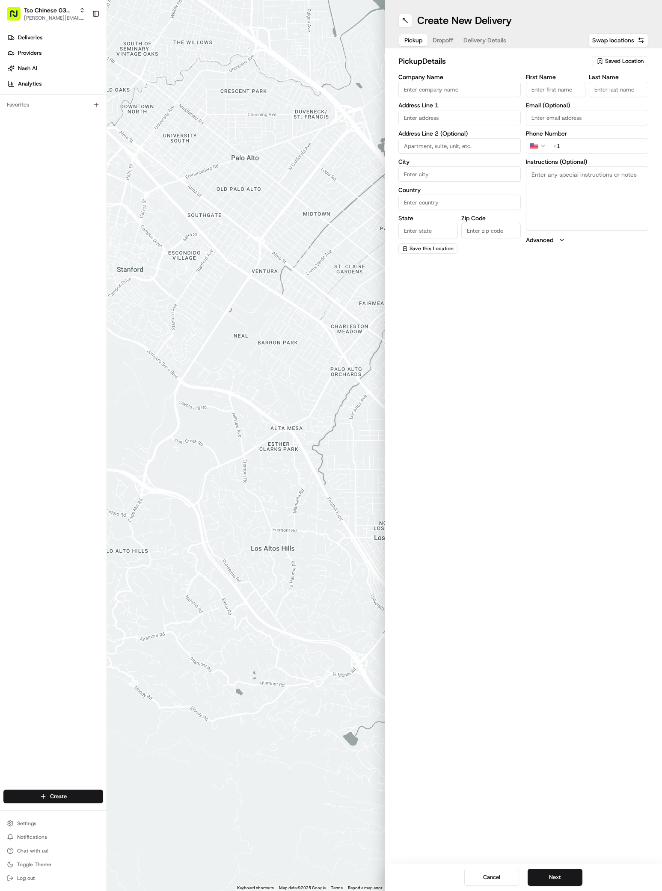
click at [635, 57] on div "Saved Location" at bounding box center [619, 61] width 56 height 10
click at [623, 95] on span "(03) Tso Chinese Takeout & Delivery TsoCo (03)" at bounding box center [605, 96] width 105 height 15
type input "(03) Tso Chinese Takeout & Delivery TsoCo"
type input "Ste F"
type input "Austin"
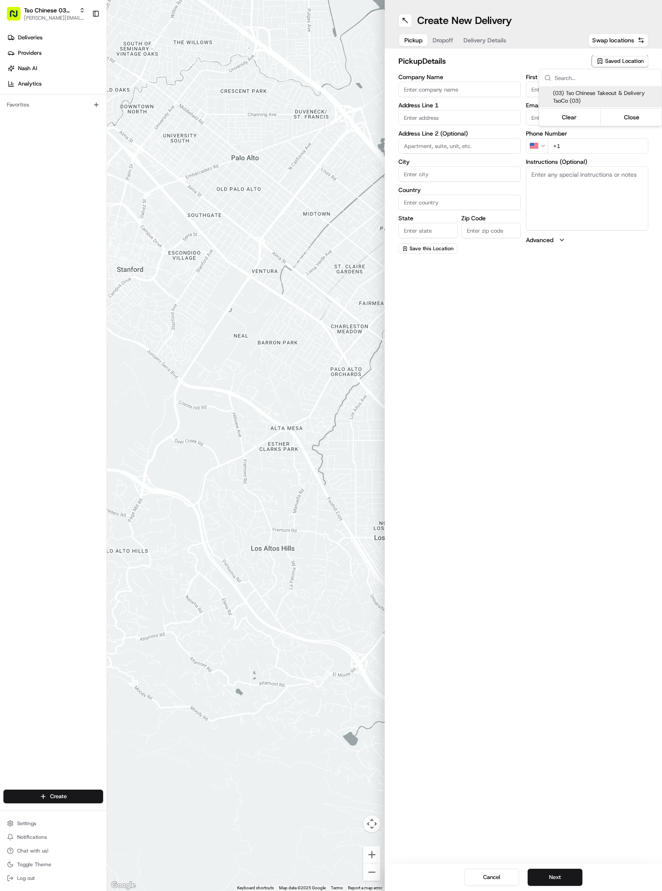
type input "US"
type input "[GEOGRAPHIC_DATA]"
type input "78704"
type input "Tso Chinese"
type input "TsoCo Manager"
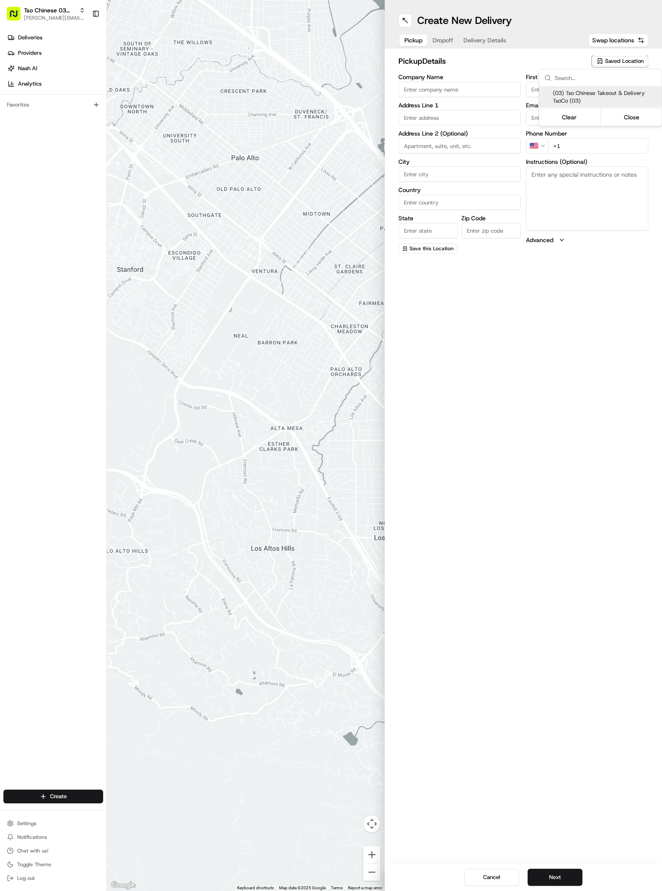
type input "[EMAIL_ADDRESS][DOMAIN_NAME]"
type input "[PHONE_NUMBER]"
type textarea "Submit a picture displaying address & food as Proof of Delivery. Envía una foto…"
type input "[STREET_ADDRESS]"
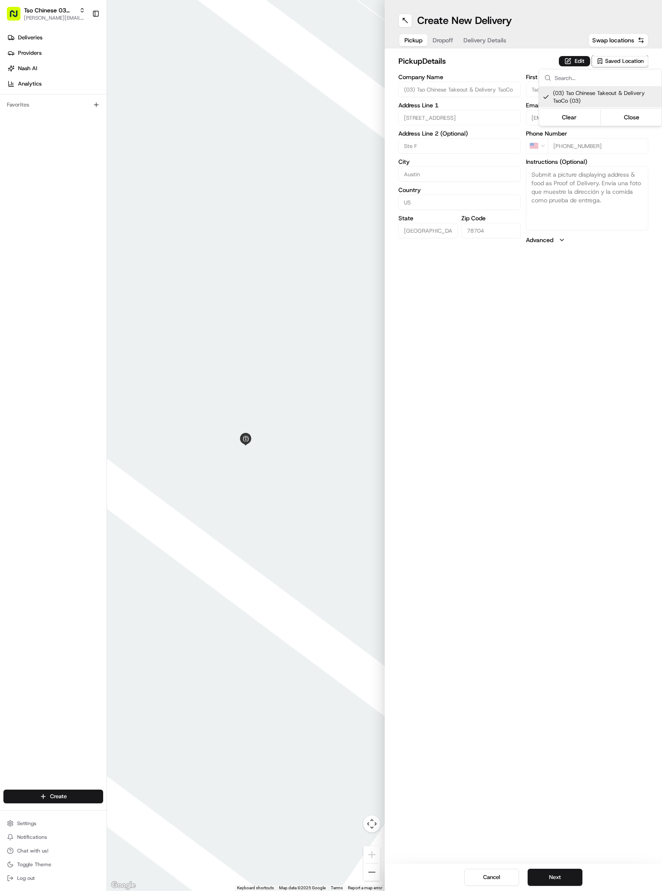
click at [542, 872] on html "Tso Chinese 03 TsoCo [PERSON_NAME][EMAIL_ADDRESS][DOMAIN_NAME] Toggle Sidebar D…" at bounding box center [331, 445] width 662 height 891
click at [542, 879] on button "Next" at bounding box center [554, 877] width 55 height 17
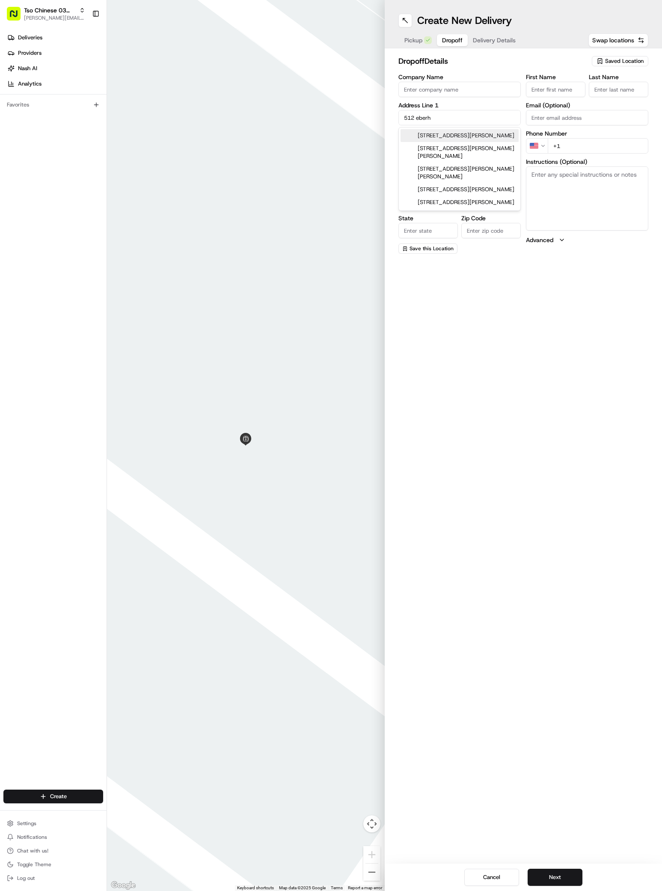
click at [483, 138] on div "512 Eberhart Lane, Austin, TX" at bounding box center [459, 135] width 118 height 13
type input "512 Eberhart Ln, Austin, TX 78745, USA"
type input "Austin"
type input "[GEOGRAPHIC_DATA]"
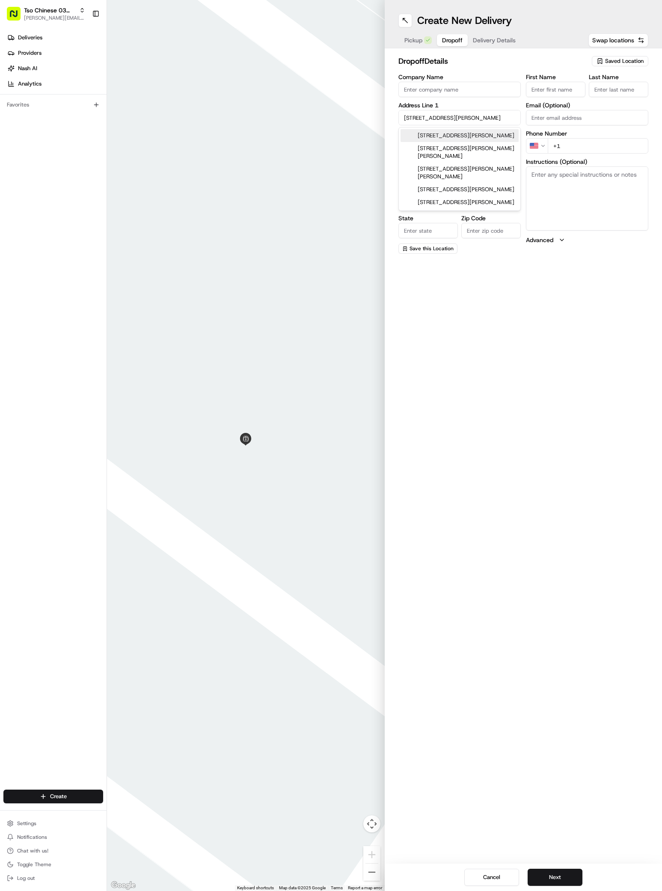
type input "78745"
type input "512 Eberhart Lane"
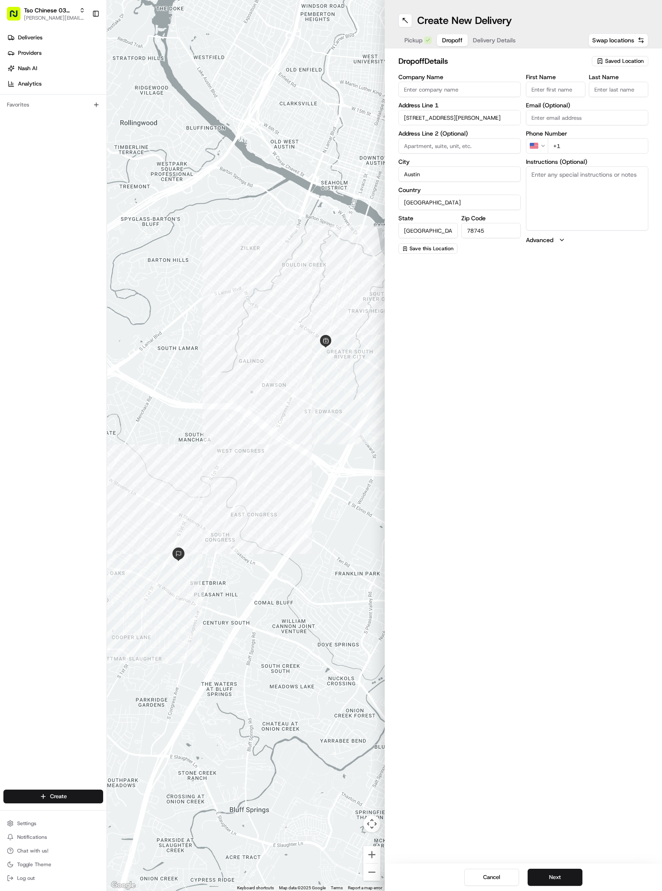
click at [564, 90] on input "First Name" at bounding box center [555, 89] width 59 height 15
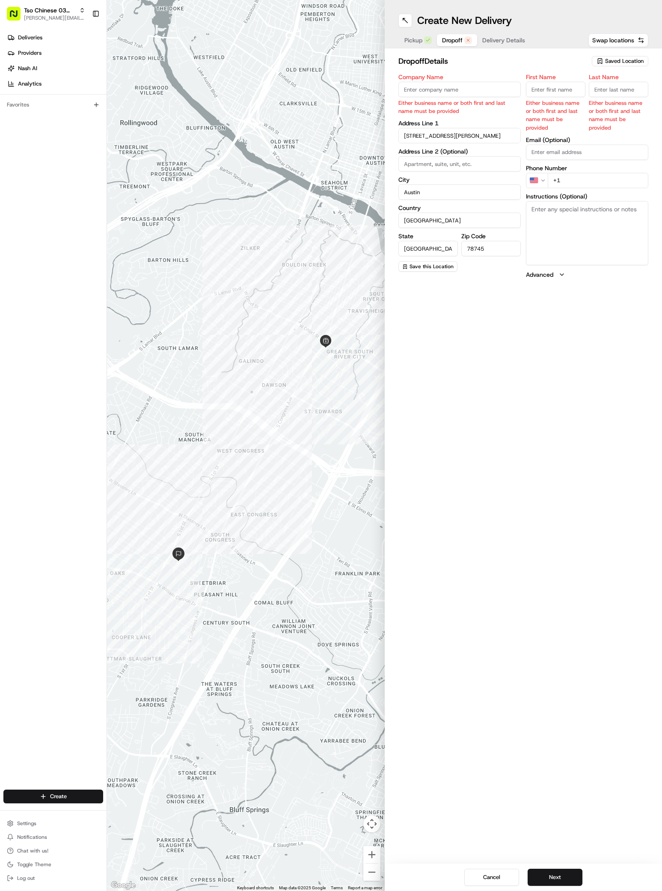
click at [553, 89] on input "First Name" at bounding box center [555, 89] width 59 height 15
paste input "Liz Frieden"
type input "Liz Frieden"
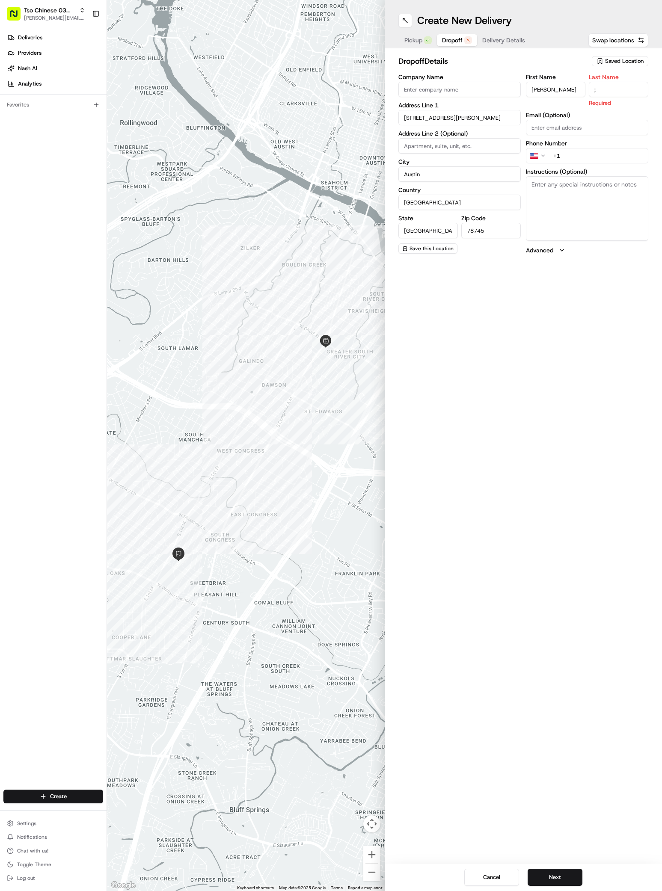
type input ";"
type input "+1 408 250 7221"
click at [566, 210] on textarea "Instructions (Optional)" at bounding box center [587, 198] width 122 height 64
paste textarea "Sweetbriar Garden Homes"
type textarea "Sweetbriar Garden Homes 1206"
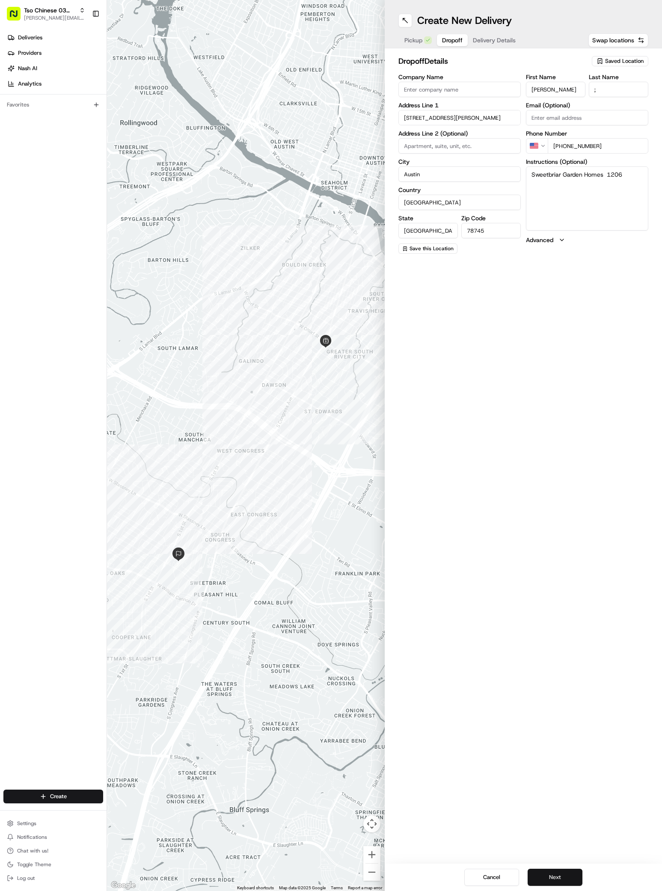
click at [545, 874] on button "Next" at bounding box center [554, 877] width 55 height 17
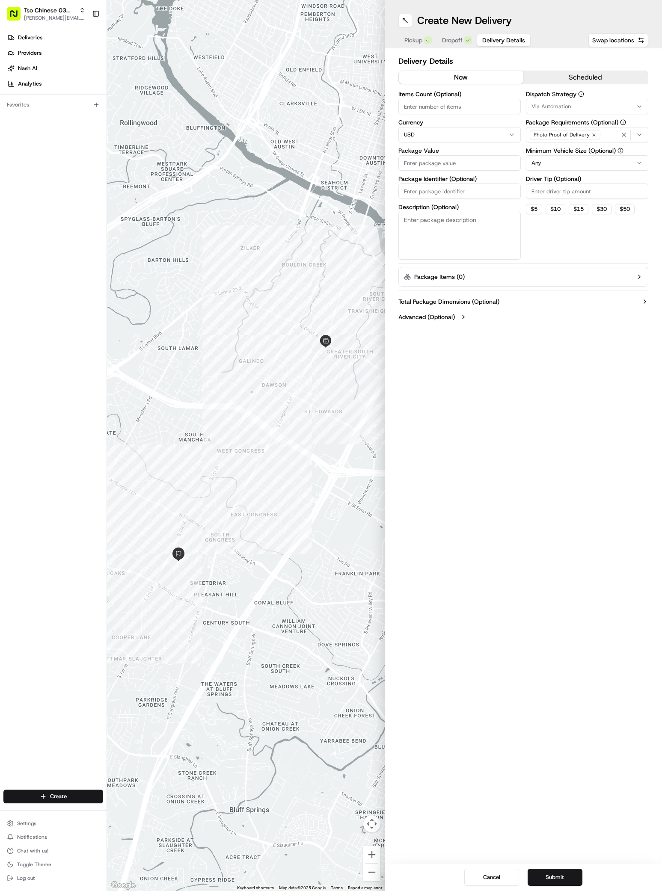
click at [532, 103] on span "Via Automation" at bounding box center [550, 107] width 39 height 8
click at [548, 150] on span "TsoCo Strategy" at bounding box center [592, 153] width 105 height 8
click at [545, 326] on html "Tso Chinese 03 TsoCo [PERSON_NAME][EMAIL_ADDRESS][DOMAIN_NAME] Toggle Sidebar D…" at bounding box center [331, 445] width 662 height 891
click at [553, 184] on input "Driver Tip (Optional)" at bounding box center [587, 190] width 122 height 15
type input "2"
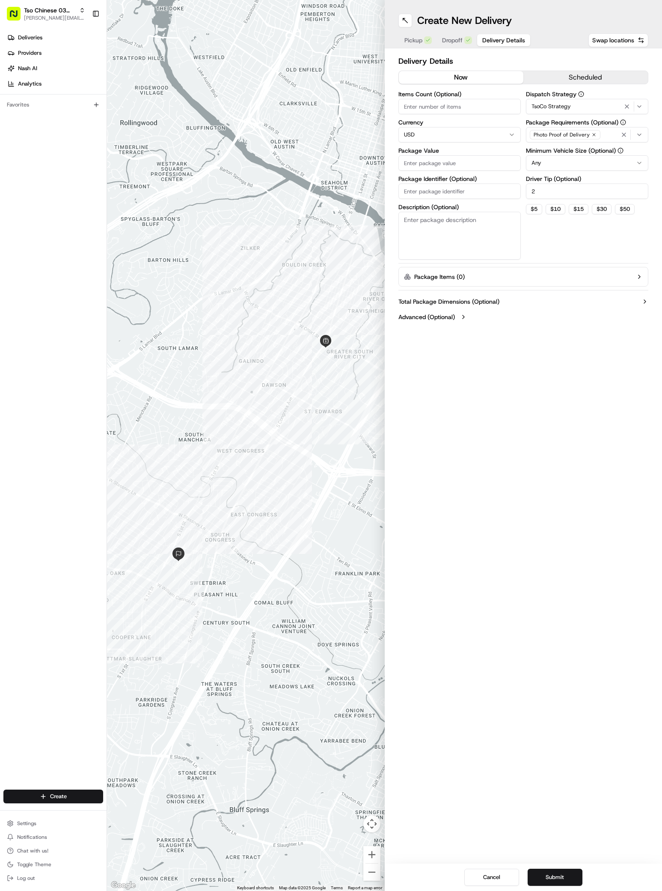
click at [474, 167] on input "Package Value" at bounding box center [459, 162] width 122 height 15
type input "38.86"
click at [433, 187] on input "Package Identifier (Optional)" at bounding box center [459, 190] width 122 height 15
paste input "BXUD4FT"
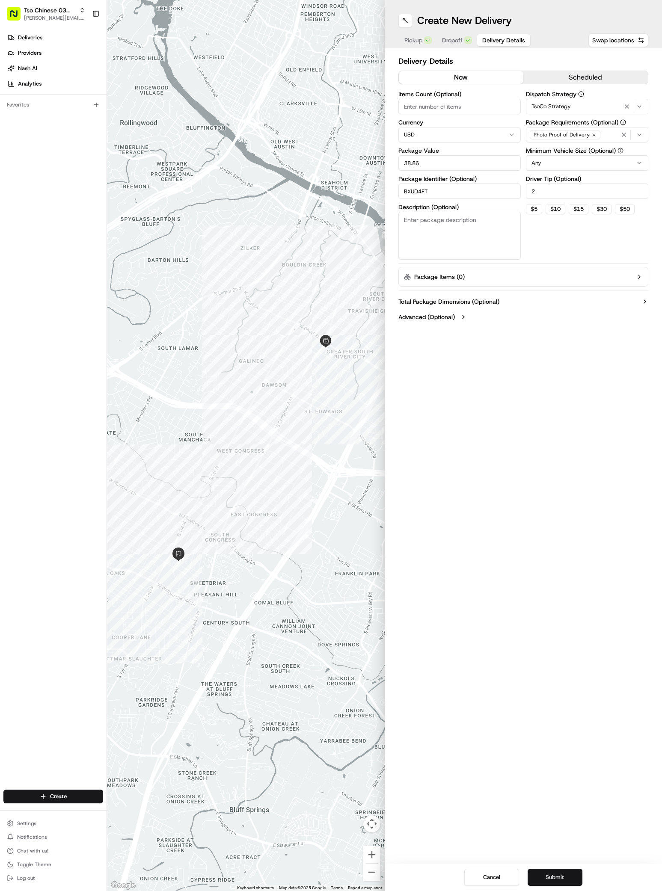
type input "BXUD4FT"
click at [561, 875] on button "Submit" at bounding box center [554, 877] width 55 height 17
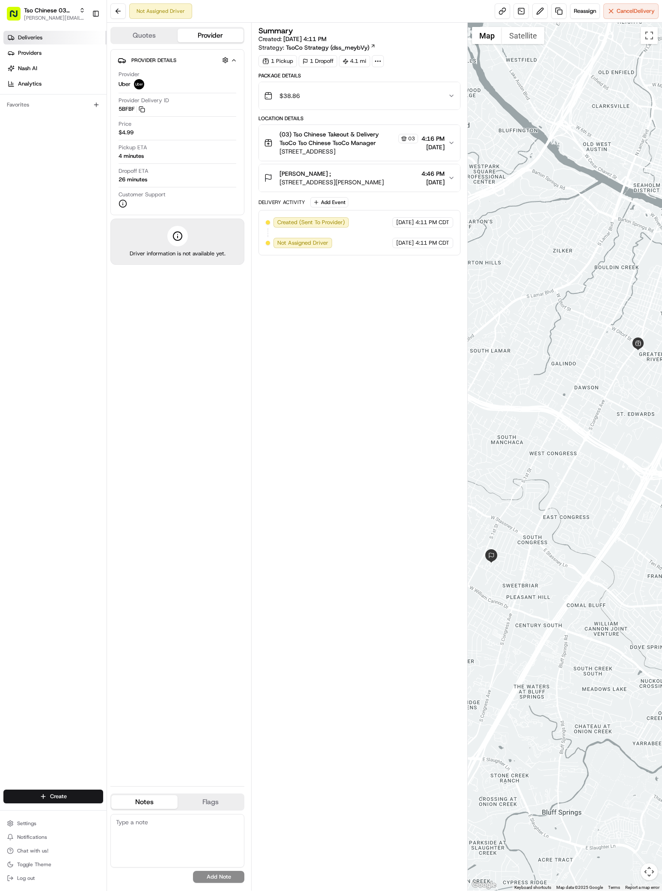
click at [12, 41] on icon at bounding box center [11, 37] width 7 height 7
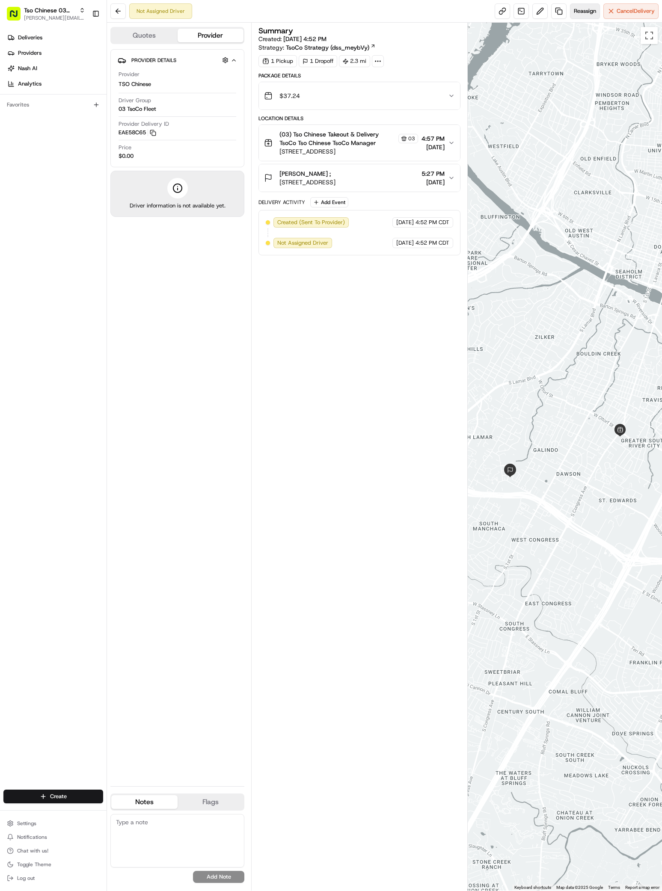
click at [579, 15] on button "Reassign" at bounding box center [585, 10] width 30 height 15
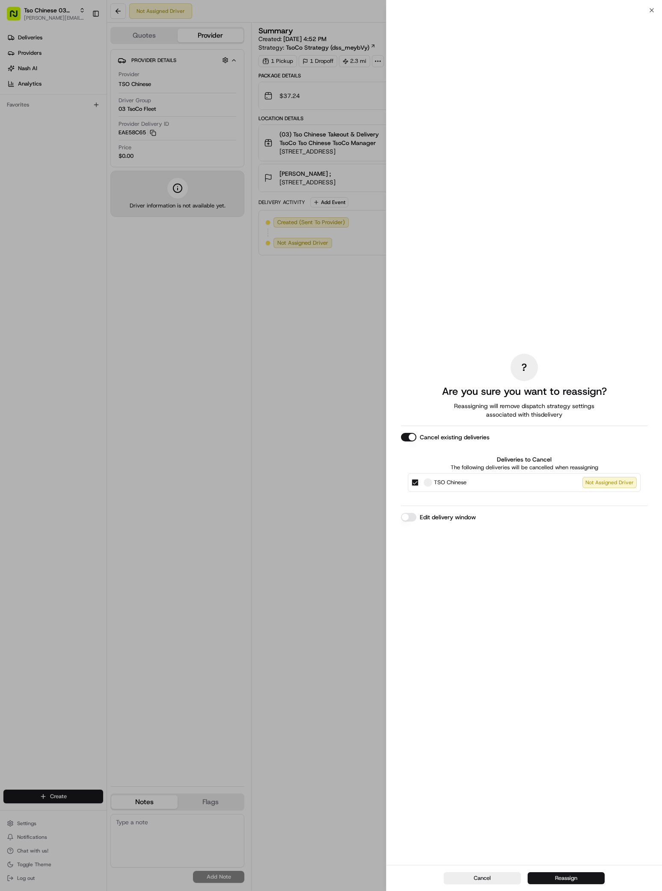
click at [544, 880] on button "Reassign" at bounding box center [565, 878] width 77 height 12
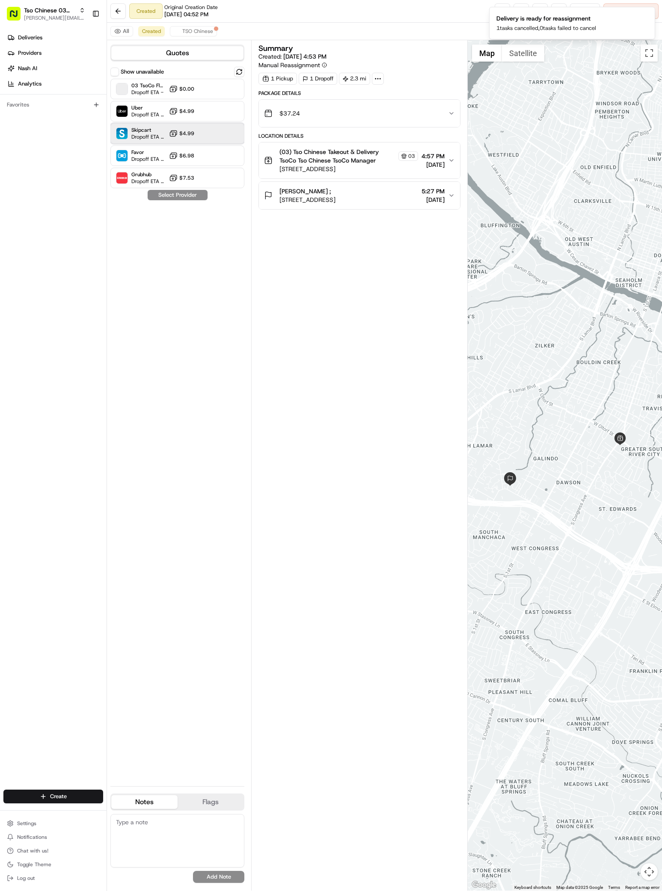
click at [139, 134] on span "Dropoff ETA 27 minutes" at bounding box center [148, 136] width 34 height 7
click at [169, 193] on button "Assign Provider" at bounding box center [177, 195] width 61 height 10
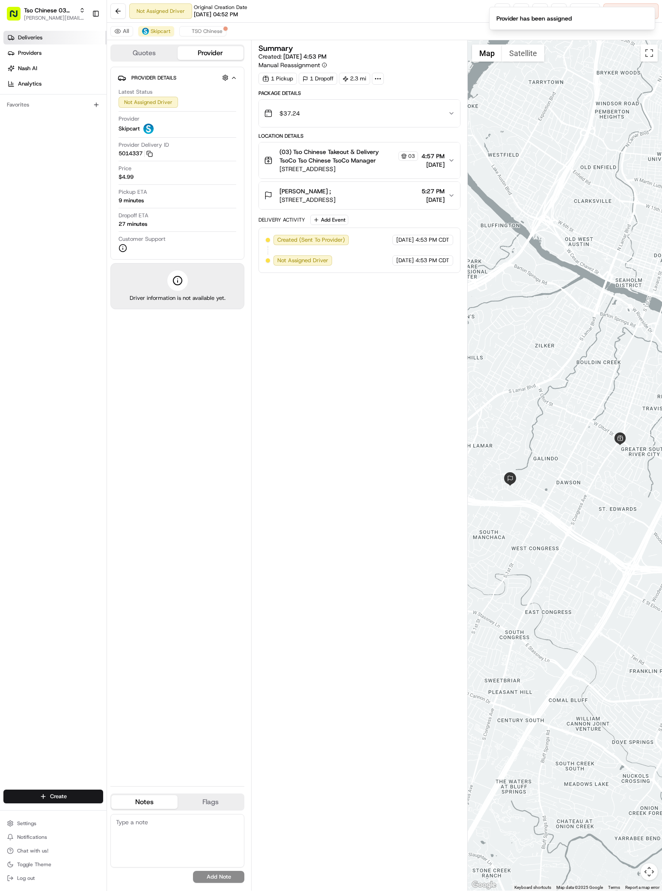
click at [36, 38] on span "Deliveries" at bounding box center [30, 38] width 24 height 8
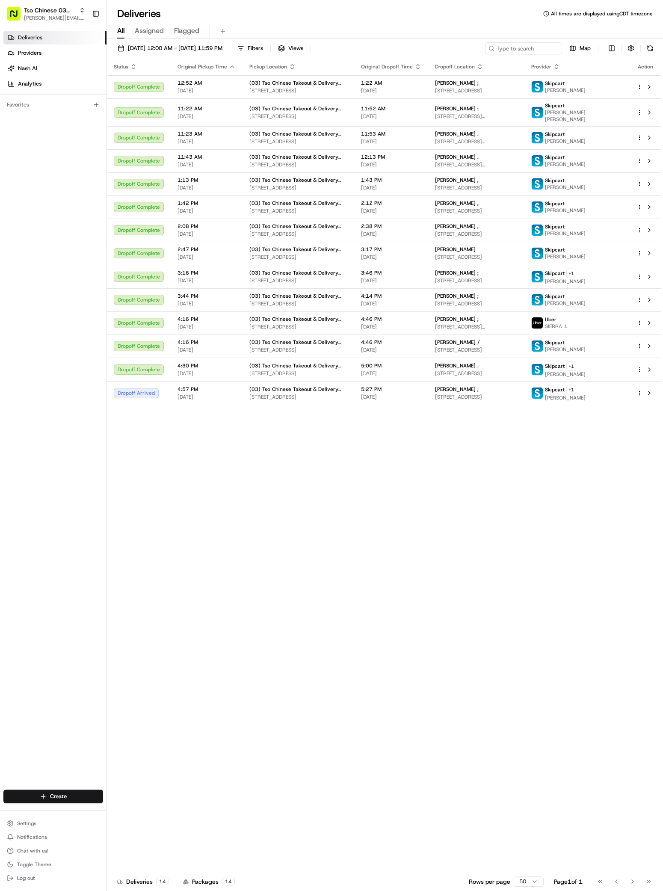
click at [416, 595] on div "Status Original Pickup Time Pickup Location Original Dropoff Time Dropoff Locat…" at bounding box center [384, 465] width 554 height 814
click at [80, 793] on html "Tso Chinese 03 TsoCo antonia@tsochinese.com Toggle Sidebar Deliveries Providers…" at bounding box center [331, 445] width 663 height 891
click at [134, 811] on link "Delivery" at bounding box center [154, 811] width 95 height 15
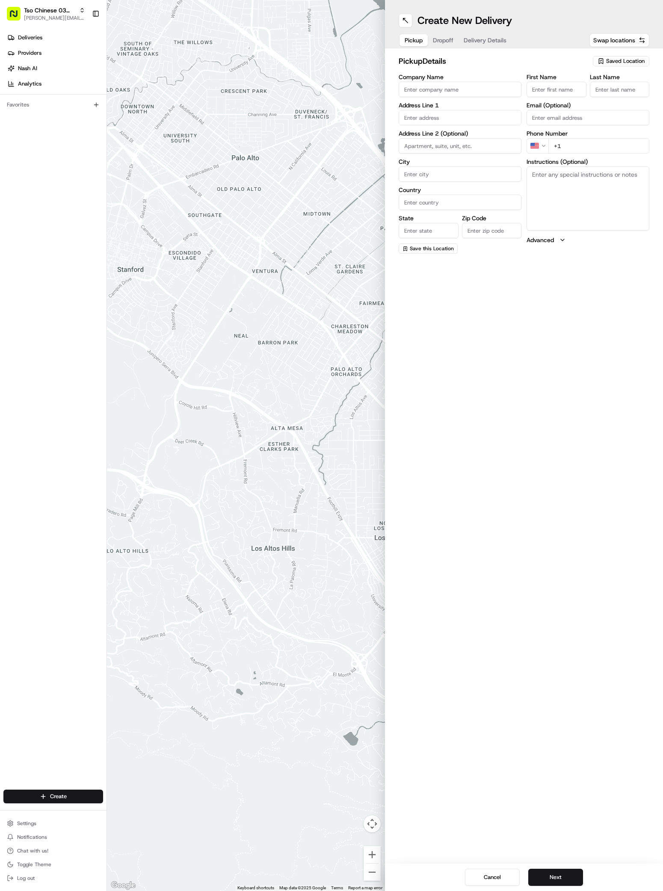
click at [635, 59] on span "Saved Location" at bounding box center [625, 61] width 38 height 8
click at [597, 98] on span "(03) Tso Chinese Takeout & Delivery TsoCo (03)" at bounding box center [606, 96] width 105 height 15
type input "(03) Tso Chinese Takeout & Delivery TsoCo"
type input "Ste F"
type input "Austin"
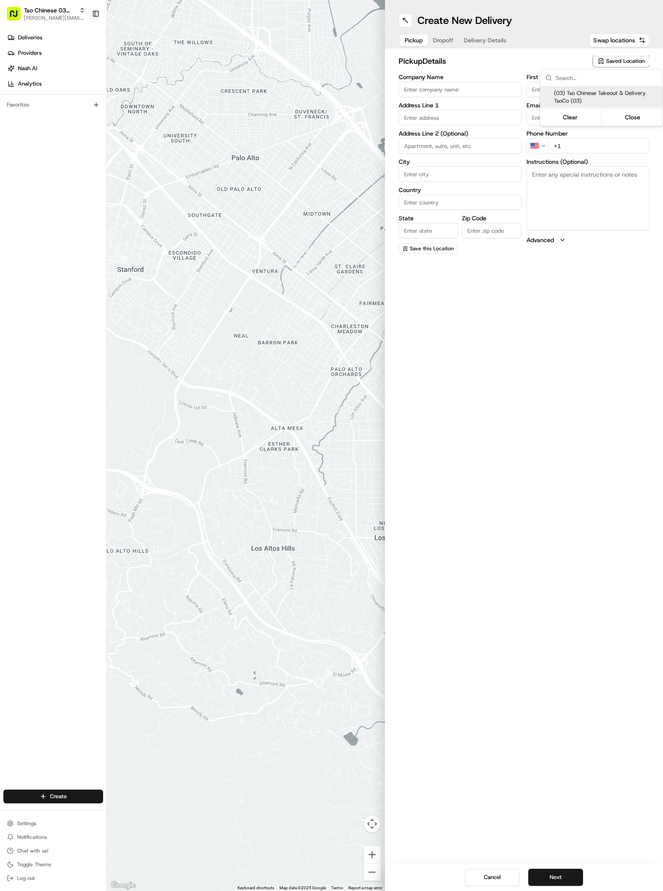
type input "US"
type input "[GEOGRAPHIC_DATA]"
type input "78704"
type input "Tso Chinese"
type input "TsoCo Manager"
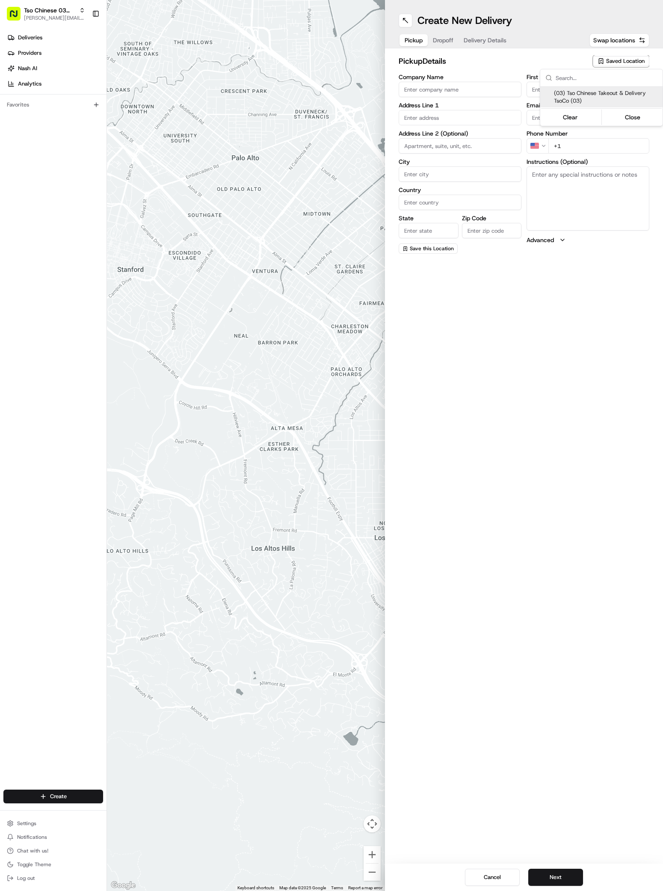
type input "[EMAIL_ADDRESS][DOMAIN_NAME]"
type input "[PHONE_NUMBER]"
type textarea "Submit a picture displaying address & food as Proof of Delivery. Envía una foto…"
type input "[STREET_ADDRESS]"
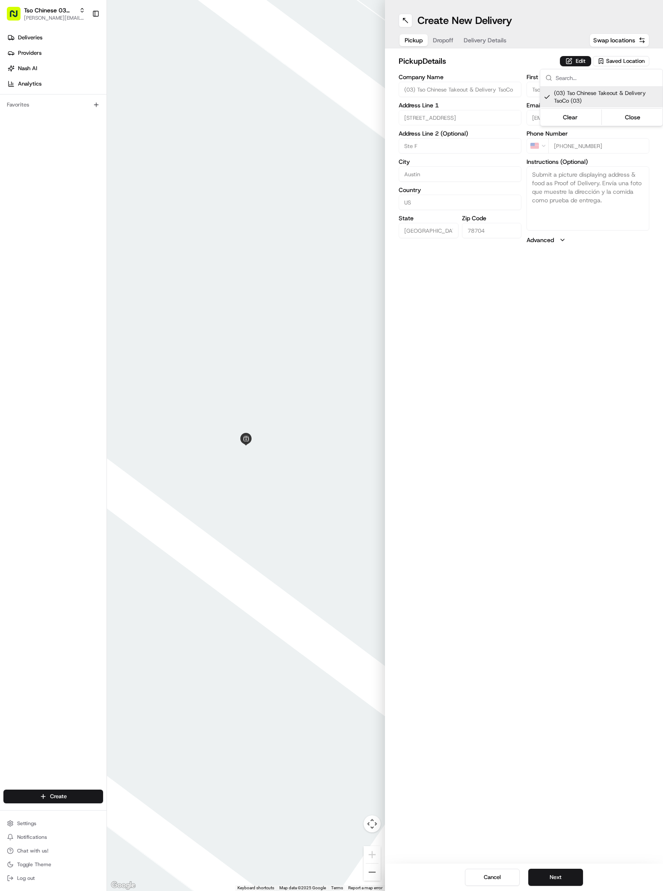
click at [541, 748] on html "Tso Chinese 03 TsoCo [PERSON_NAME][EMAIL_ADDRESS][DOMAIN_NAME] Toggle Sidebar D…" at bounding box center [331, 445] width 663 height 891
click at [570, 874] on button "Next" at bounding box center [555, 877] width 55 height 17
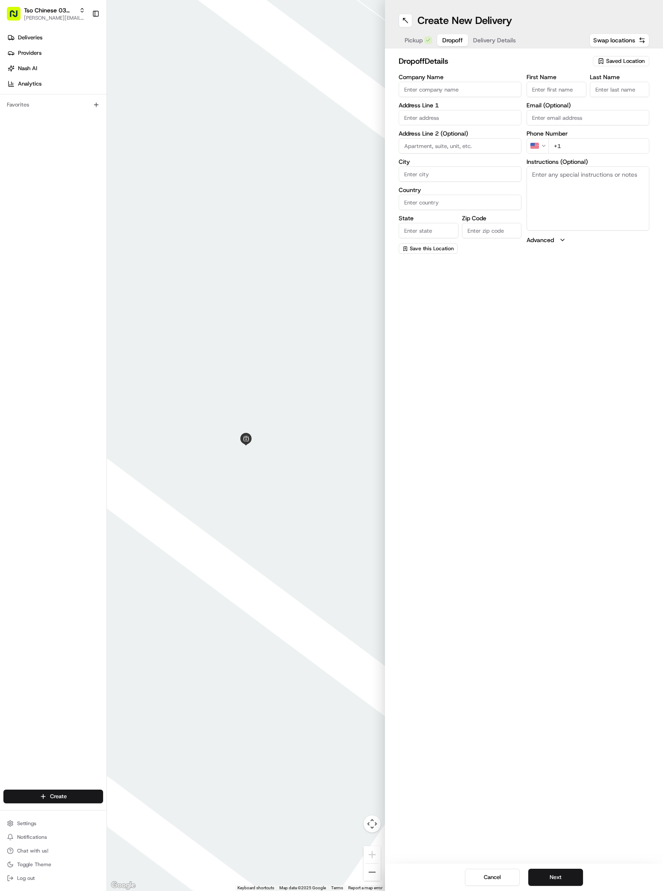
paste input "Emily Kaye"
type input "Emily Kaye"
paste input "Emily Kaye"
type input "Emily Kaye"
paste input "512 789 9630"
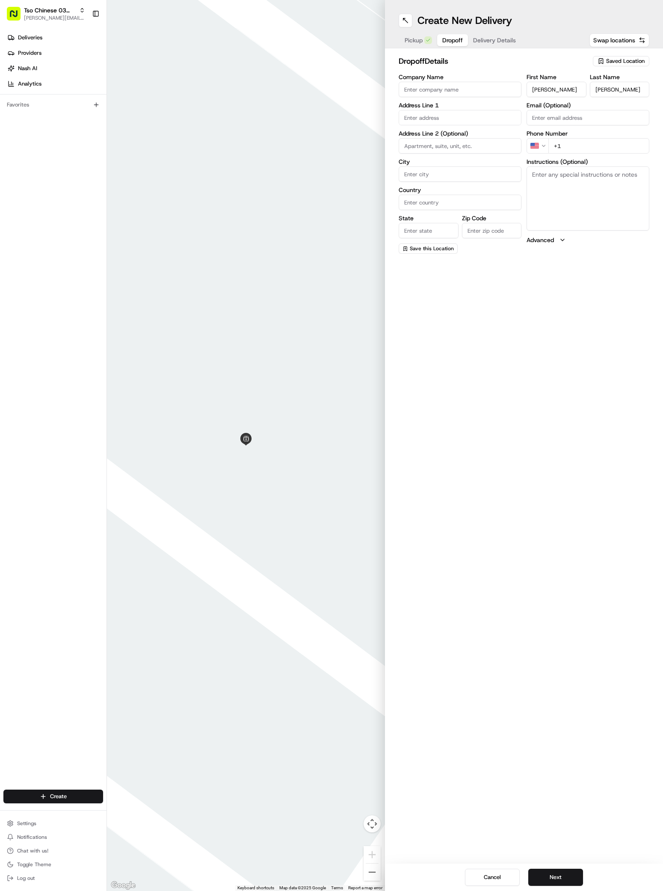
type input "+1 512 789 9630"
paste input "4610 Mt Vernon Dr"
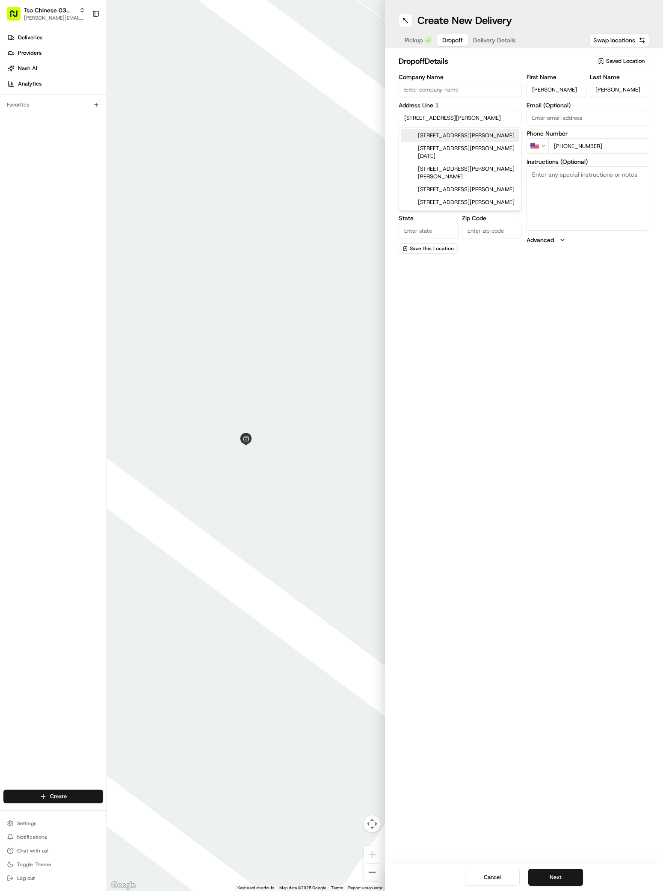
click at [436, 133] on div "4610 Mt Vernon Dr, Austin, TX" at bounding box center [460, 135] width 118 height 13
type input "4610 Mount Vernon Drive"
type input "Austin"
type input "[GEOGRAPHIC_DATA]"
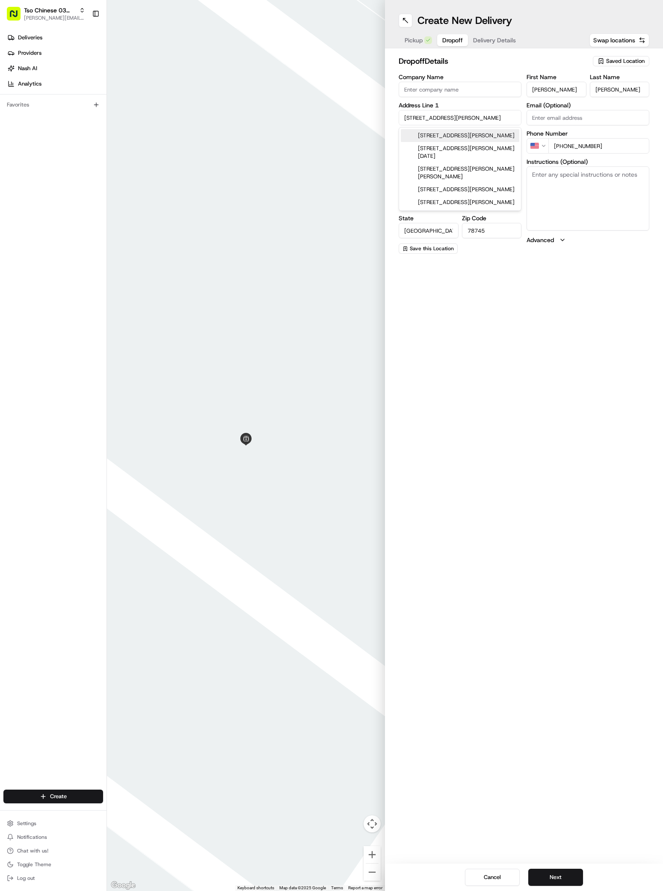
type input "78745"
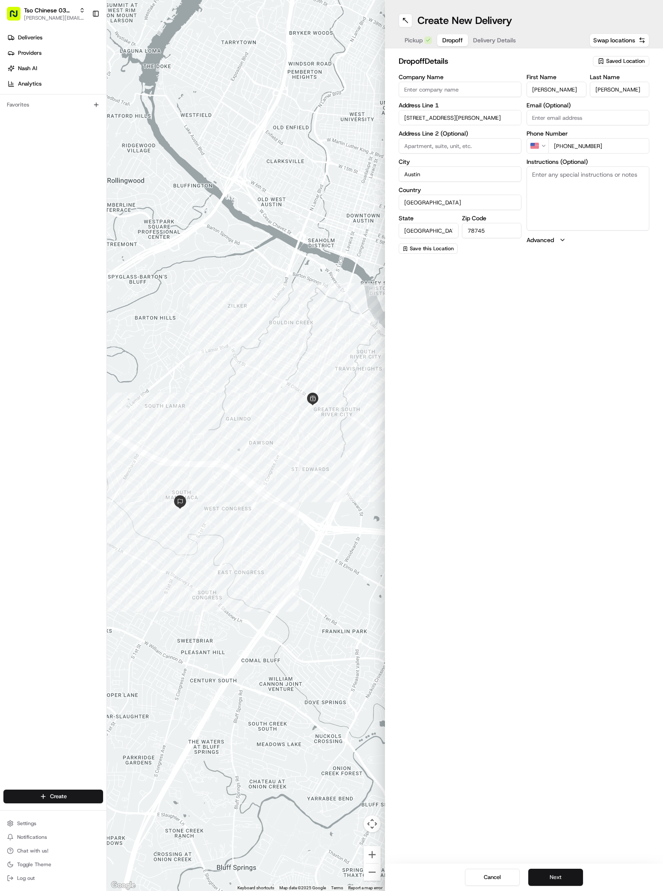
click at [565, 872] on button "Next" at bounding box center [555, 877] width 55 height 17
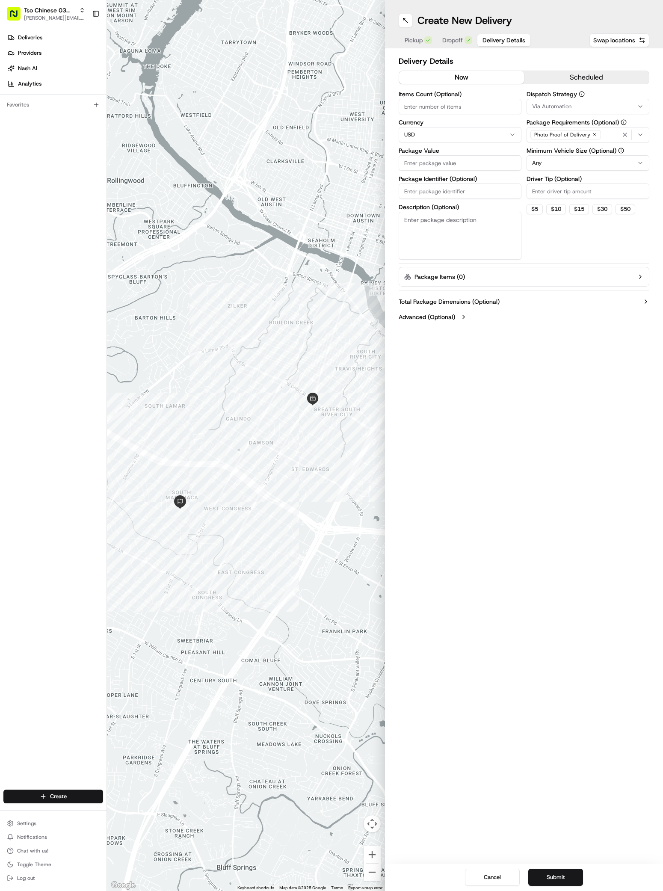
click at [635, 103] on div "Via Automation" at bounding box center [588, 107] width 118 height 8
click at [571, 154] on span "TsoCo Strategy" at bounding box center [593, 153] width 105 height 8
click at [593, 239] on html "Tso Chinese 03 TsoCo [PERSON_NAME][EMAIL_ADDRESS][DOMAIN_NAME] Toggle Sidebar D…" at bounding box center [331, 445] width 663 height 891
click at [593, 135] on icon "button" at bounding box center [594, 134] width 5 height 5
click at [593, 135] on div "Select requirements" at bounding box center [588, 135] width 118 height 8
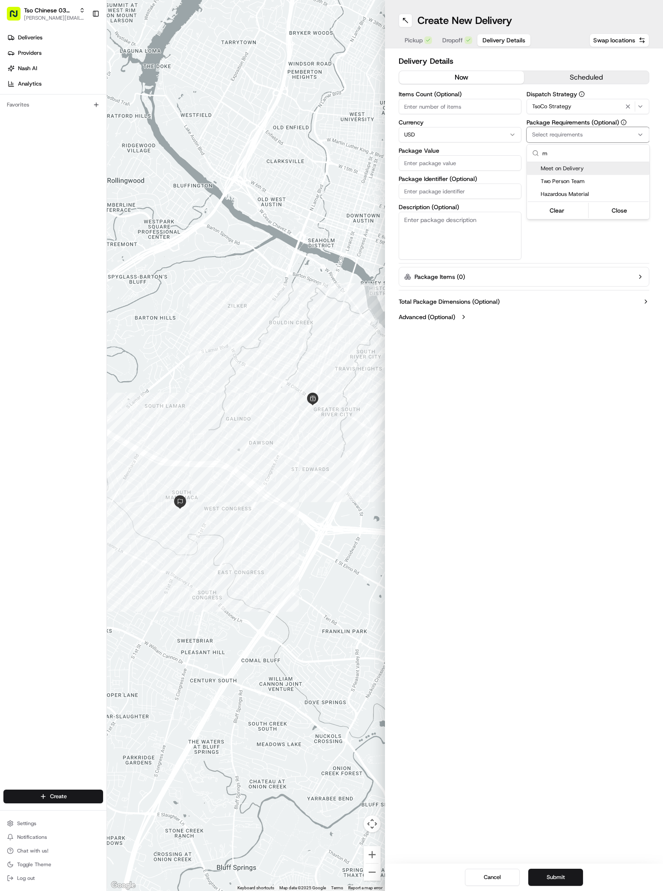
type input "m"
click at [559, 168] on span "Meet on Delivery" at bounding box center [593, 169] width 105 height 8
click at [588, 230] on html "Tso Chinese 03 TsoCo [PERSON_NAME][EMAIL_ADDRESS][DOMAIN_NAME] Toggle Sidebar D…" at bounding box center [331, 445] width 663 height 891
click at [589, 191] on input "Driver Tip (Optional)" at bounding box center [587, 190] width 123 height 15
type input "2"
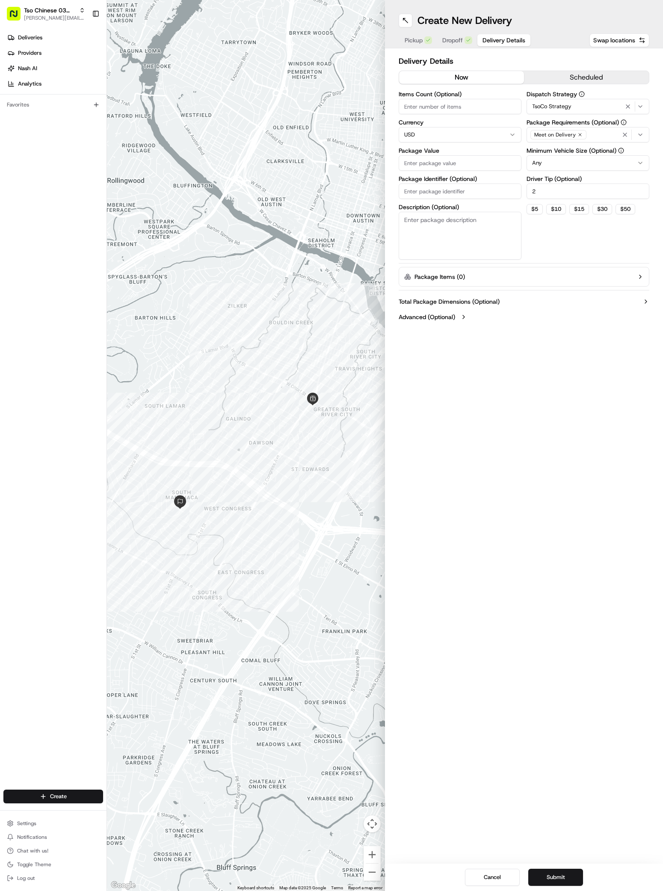
click at [462, 151] on label "Package Value" at bounding box center [460, 151] width 123 height 6
click at [462, 155] on input "Package Value" at bounding box center [460, 162] width 123 height 15
click at [462, 161] on input "Package Value" at bounding box center [460, 162] width 123 height 15
type input "48.5"
click at [447, 191] on input "Package Identifier (Optional)" at bounding box center [460, 190] width 123 height 15
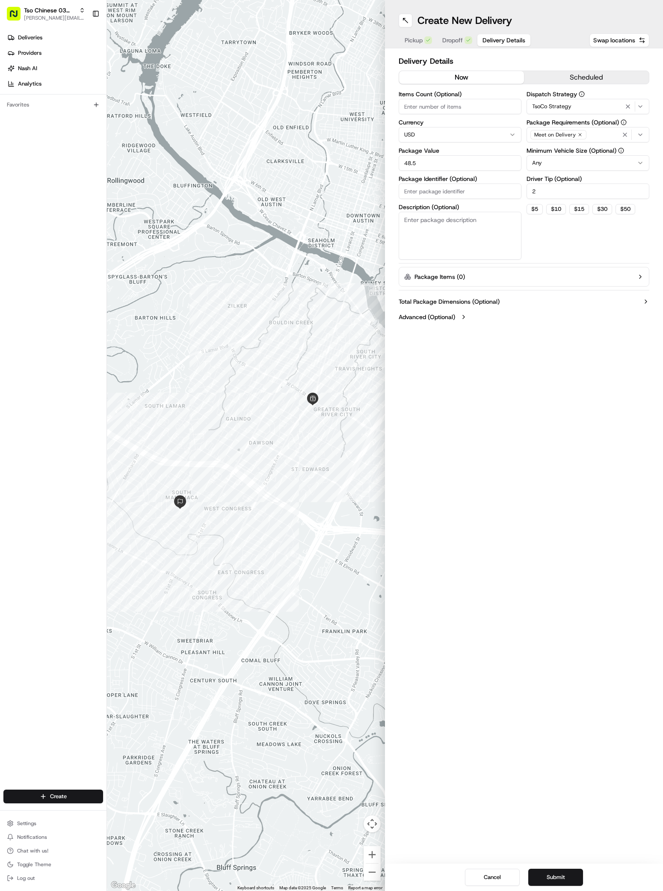
paste input "#RNFJBMP"
type input "#RNFJBMP"
click at [568, 883] on button "Submit" at bounding box center [555, 877] width 55 height 17
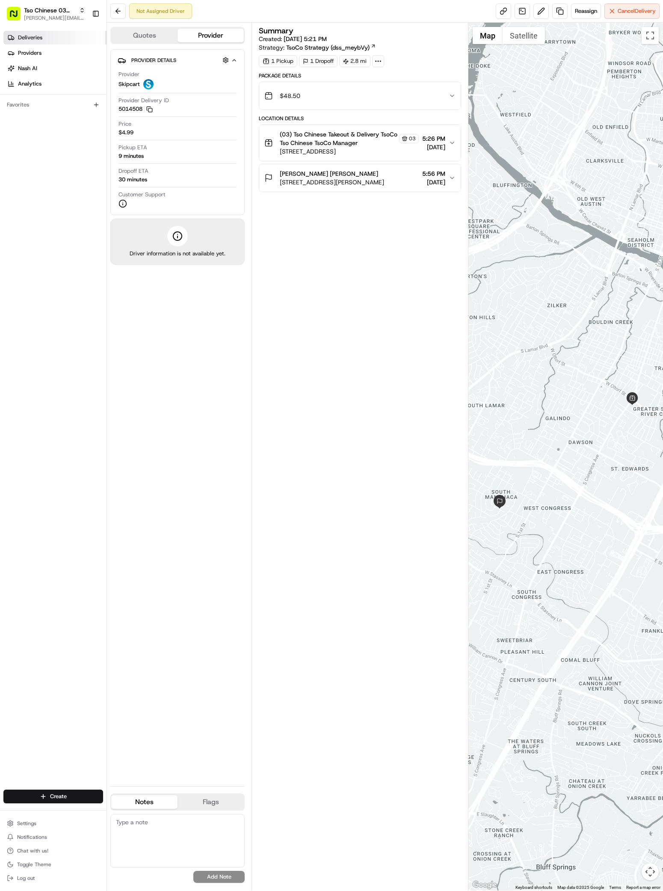
click at [44, 40] on link "Deliveries" at bounding box center [54, 38] width 103 height 14
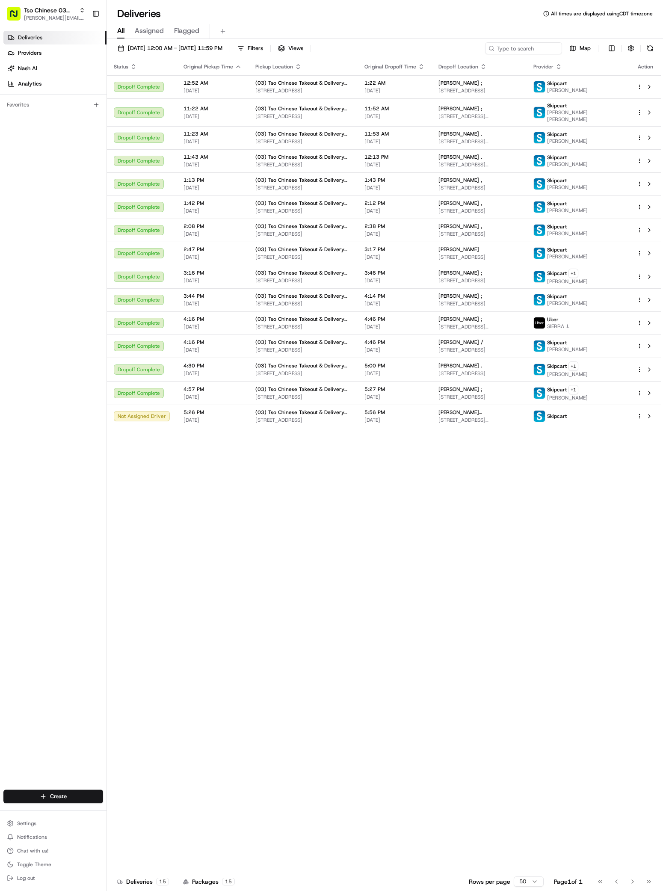
click at [430, 570] on div "Status Original Pickup Time Pickup Location Original Dropoff Time Dropoff Locat…" at bounding box center [384, 465] width 554 height 814
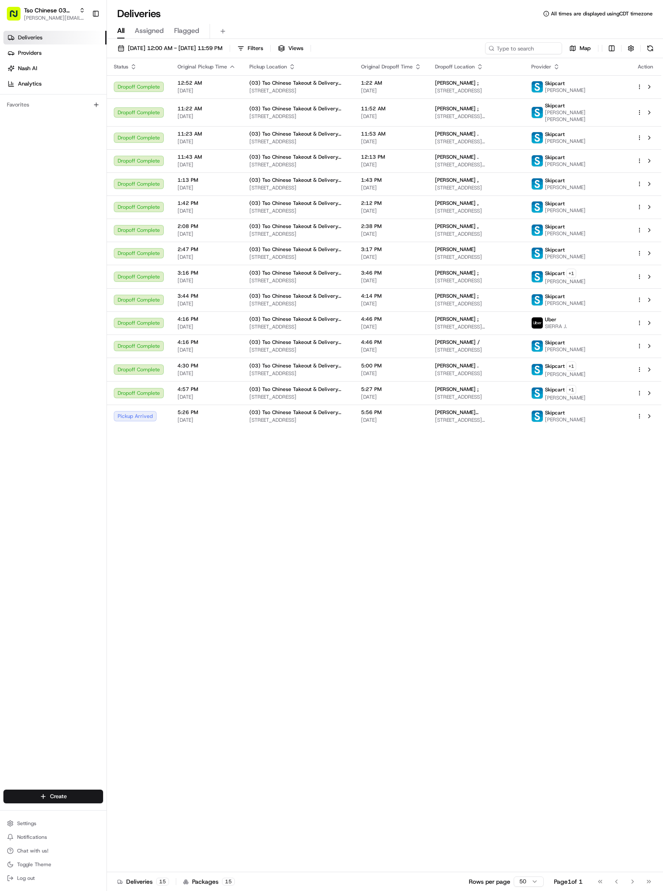
click at [336, 619] on div "Status Original Pickup Time Pickup Location Original Dropoff Time Dropoff Locat…" at bounding box center [384, 465] width 554 height 814
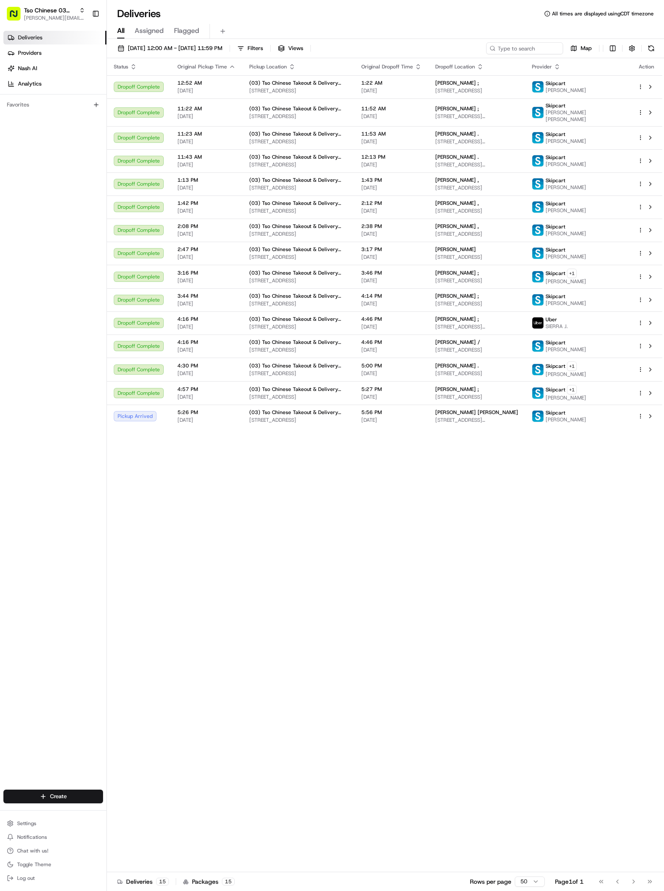
click at [538, 624] on div "Status Original Pickup Time Pickup Location Original Dropoff Time Dropoff Locat…" at bounding box center [384, 465] width 555 height 814
click at [568, 543] on div "Status Original Pickup Time Pickup Location Original Dropoff Time Dropoff Locat…" at bounding box center [384, 465] width 555 height 814
click at [533, 715] on div "Status Original Pickup Time Pickup Location Original Dropoff Time Dropoff Locat…" at bounding box center [384, 465] width 555 height 814
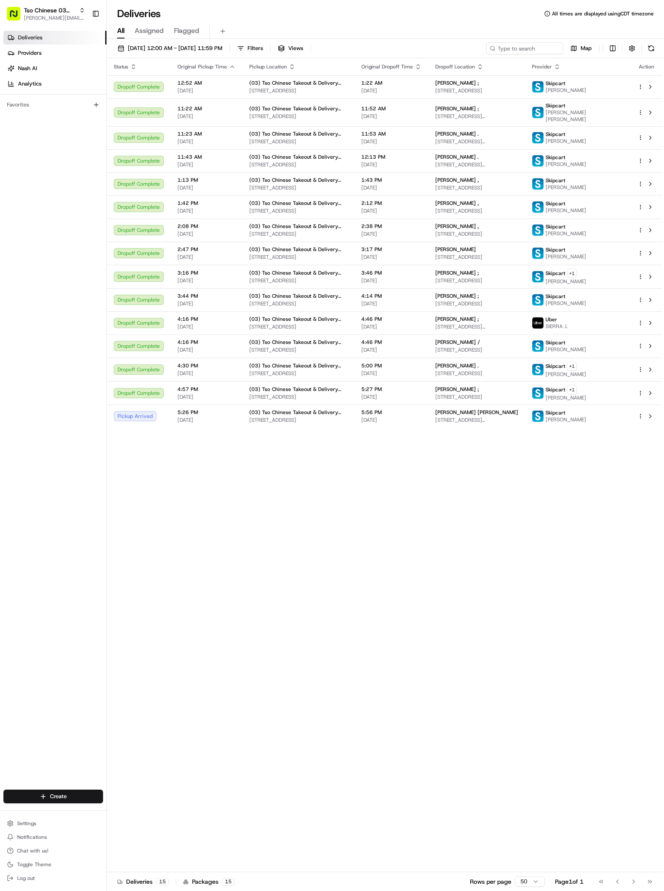
click at [533, 715] on div "Status Original Pickup Time Pickup Location Original Dropoff Time Dropoff Locat…" at bounding box center [384, 465] width 555 height 814
click at [82, 793] on html "Tso Chinese 03 TsoCo antonia@tsochinese.com Toggle Sidebar Deliveries Providers…" at bounding box center [332, 445] width 664 height 891
click at [124, 817] on link "Delivery" at bounding box center [154, 811] width 95 height 15
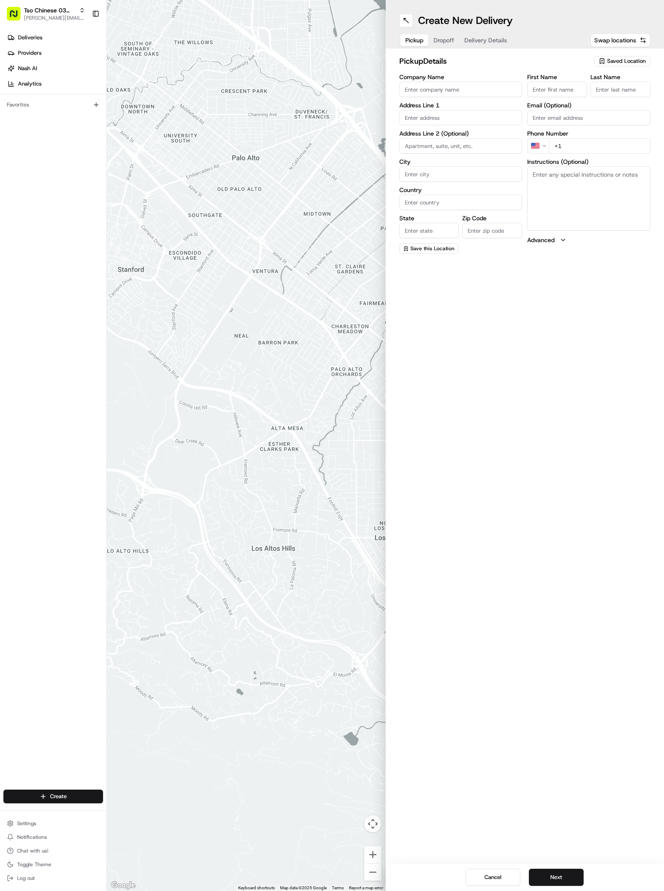
click at [619, 60] on span "Saved Location" at bounding box center [626, 61] width 38 height 8
click at [591, 96] on span "(03) Tso Chinese Takeout & Delivery TsoCo (03)" at bounding box center [607, 96] width 105 height 15
type input "(03) Tso Chinese Takeout & Delivery TsoCo"
type input "Ste F"
type input "Austin"
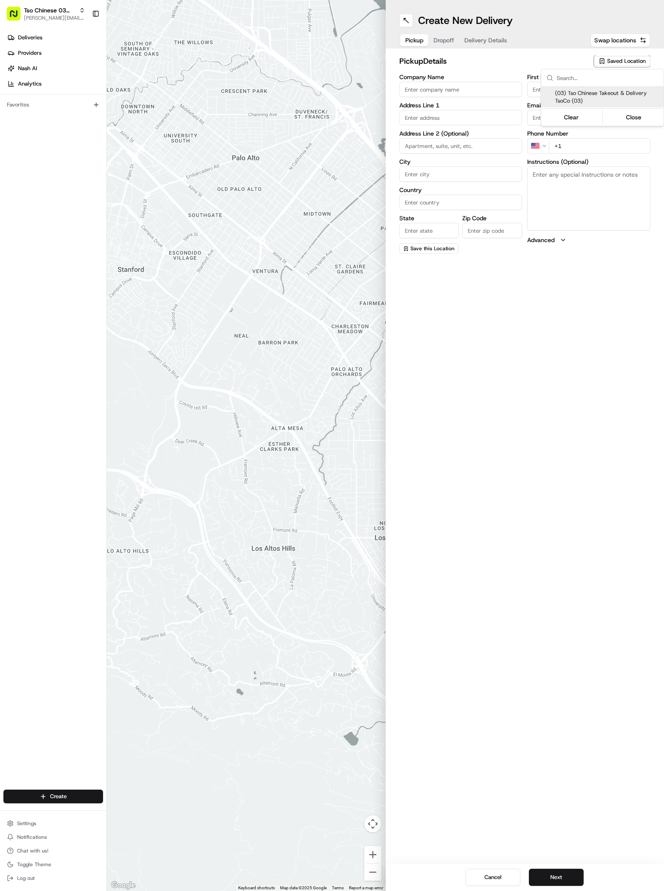
type input "US"
type input "TX"
type input "78704"
type input "Tso Chinese"
type input "TsoCo Manager"
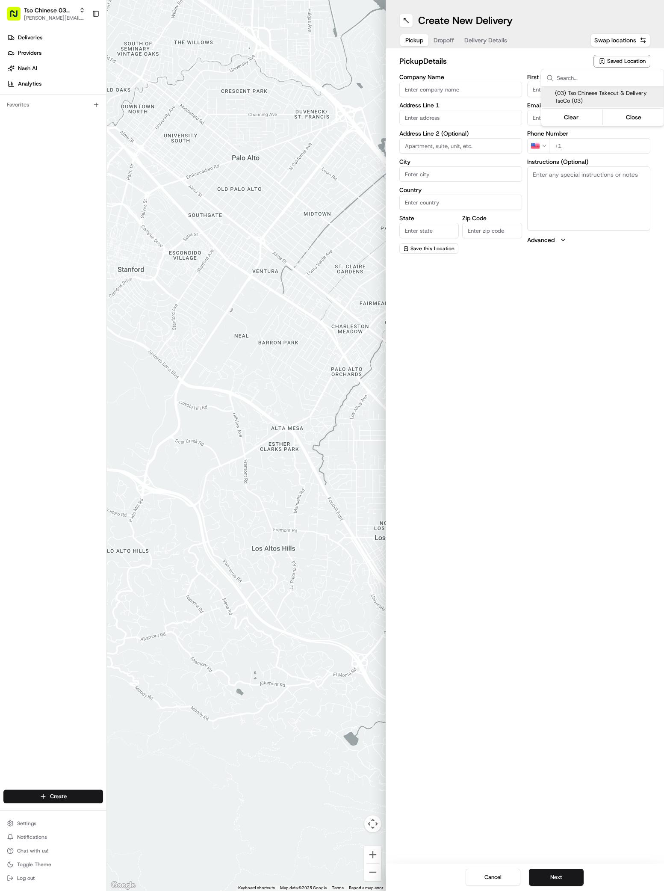
type input "[EMAIL_ADDRESS][DOMAIN_NAME]"
type input "[PHONE_NUMBER]"
type textarea "Submit a picture displaying address & food as Proof of Delivery. Envía una foto…"
type input "2407 S Congress Ave"
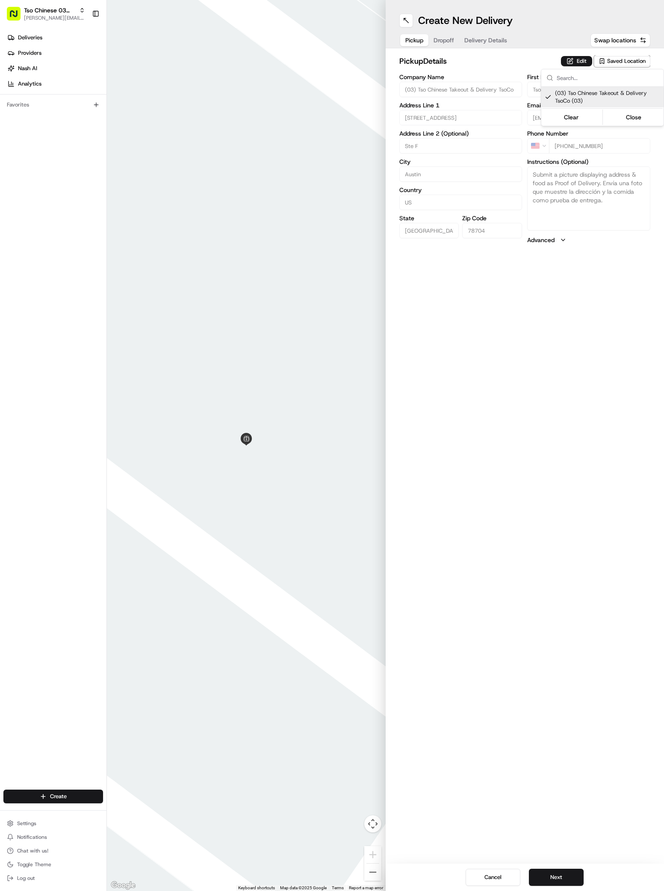
click at [607, 668] on html "Tso Chinese 03 TsoCo antonia@tsochinese.com Toggle Sidebar Deliveries Providers…" at bounding box center [332, 445] width 664 height 891
click at [556, 869] on button "Next" at bounding box center [556, 877] width 55 height 17
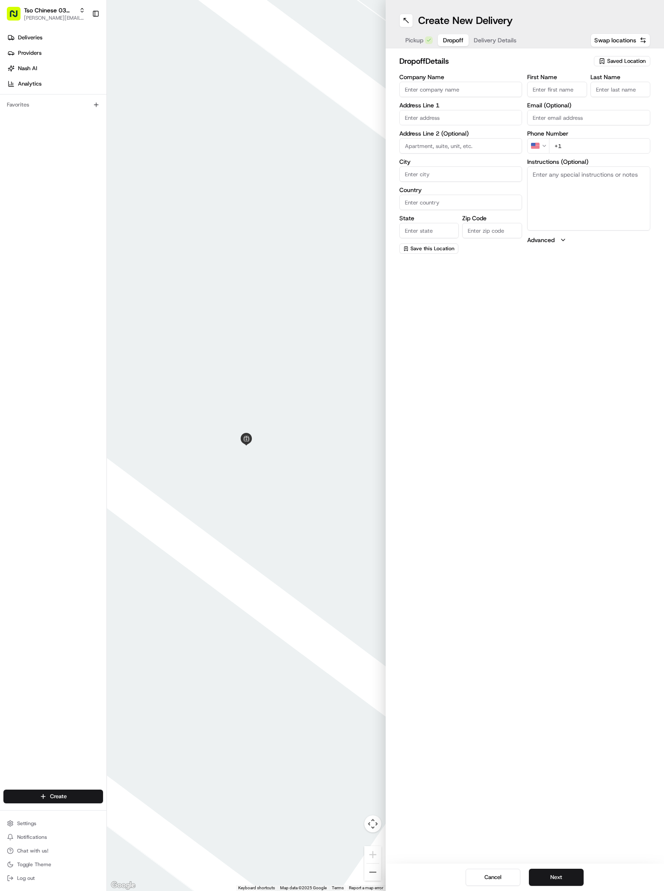
paste input "Thomas Lastrapes"
type input "Thomas Lastrapes"
type input "."
paste input "512 434 9764"
type input "+1 512 434 9764"
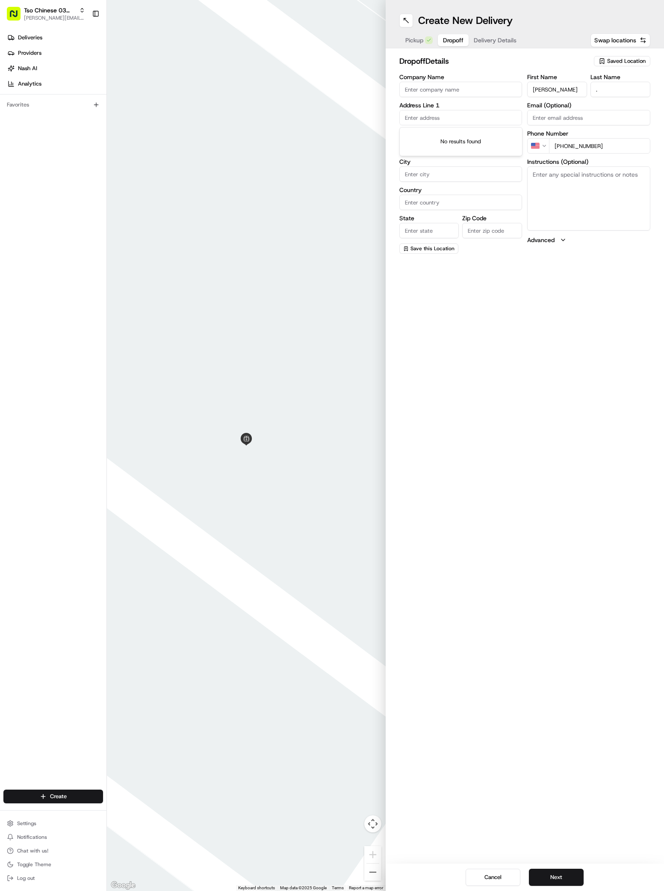
paste input "4703 Trail West Dr"
click at [428, 133] on div "4703 Trail West Drive, Austin, TX" at bounding box center [461, 135] width 119 height 13
type input "[STREET_ADDRESS]"
type input "Austin"
type input "United States"
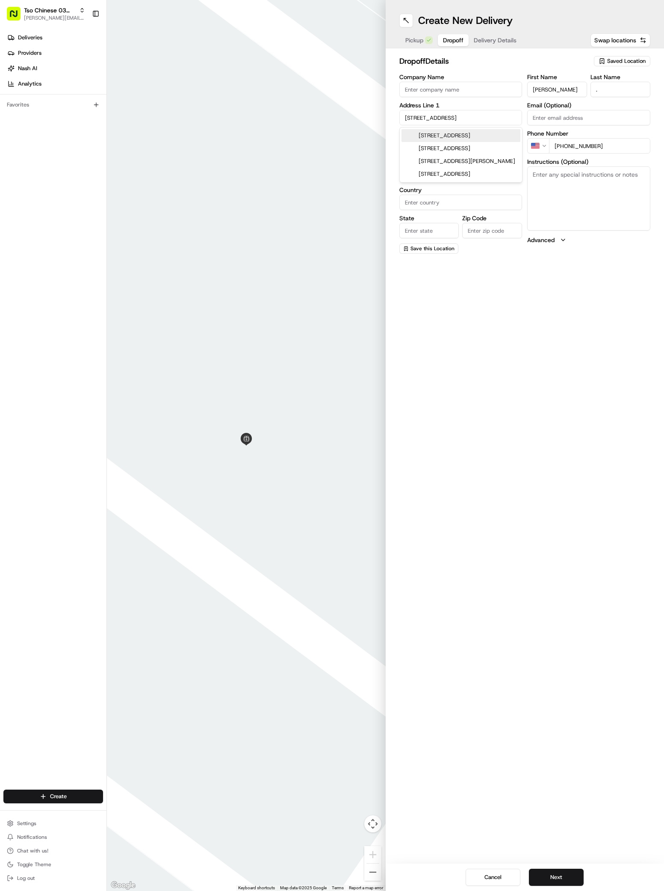
type input "TX"
type input "78735"
type input "4703 Trail West Drive"
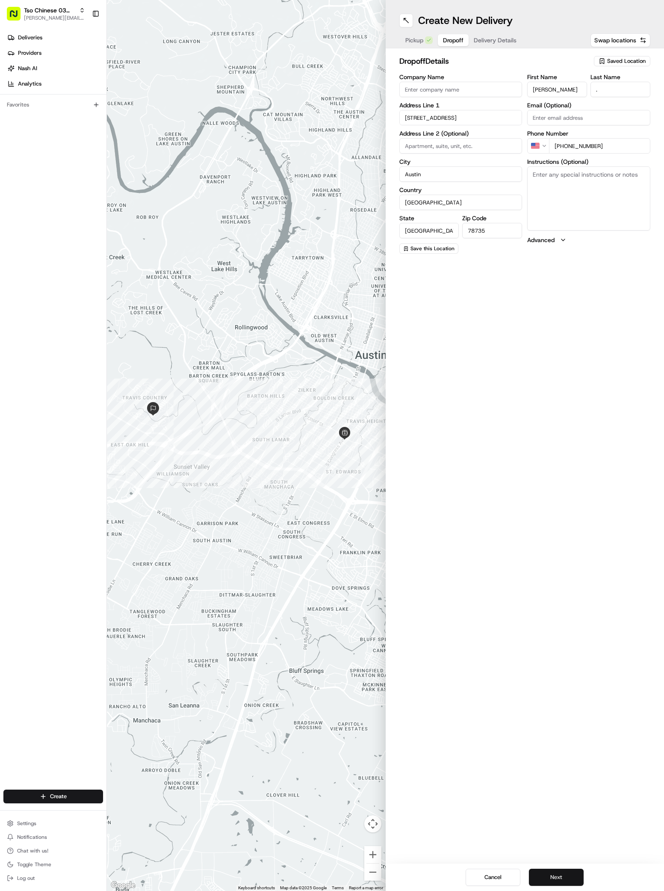
click at [561, 882] on button "Next" at bounding box center [556, 877] width 55 height 17
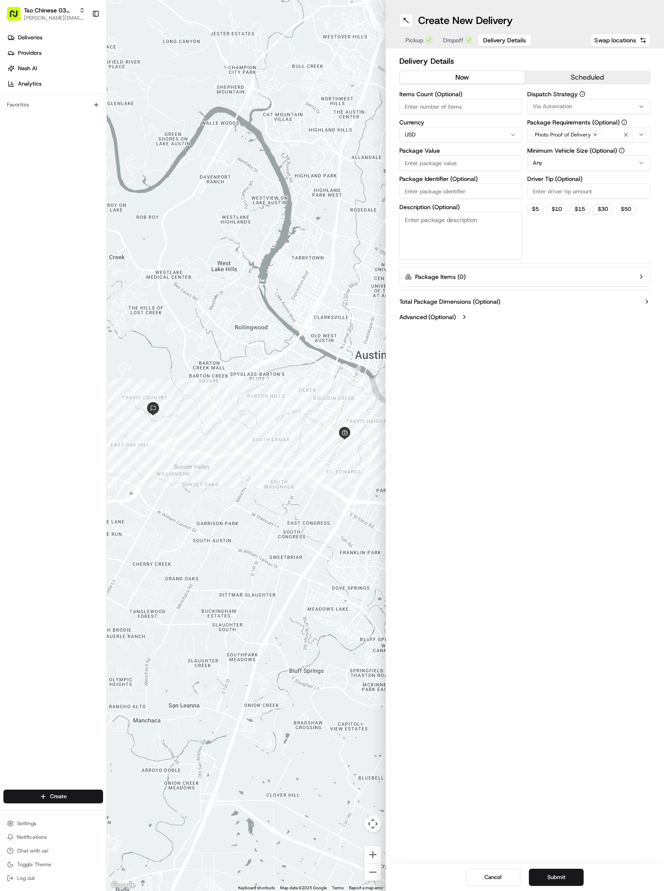
click at [641, 106] on icon "button" at bounding box center [641, 106] width 7 height 7
click at [573, 155] on span "TsoCo Strategy" at bounding box center [593, 153] width 105 height 8
click at [585, 248] on html "Tso Chinese 03 TsoCo antonia@tsochinese.com Toggle Sidebar Deliveries Providers…" at bounding box center [332, 445] width 664 height 891
click at [594, 134] on icon "button" at bounding box center [595, 134] width 3 height 3
click at [594, 134] on div "Select requirements" at bounding box center [588, 135] width 119 height 8
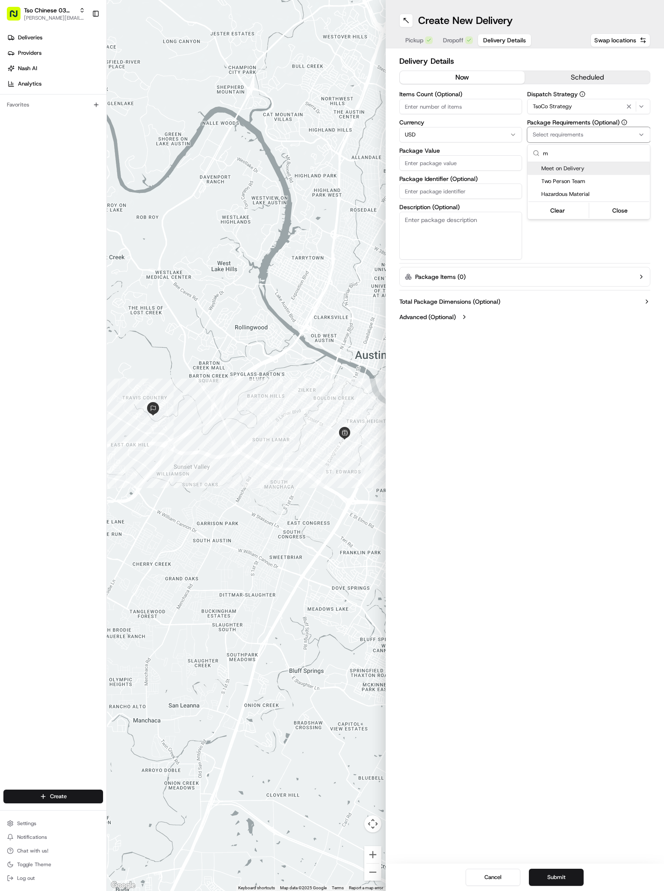
type input "m"
click at [542, 170] on span "Meet on Delivery" at bounding box center [593, 169] width 105 height 8
click at [561, 250] on html "Tso Chinese 03 TsoCo antonia@tsochinese.com Toggle Sidebar Deliveries Providers…" at bounding box center [332, 445] width 664 height 891
click at [569, 177] on label "Driver Tip (Optional)" at bounding box center [588, 179] width 123 height 6
click at [569, 183] on input "Driver Tip (Optional)" at bounding box center [588, 190] width 123 height 15
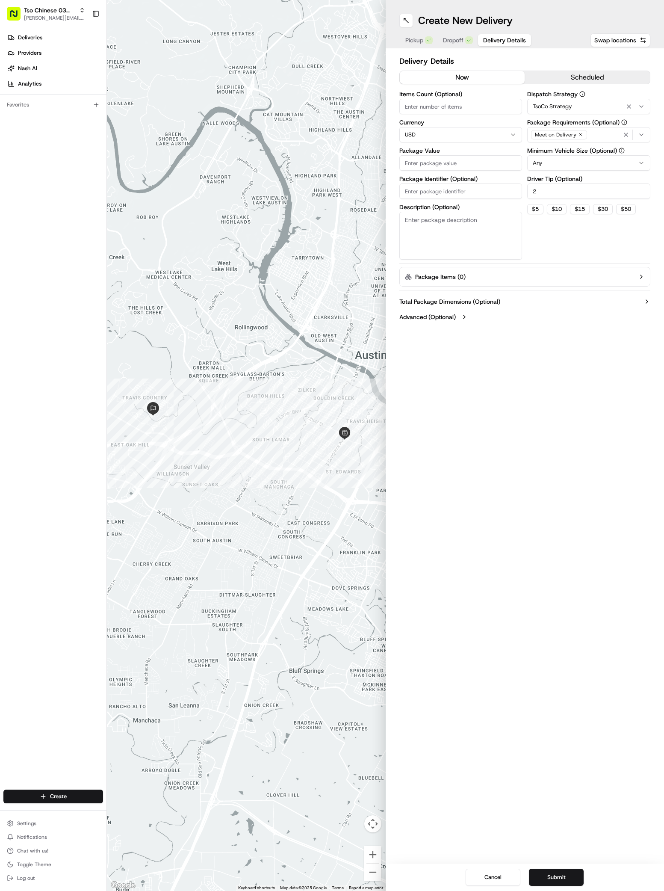
type input "2"
click at [449, 165] on input "Package Value" at bounding box center [460, 162] width 123 height 15
type input "32.91"
click at [456, 191] on input "Package Identifier (Optional)" at bounding box center [460, 190] width 123 height 15
paste input "#WJ2RQJM"
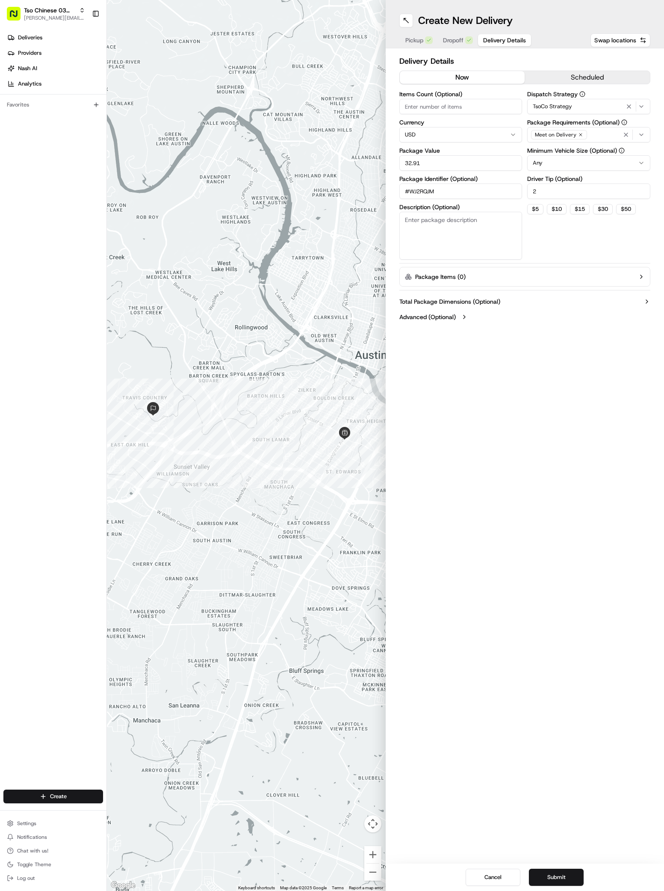
type input "#WJ2RQJM"
click at [538, 649] on div "Create New Delivery Pickup Dropoff Delivery Details Swap locations Delivery Det…" at bounding box center [525, 445] width 279 height 891
click at [556, 881] on button "Submit" at bounding box center [556, 877] width 55 height 17
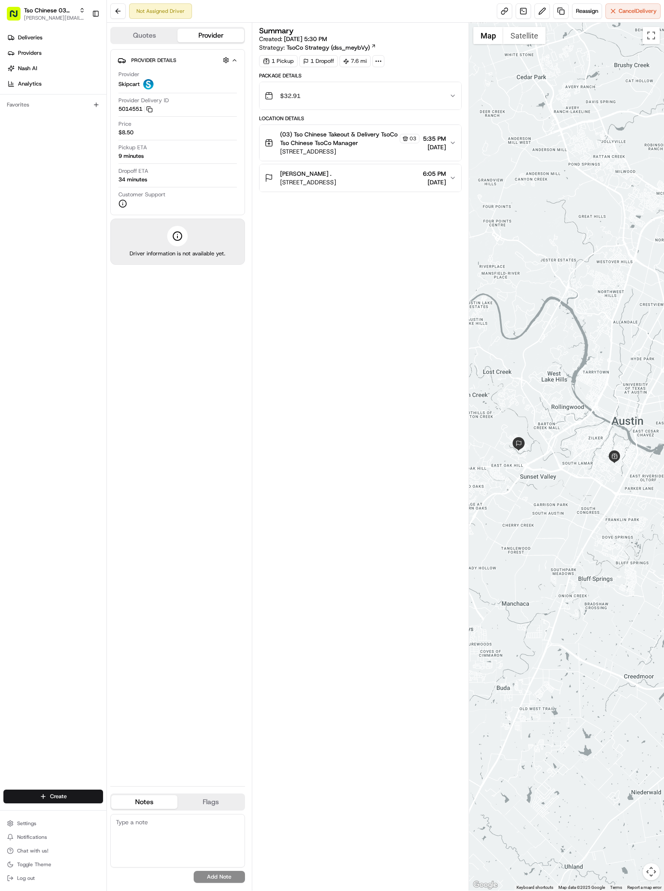
click at [208, 415] on div "Provider Details Hidden ( 2 ) Provider Skipcart Provider Delivery ID 5014551 Co…" at bounding box center [177, 414] width 135 height 730
click at [311, 491] on div "Summary Created: 08/16/2025 5:30 PM Strategy: TsoCo Strategy (dss_meybVy) 1 Pic…" at bounding box center [360, 456] width 203 height 859
click at [313, 430] on div "Summary Created: 08/16/2025 5:30 PM Strategy: TsoCo Strategy (dss_meybVy) 1 Pic…" at bounding box center [360, 456] width 203 height 859
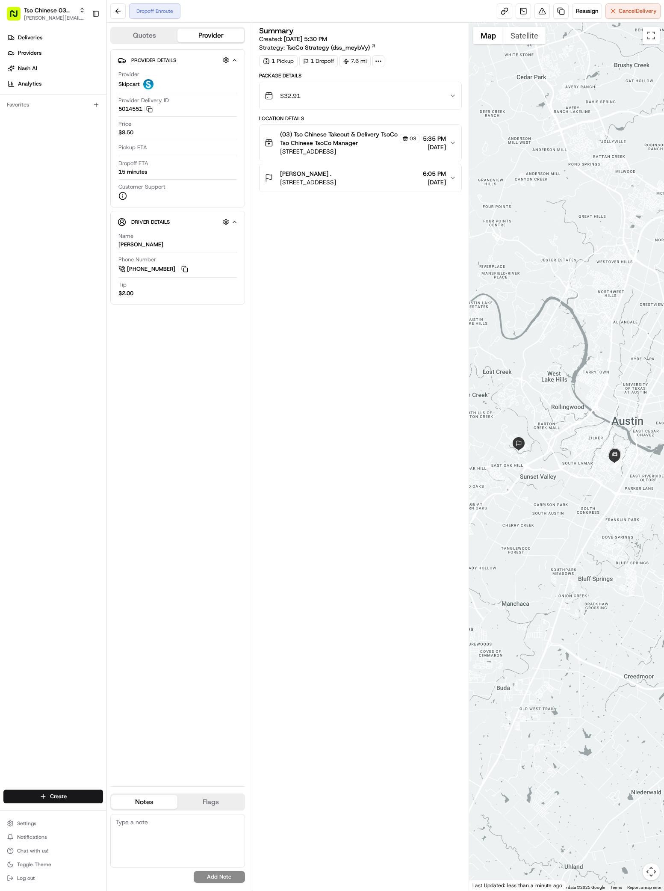
click at [296, 669] on div "Summary Created: 08/16/2025 5:30 PM Strategy: TsoCo Strategy (dss_meybVy) 1 Pic…" at bounding box center [360, 456] width 203 height 859
click at [331, 405] on div "Summary Created: 08/16/2025 5:30 PM Strategy: TsoCo Strategy (dss_meybVy) 1 Pic…" at bounding box center [360, 456] width 203 height 859
click at [44, 43] on link "Deliveries" at bounding box center [54, 38] width 103 height 14
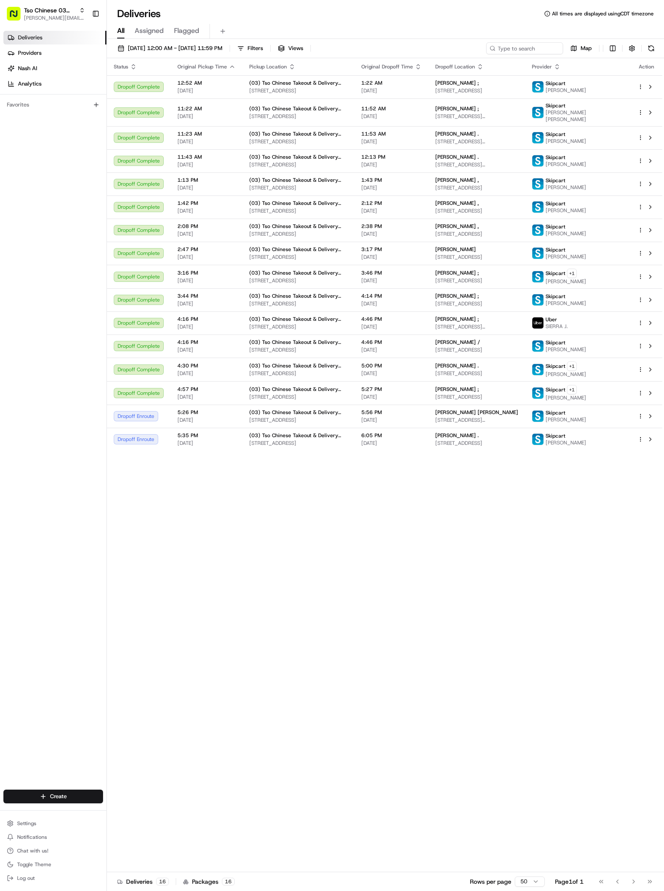
click at [351, 645] on div "Status Original Pickup Time Pickup Location Original Dropoff Time Dropoff Locat…" at bounding box center [384, 465] width 555 height 814
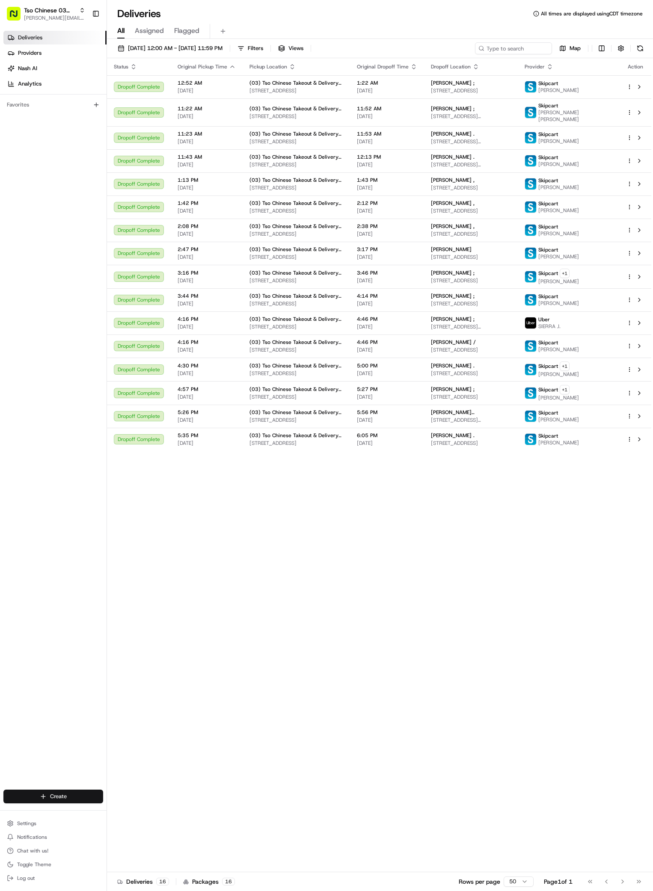
click at [81, 792] on html "Tso Chinese 03 TsoCo [PERSON_NAME][EMAIL_ADDRESS][DOMAIN_NAME] Toggle Sidebar D…" at bounding box center [326, 445] width 653 height 891
click at [270, 704] on html "Tso Chinese 03 TsoCo [PERSON_NAME][EMAIL_ADDRESS][DOMAIN_NAME] Toggle Sidebar D…" at bounding box center [326, 445] width 653 height 891
click at [276, 852] on div "Status Original Pickup Time Pickup Location Original Dropoff Time Dropoff Locat…" at bounding box center [379, 465] width 544 height 814
click at [68, 794] on html "Tso Chinese 03 TsoCo [PERSON_NAME][EMAIL_ADDRESS][DOMAIN_NAME] Toggle Sidebar D…" at bounding box center [326, 445] width 653 height 891
click at [140, 811] on link "Delivery" at bounding box center [154, 811] width 95 height 15
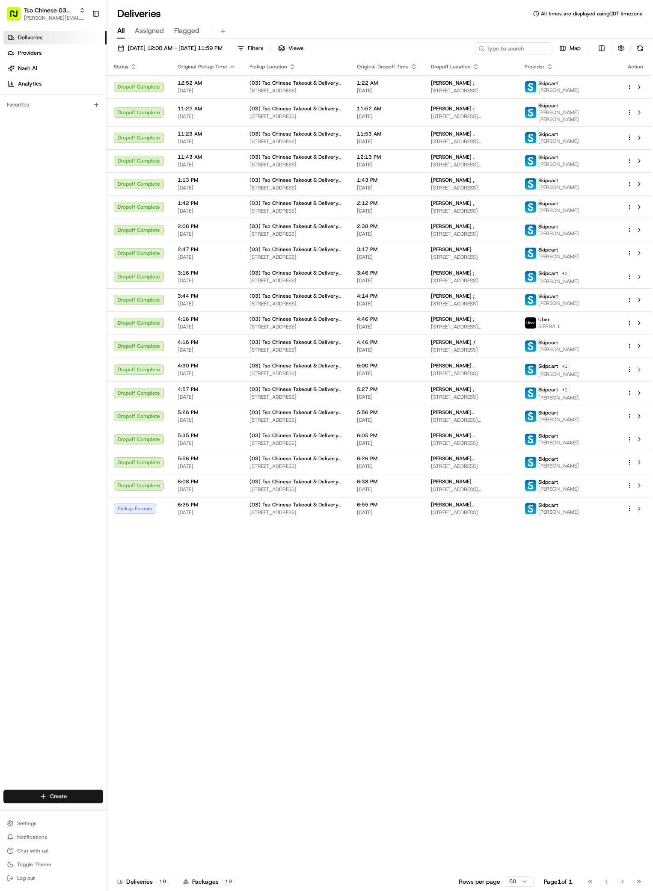
click at [461, 608] on div "Status Original Pickup Time Pickup Location Original Dropoff Time Dropoff Locat…" at bounding box center [379, 465] width 544 height 814
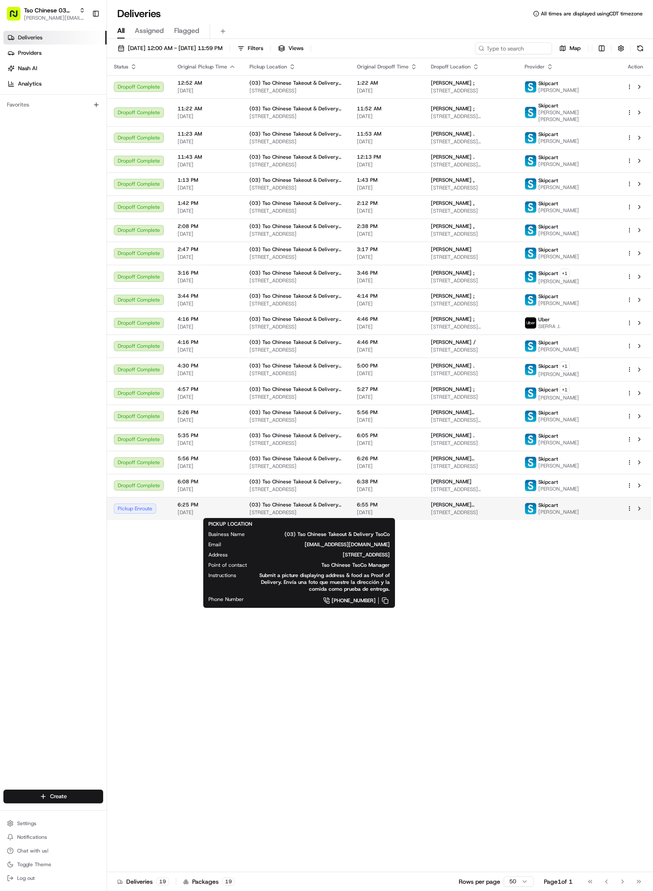
click at [331, 501] on span "(03) Tso Chinese Takeout & Delivery TsoCo" at bounding box center [296, 504] width 94 height 7
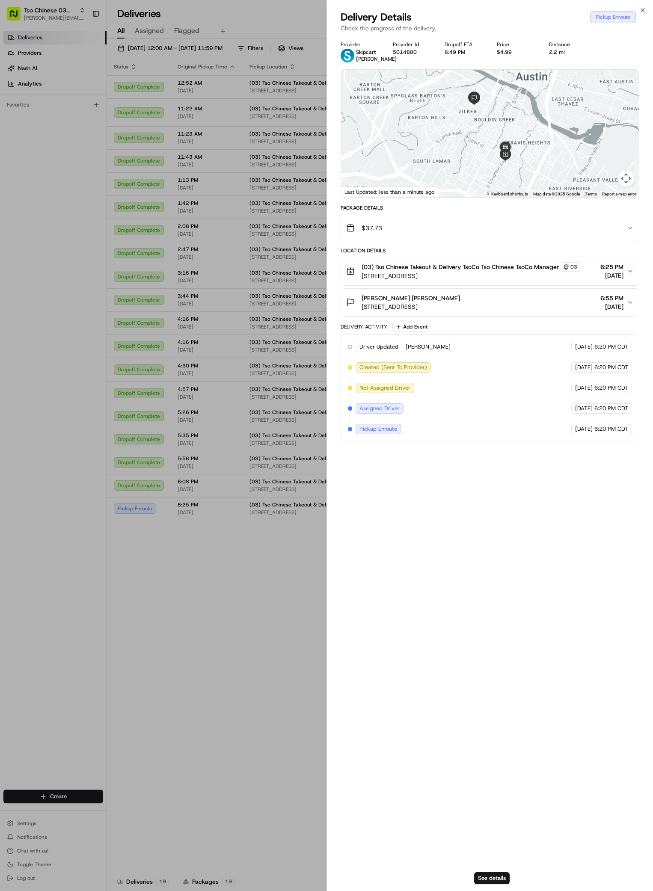
click at [642, 6] on div "Close Delivery Details Pickup Enroute Check the progress of the delivery. Provi…" at bounding box center [489, 445] width 326 height 891
click at [642, 8] on icon "button" at bounding box center [642, 10] width 7 height 7
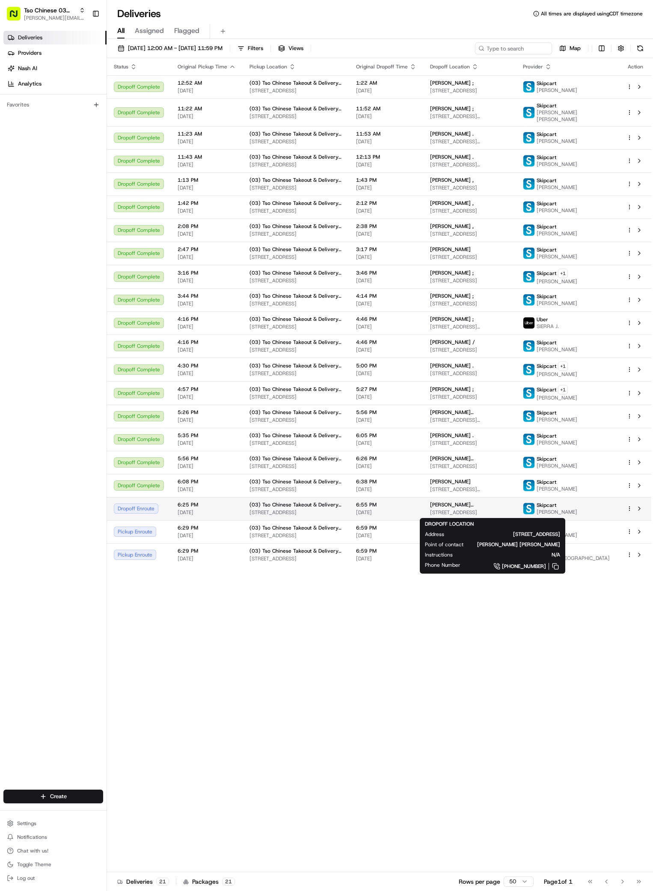
click at [486, 506] on span "[PERSON_NAME] [PERSON_NAME]" at bounding box center [469, 504] width 79 height 7
